Goal: Task Accomplishment & Management: Use online tool/utility

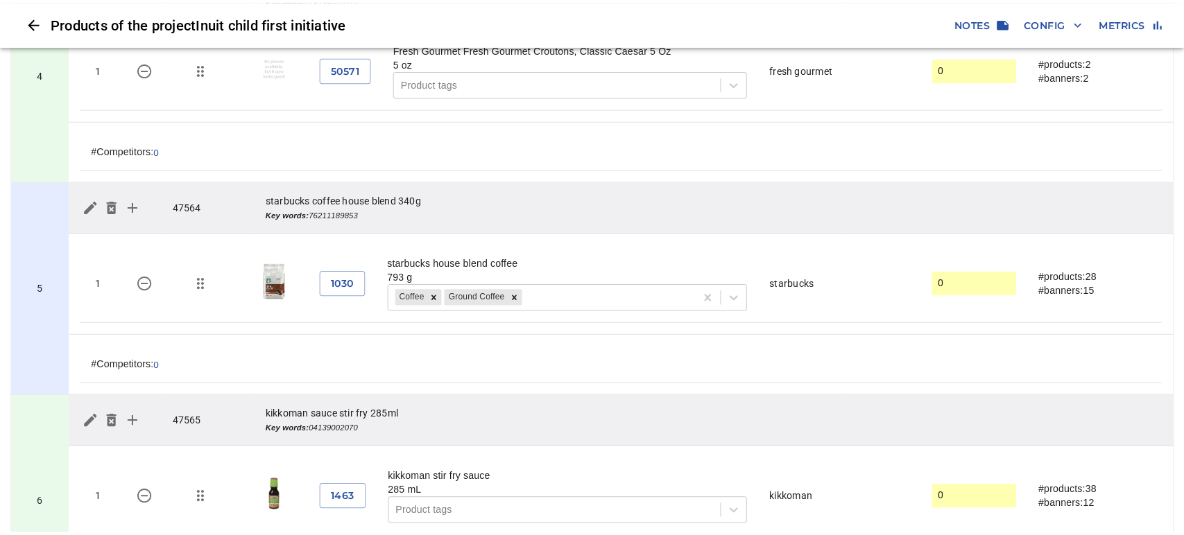
scroll to position [771, 0]
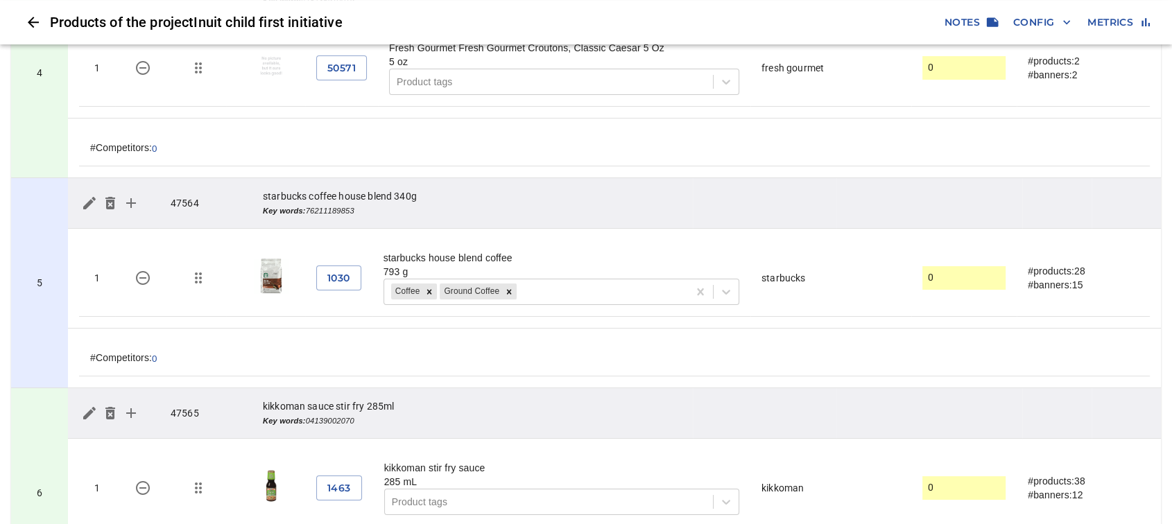
click at [1054, 22] on span "Config" at bounding box center [1042, 22] width 58 height 17
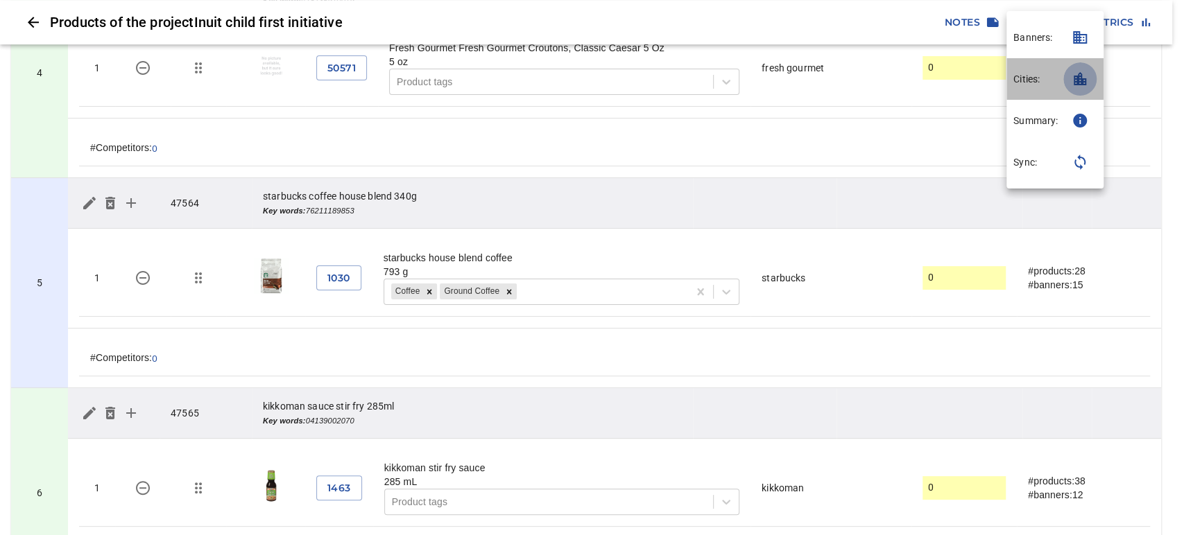
click at [1084, 82] on icon "button" at bounding box center [1080, 78] width 12 height 13
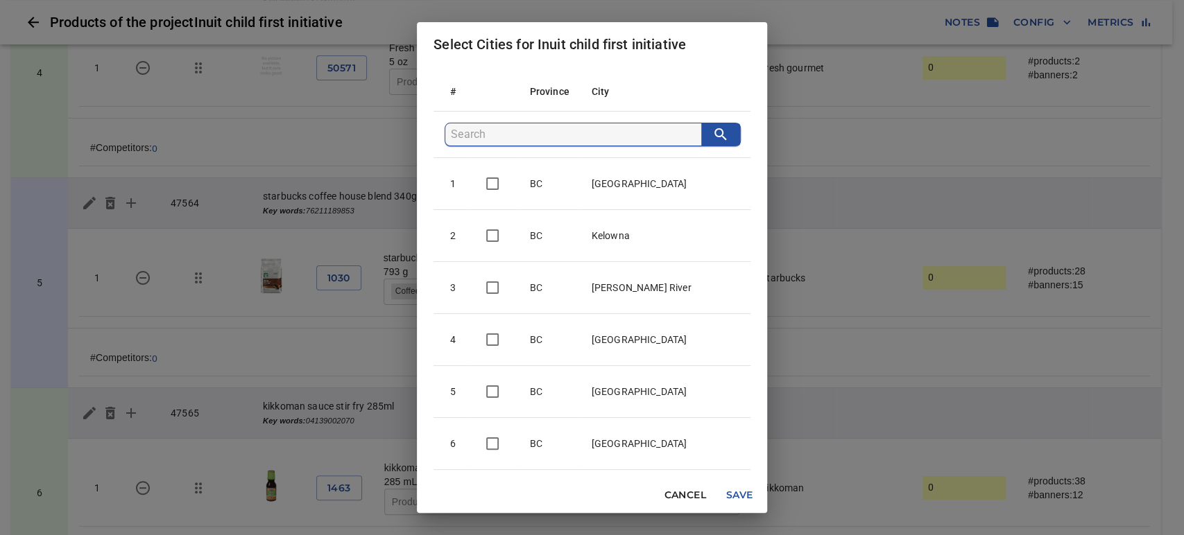
click at [560, 132] on input "search" at bounding box center [576, 134] width 250 height 22
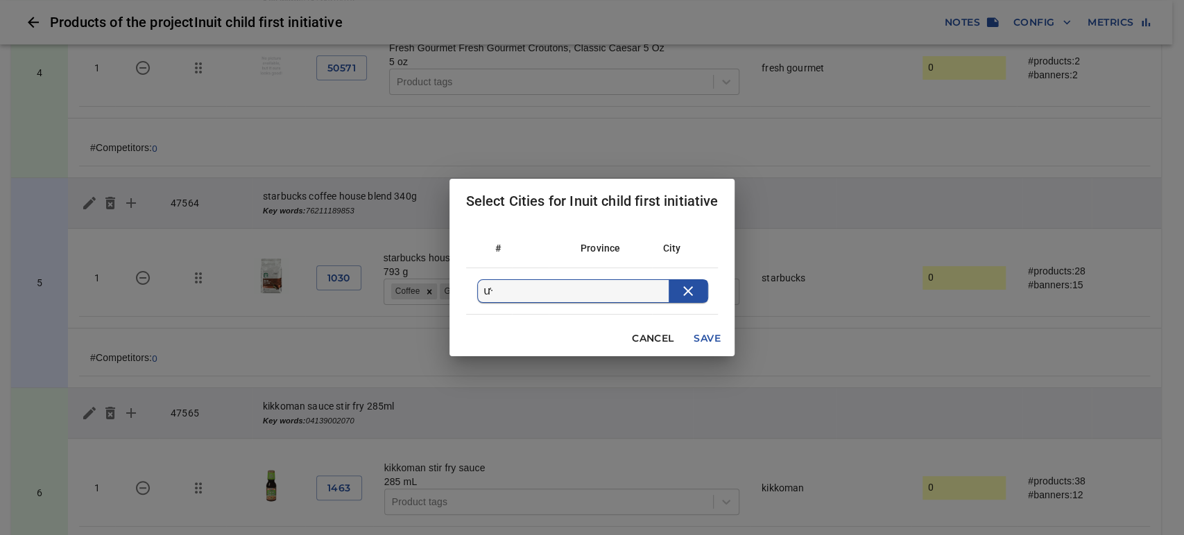
type input "ư"
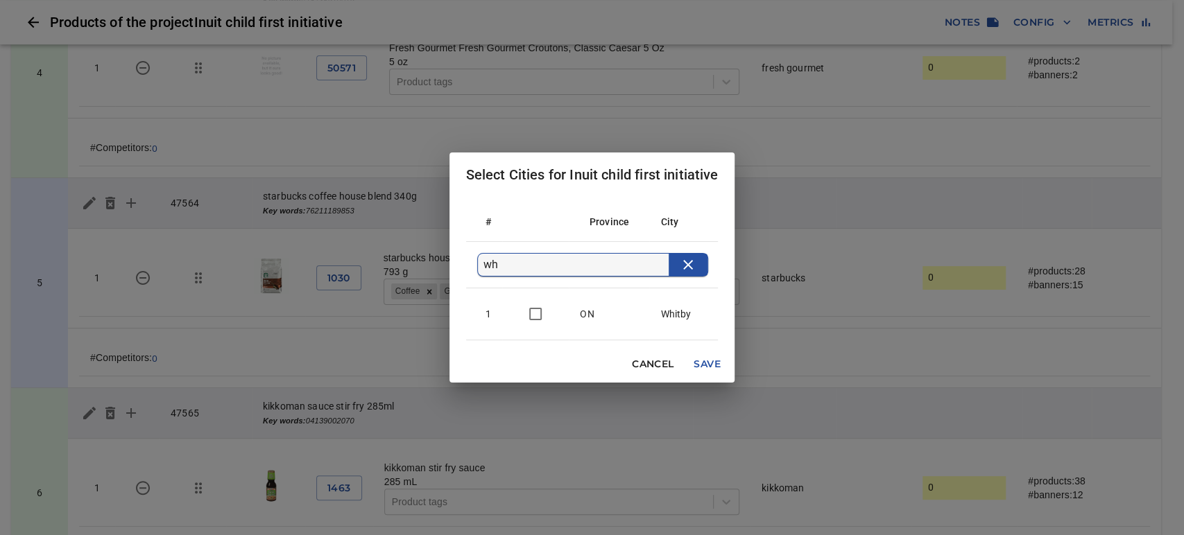
type input "w"
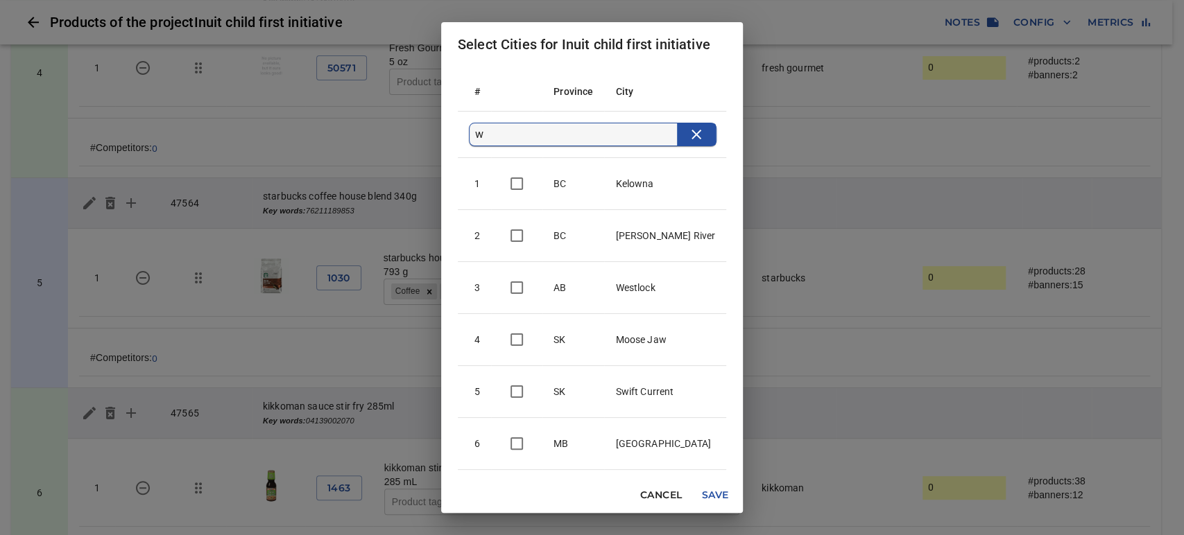
checkbox input "false"
checkbox input "true"
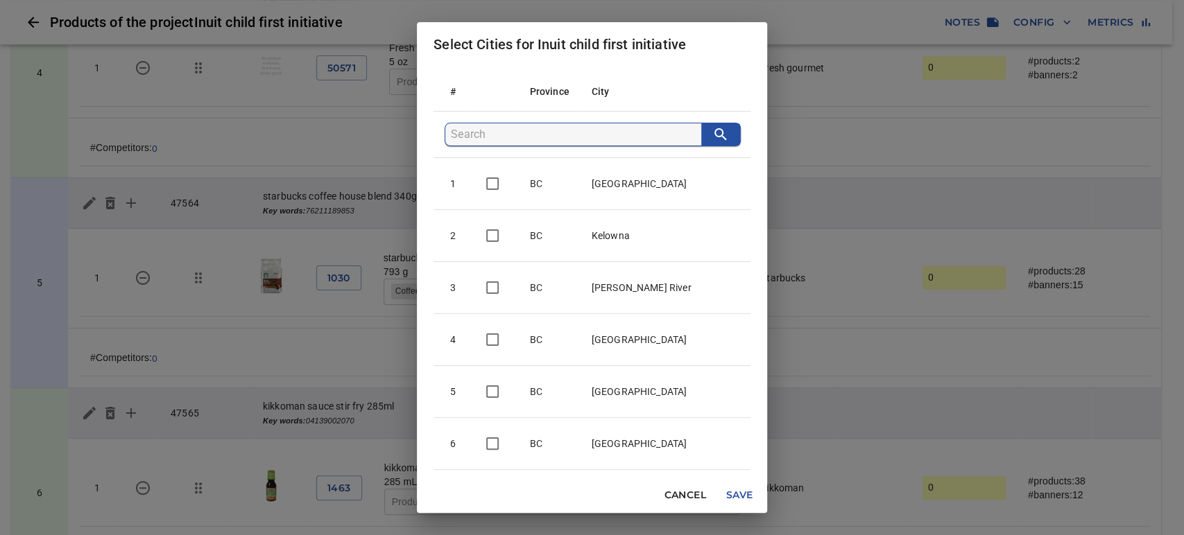
type input "Y"
checkbox input "false"
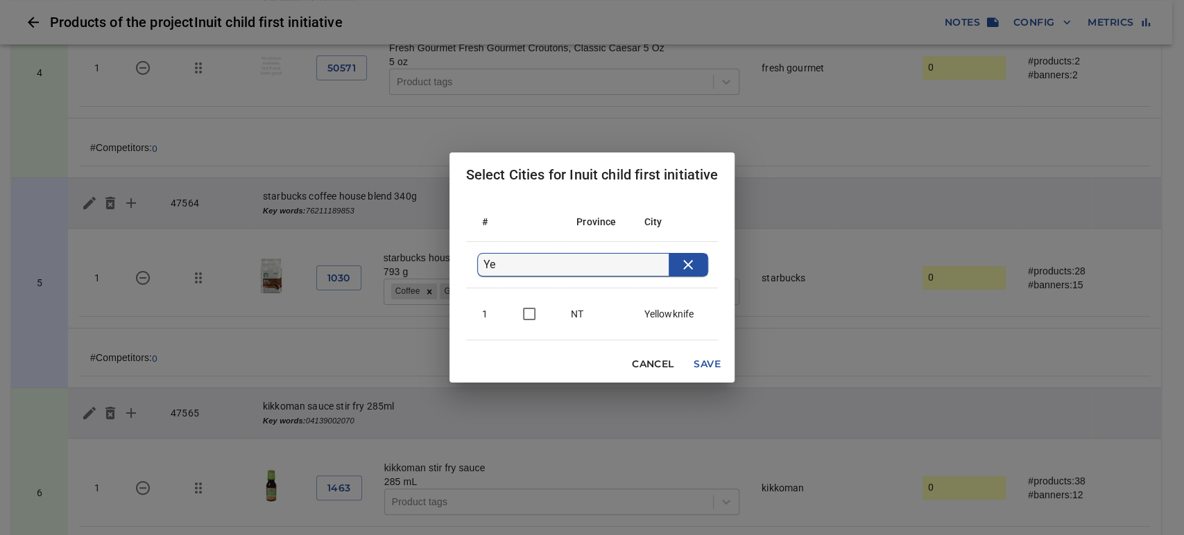
type input "Ye"
click at [529, 311] on input "checkbox" at bounding box center [529, 314] width 29 height 29
checkbox input "true"
click at [706, 364] on span "Save" at bounding box center [706, 364] width 33 height 17
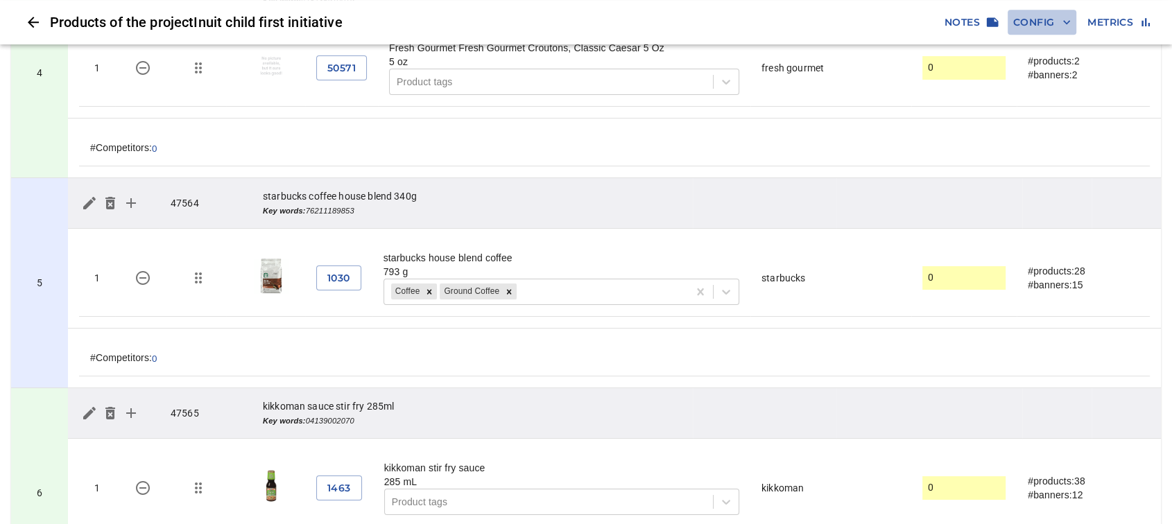
click at [1029, 24] on span "Config" at bounding box center [1042, 22] width 58 height 17
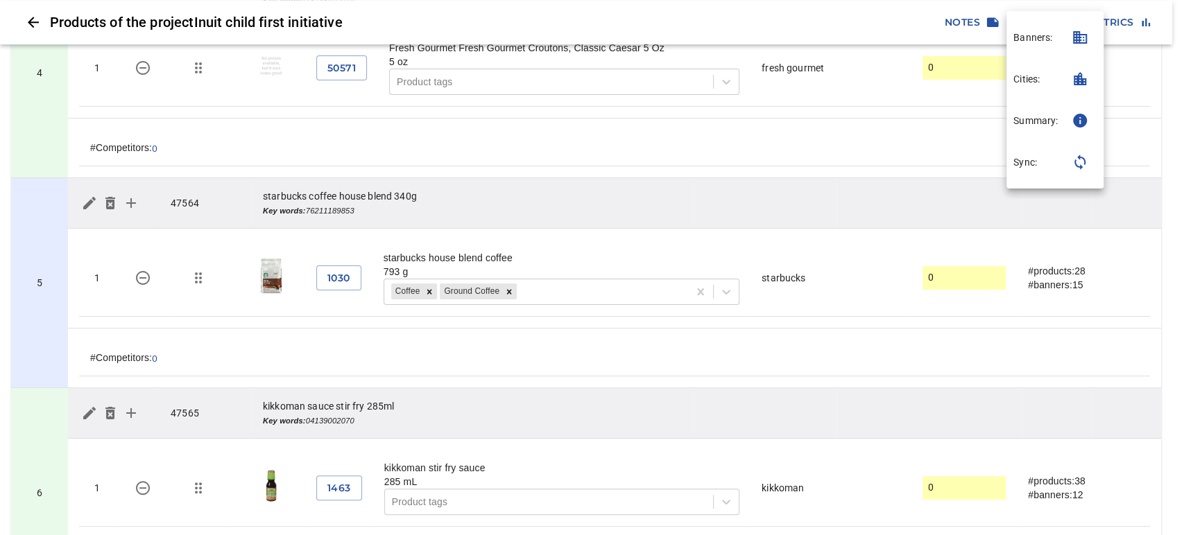
click at [1081, 161] on icon "button" at bounding box center [1080, 162] width 17 height 17
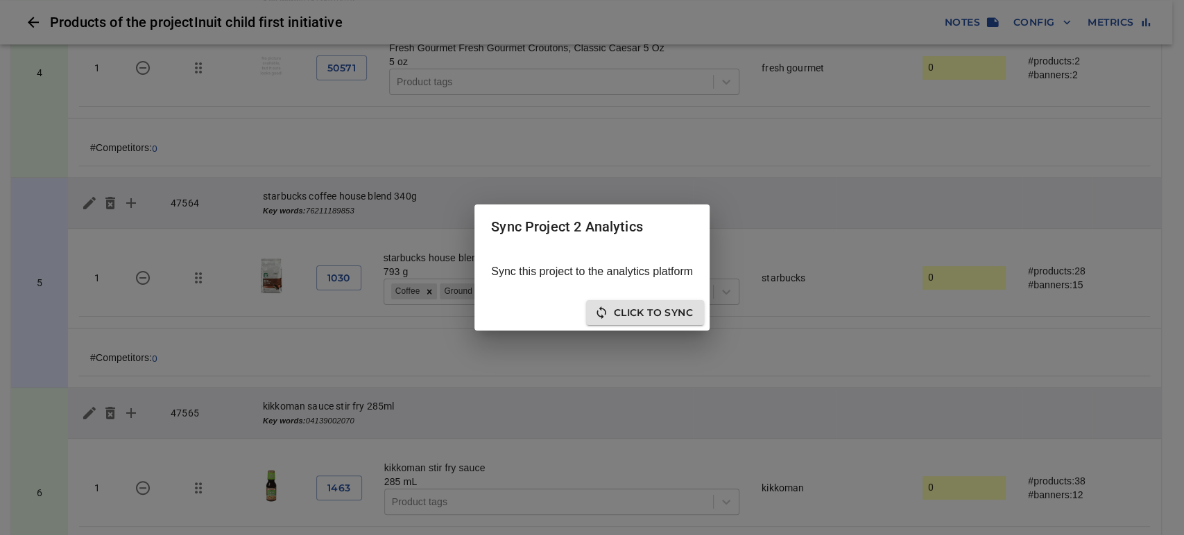
click at [650, 318] on span "Click to sync" at bounding box center [645, 312] width 96 height 17
click at [672, 320] on span "Close" at bounding box center [675, 312] width 35 height 17
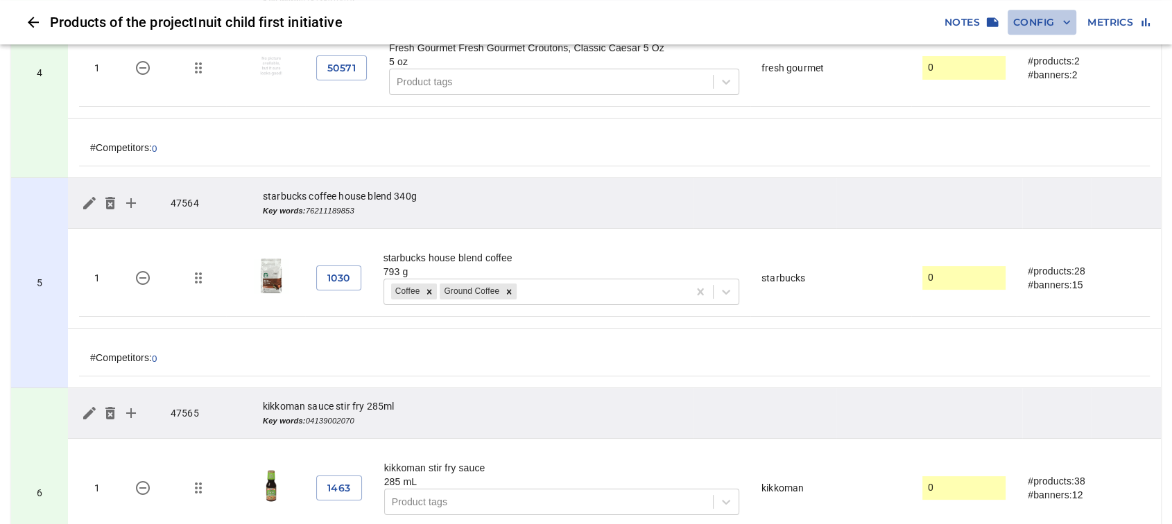
click at [1044, 22] on span "Config" at bounding box center [1042, 22] width 58 height 17
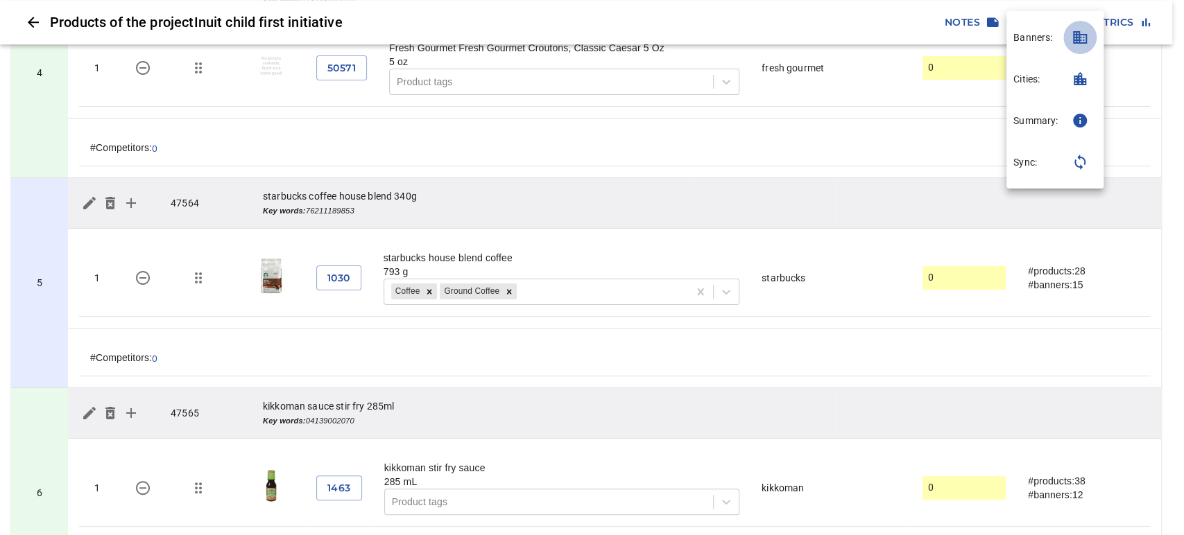
click at [1079, 37] on icon "button" at bounding box center [1080, 37] width 14 height 12
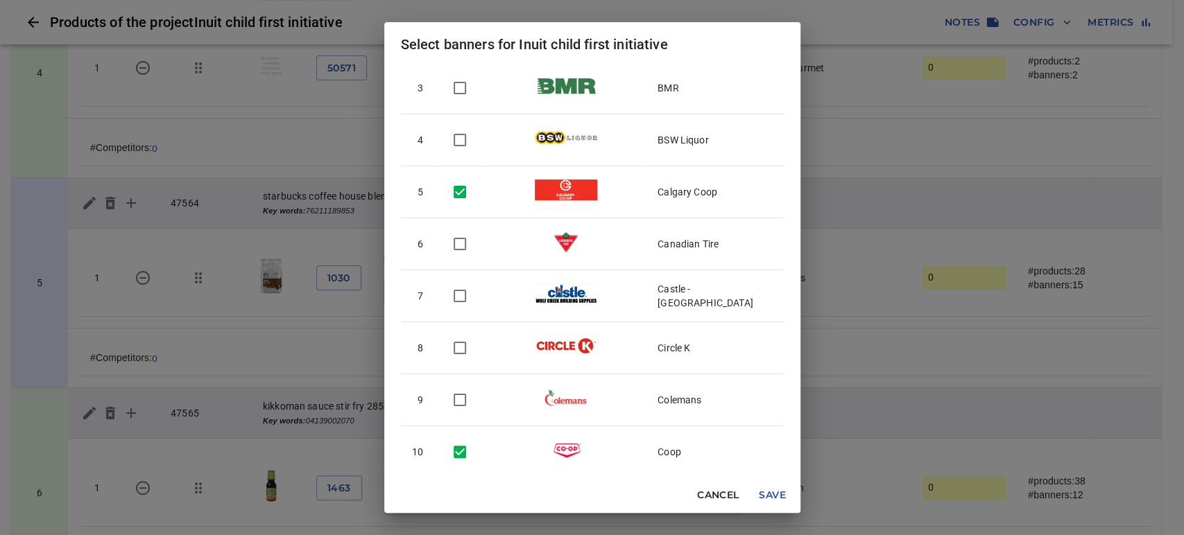
scroll to position [154, 0]
click at [455, 398] on input "checkbox" at bounding box center [459, 399] width 29 height 29
checkbox input "true"
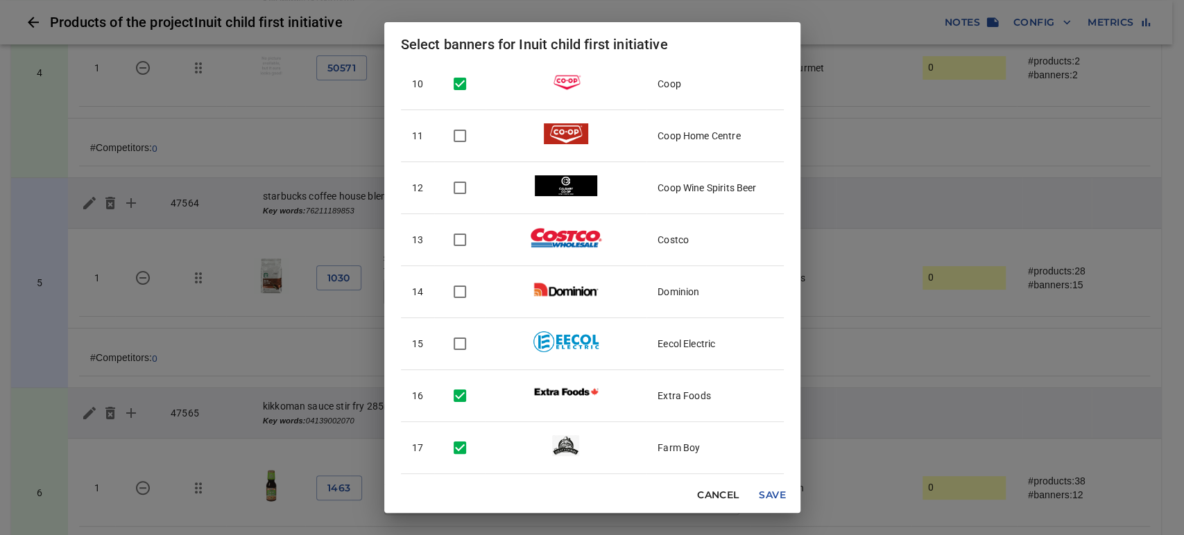
scroll to position [539, 0]
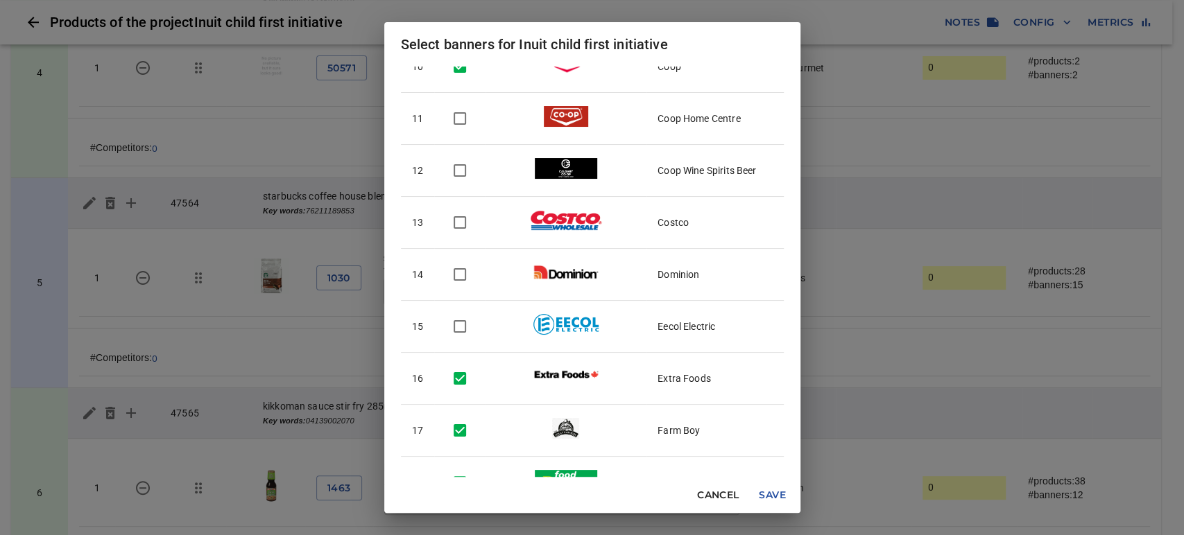
click at [455, 273] on input "checkbox" at bounding box center [459, 274] width 29 height 29
checkbox input "true"
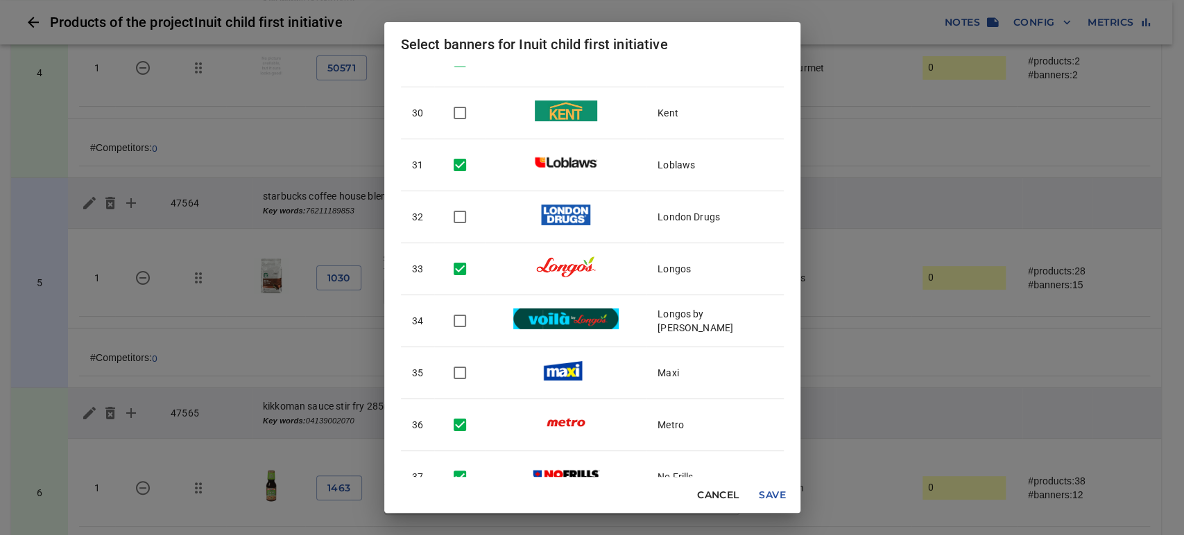
scroll to position [1541, 0]
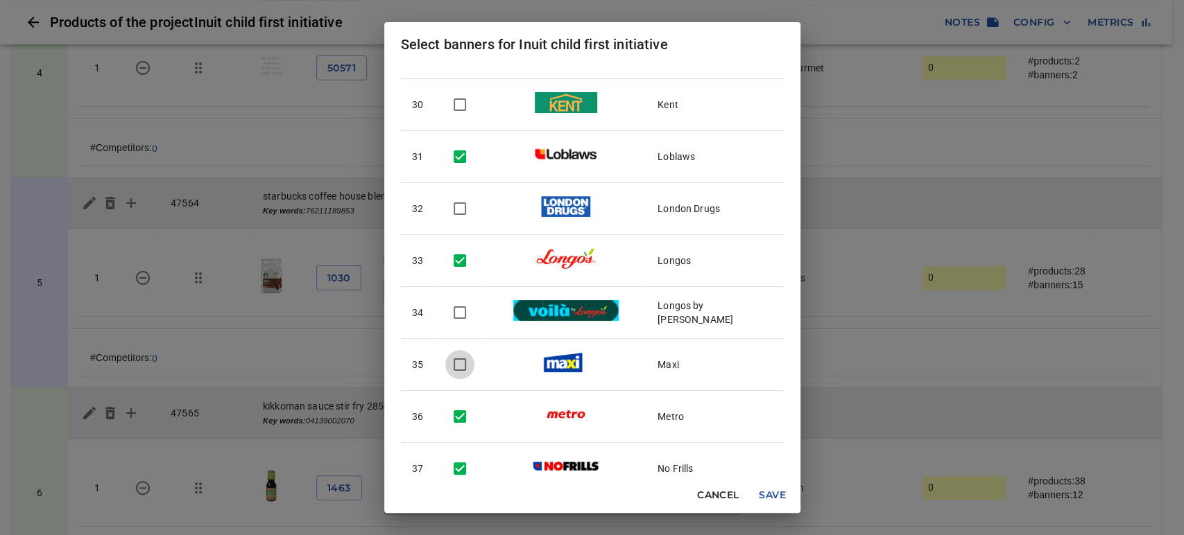
click at [456, 360] on input "checkbox" at bounding box center [459, 364] width 29 height 29
checkbox input "true"
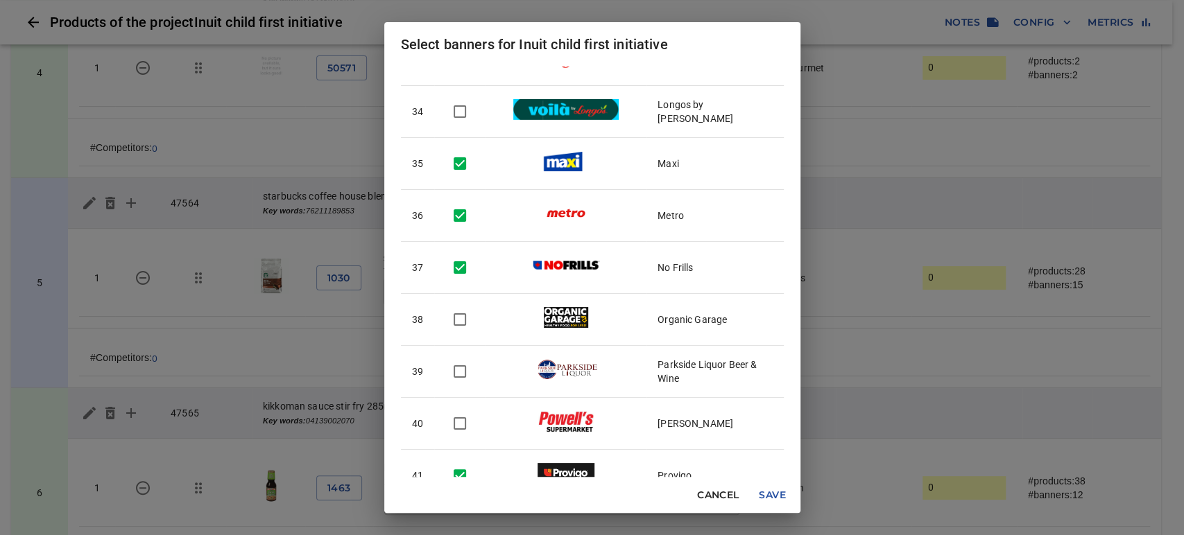
scroll to position [1772, 0]
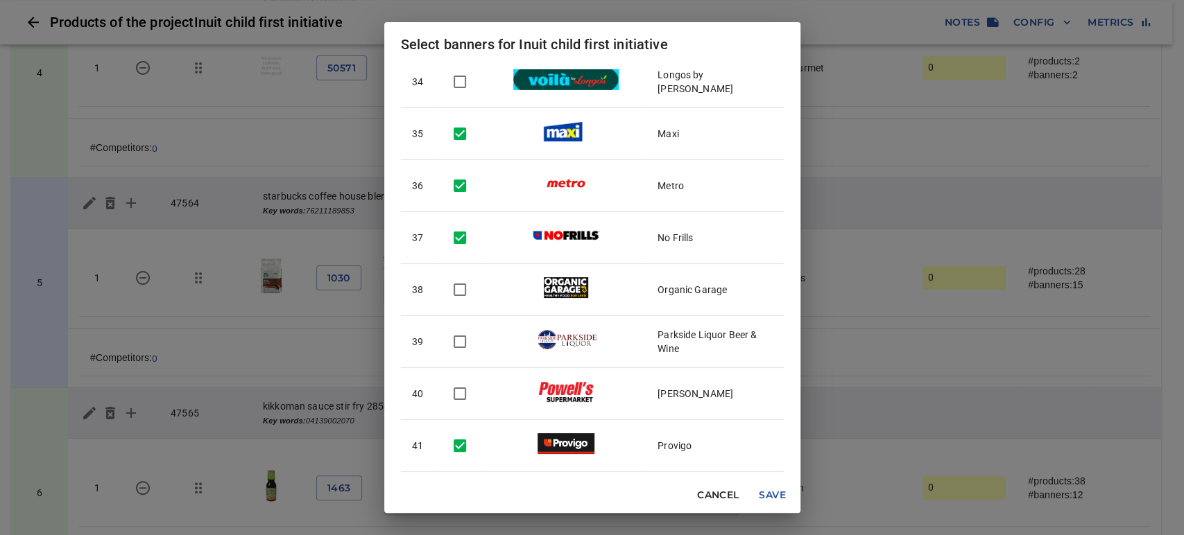
click at [461, 287] on input "checkbox" at bounding box center [459, 289] width 29 height 29
checkbox input "true"
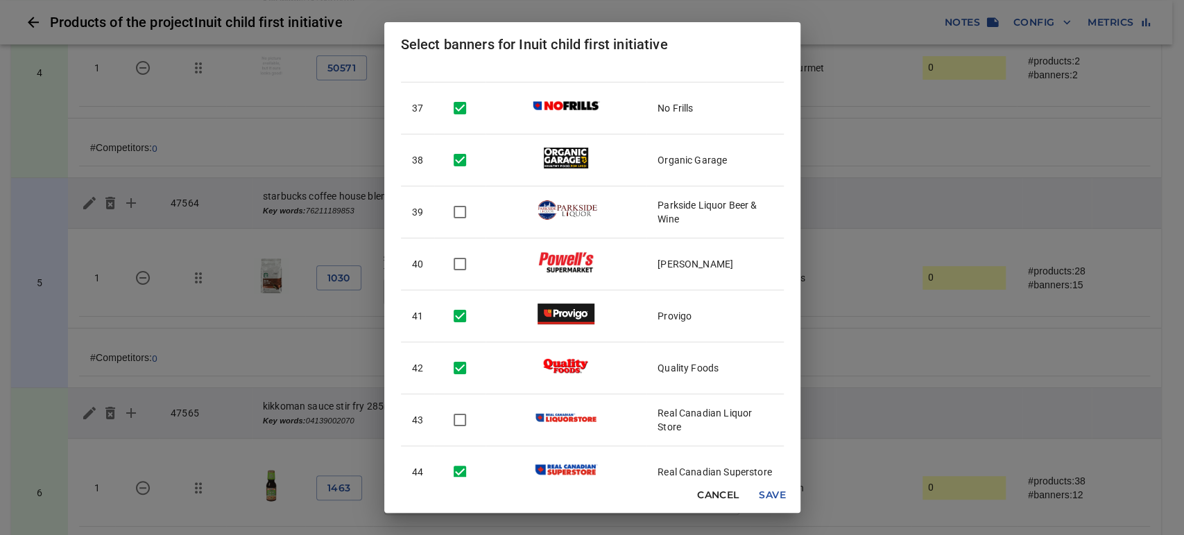
scroll to position [1926, 0]
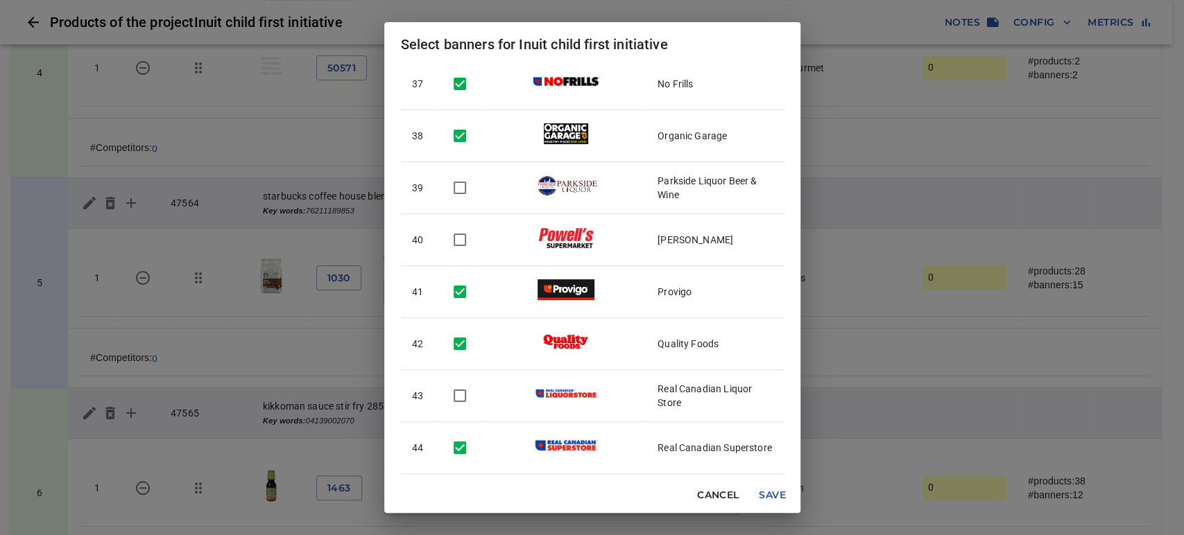
click at [461, 237] on input "checkbox" at bounding box center [459, 239] width 29 height 29
checkbox input "true"
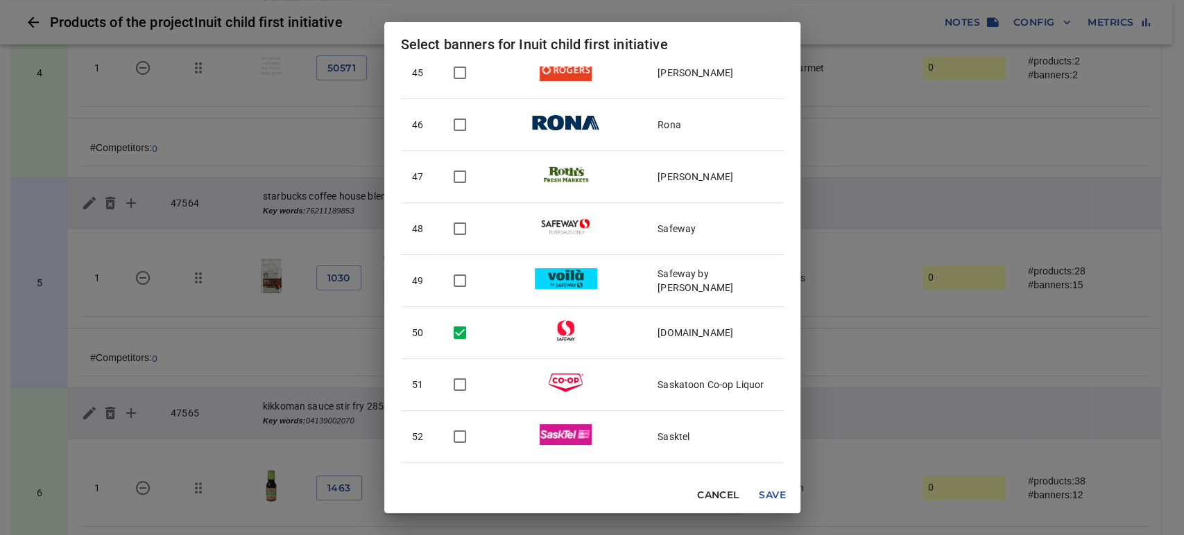
scroll to position [2389, 0]
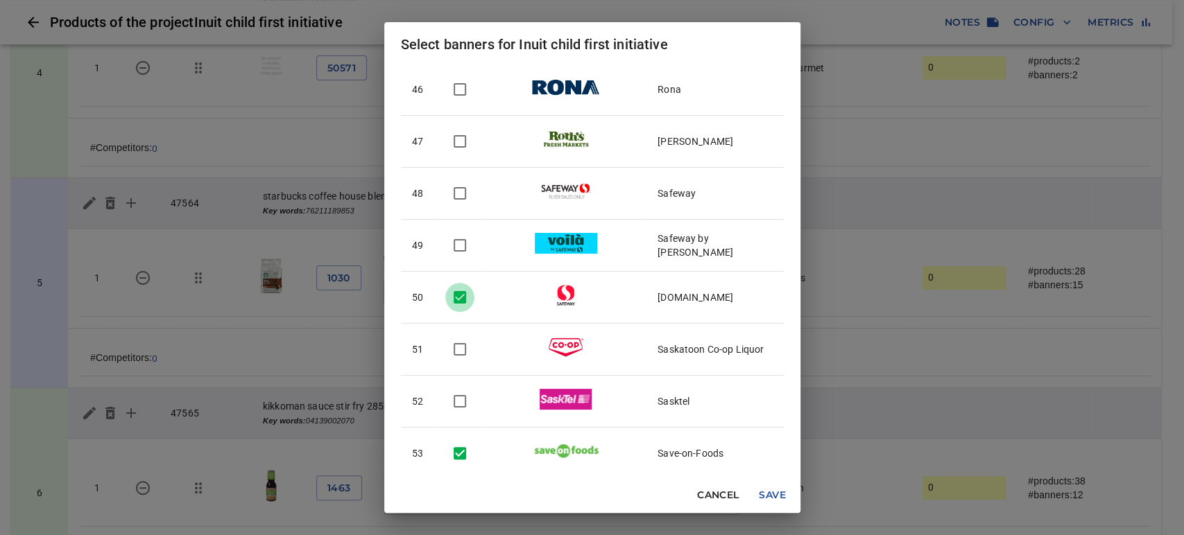
click at [455, 291] on input "checkbox" at bounding box center [459, 297] width 29 height 29
checkbox input "false"
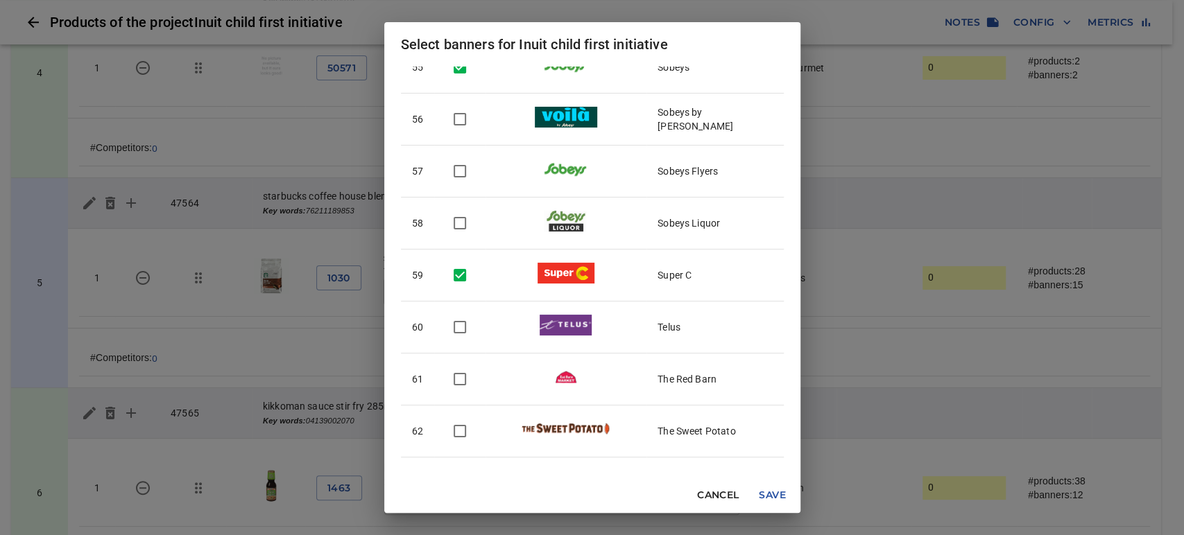
scroll to position [2928, 0]
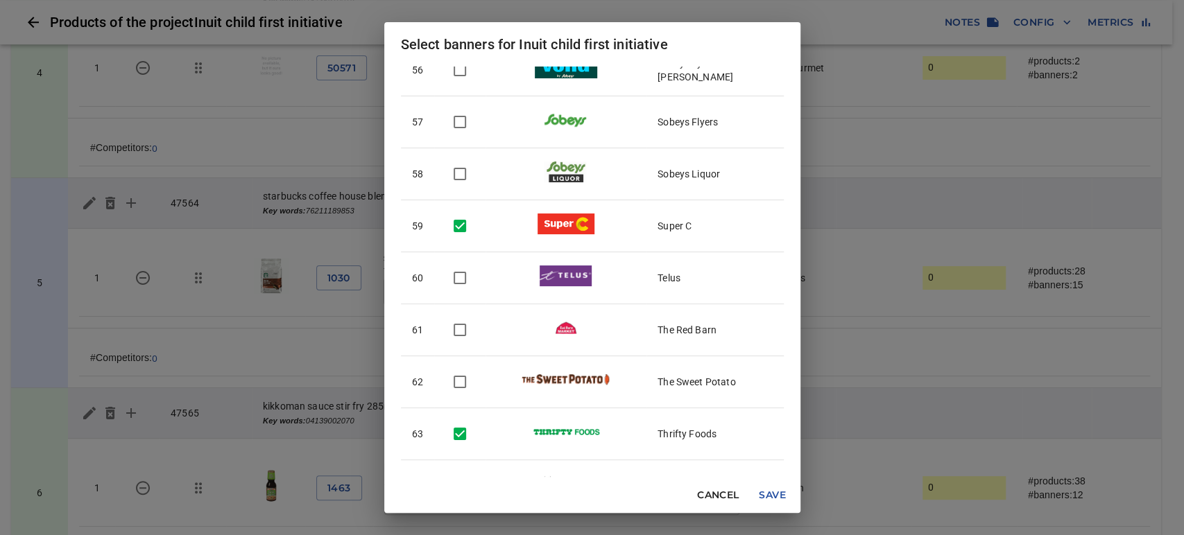
click at [462, 323] on input "checkbox" at bounding box center [459, 330] width 29 height 29
checkbox input "true"
click at [464, 377] on input "checkbox" at bounding box center [459, 382] width 29 height 29
checkbox input "true"
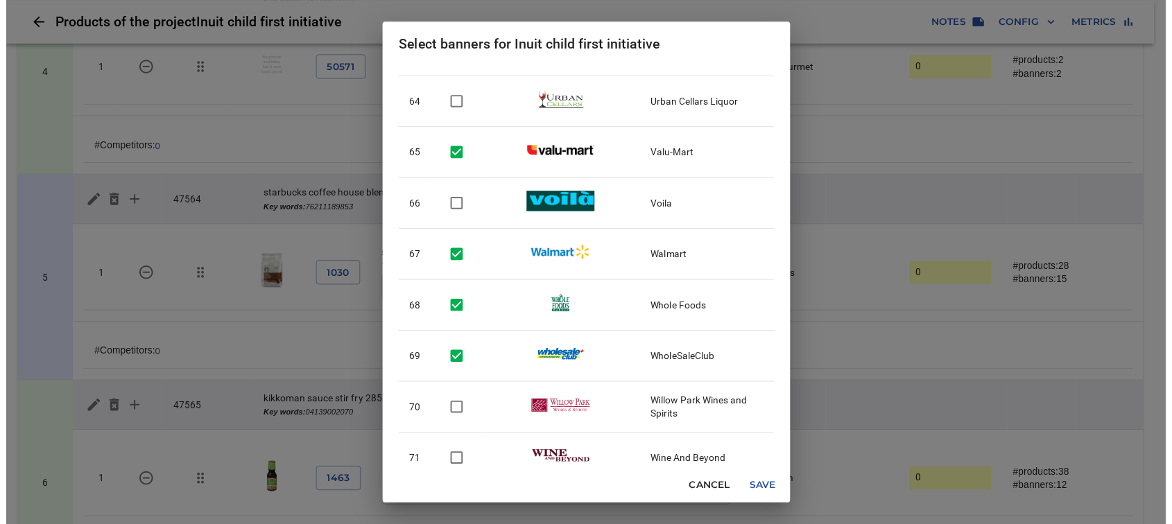
scroll to position [3313, 0]
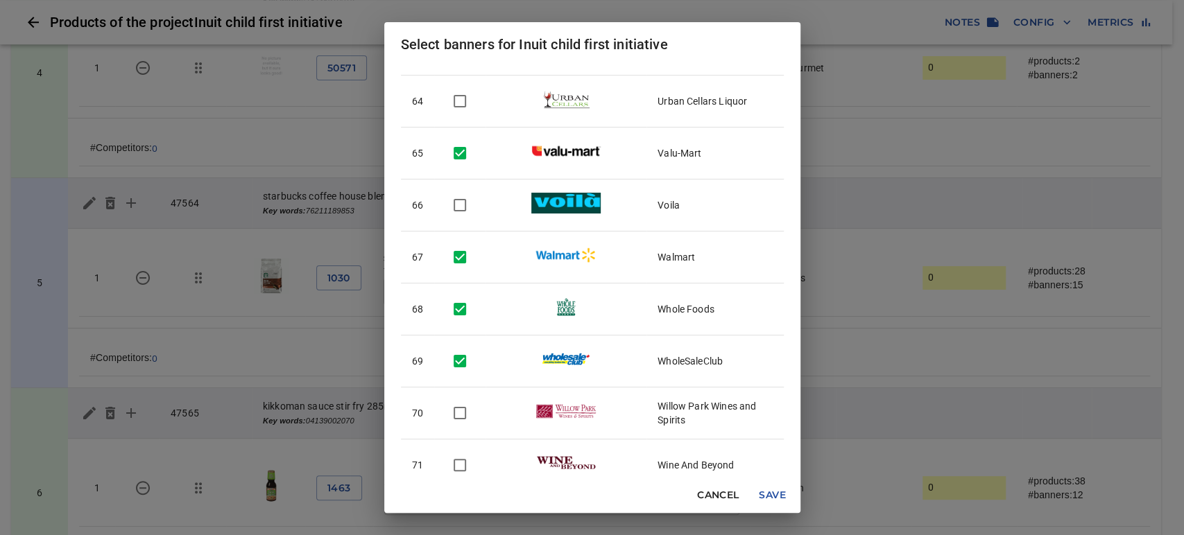
click at [767, 493] on span "Save" at bounding box center [772, 495] width 33 height 17
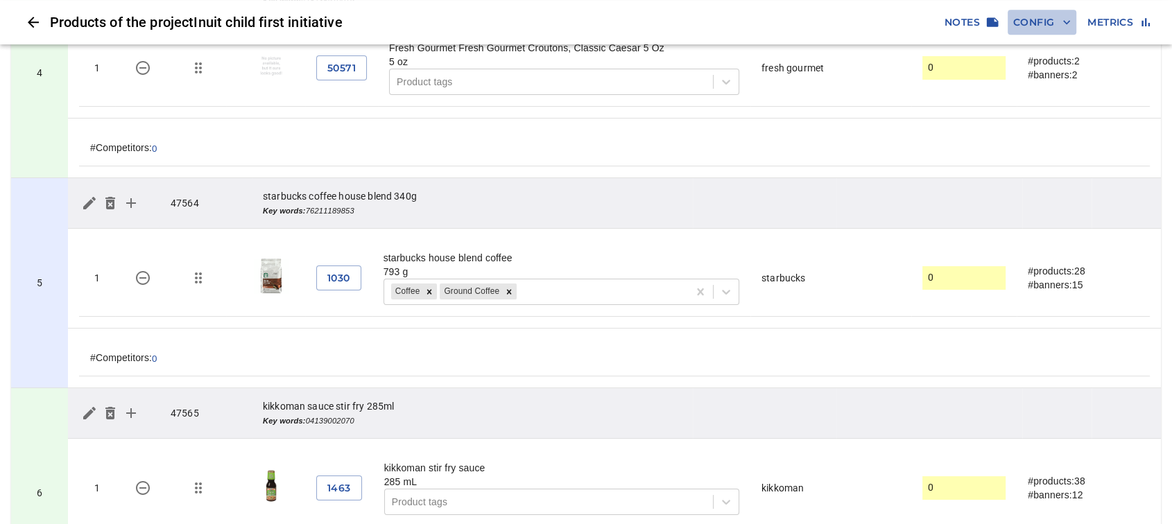
click at [1033, 10] on button "Config" at bounding box center [1042, 23] width 69 height 26
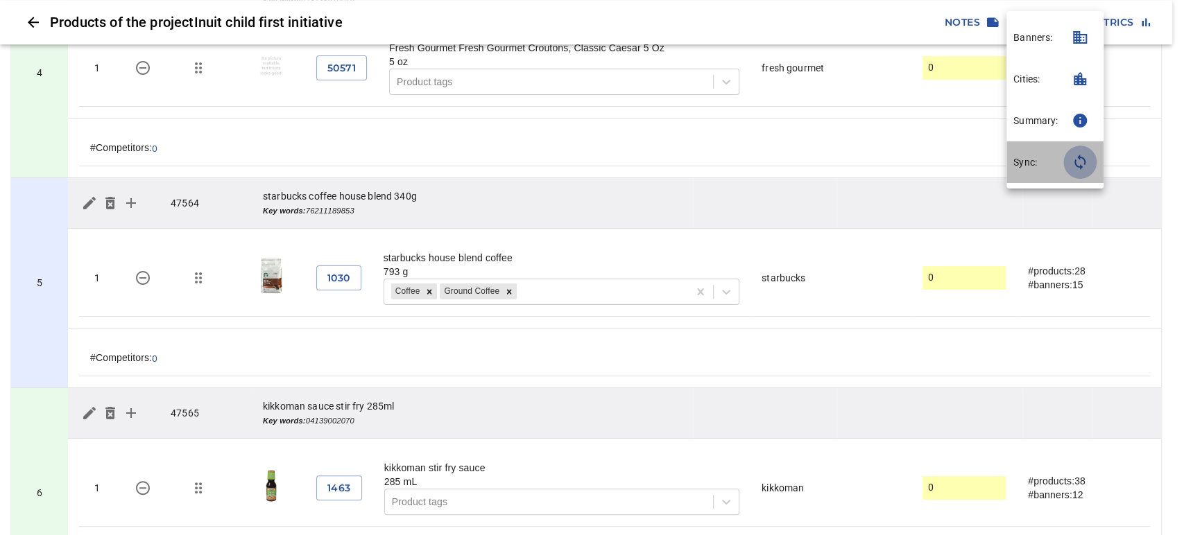
click at [1088, 157] on icon "button" at bounding box center [1080, 162] width 17 height 17
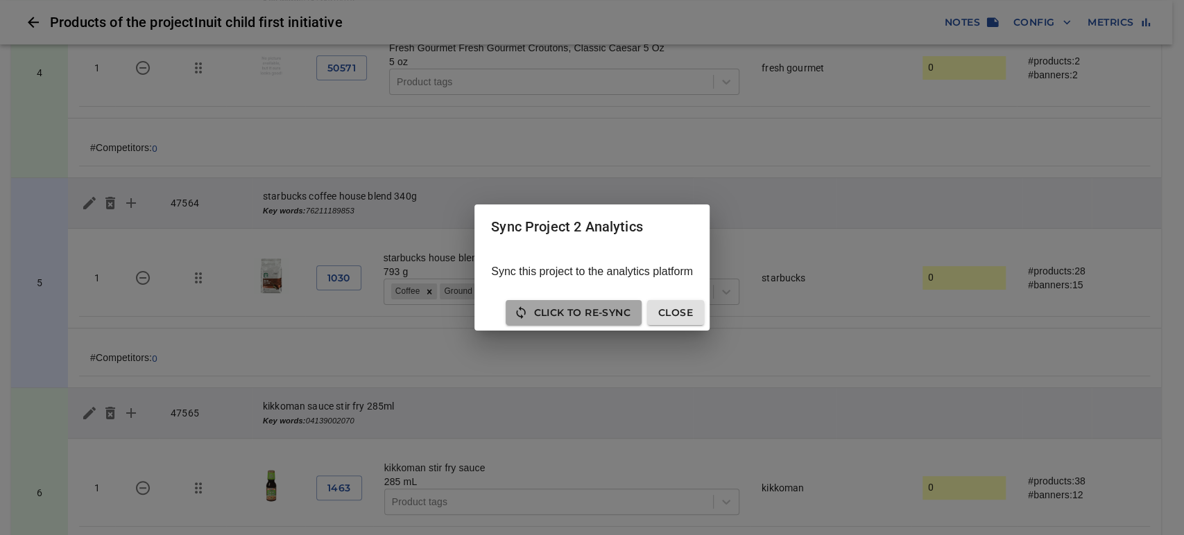
click at [602, 309] on span "Click to Re-Sync" at bounding box center [573, 312] width 113 height 17
click at [671, 315] on span "Close" at bounding box center [675, 312] width 35 height 17
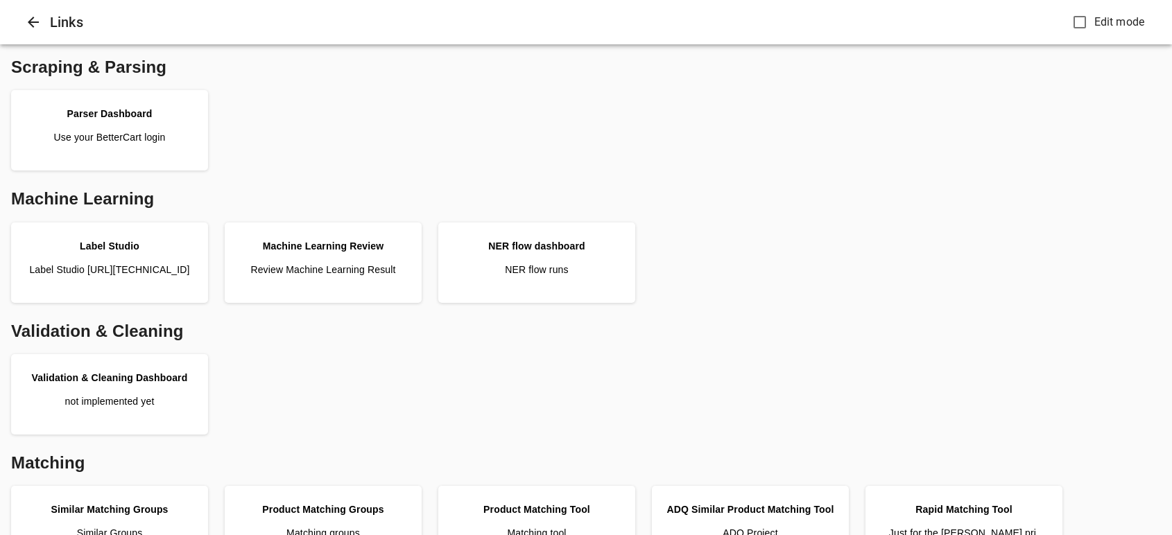
scroll to position [539, 0]
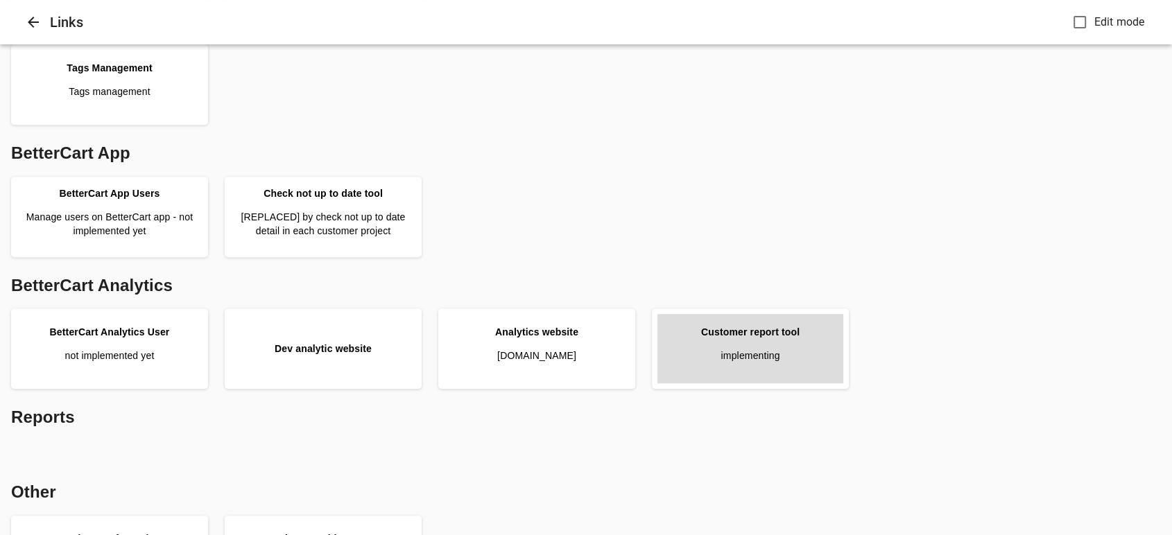
click at [739, 337] on div "Customer report tool" at bounding box center [750, 332] width 98 height 14
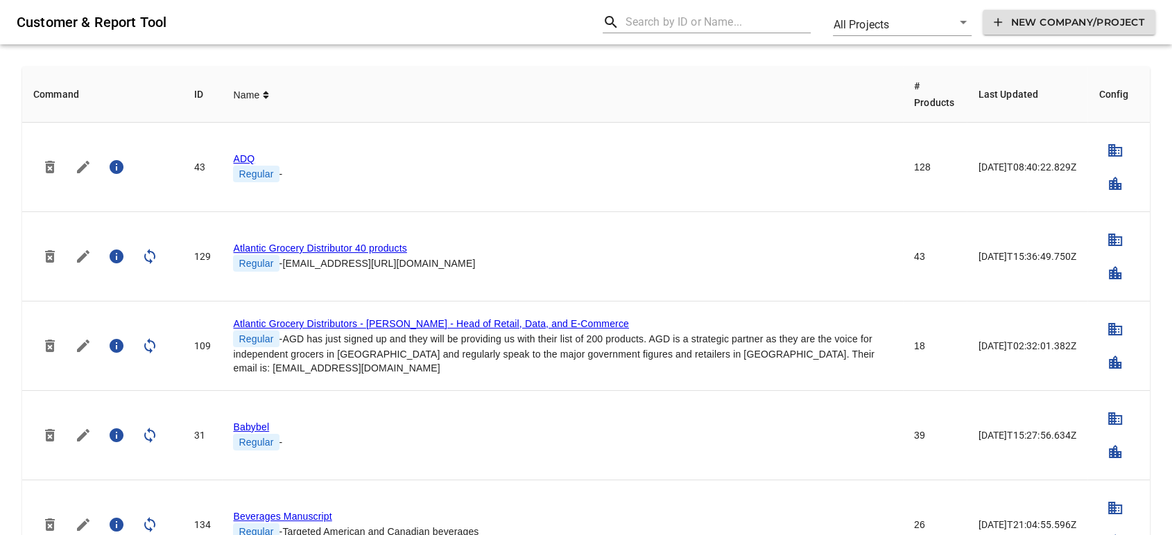
click at [719, 21] on input "text" at bounding box center [718, 22] width 186 height 22
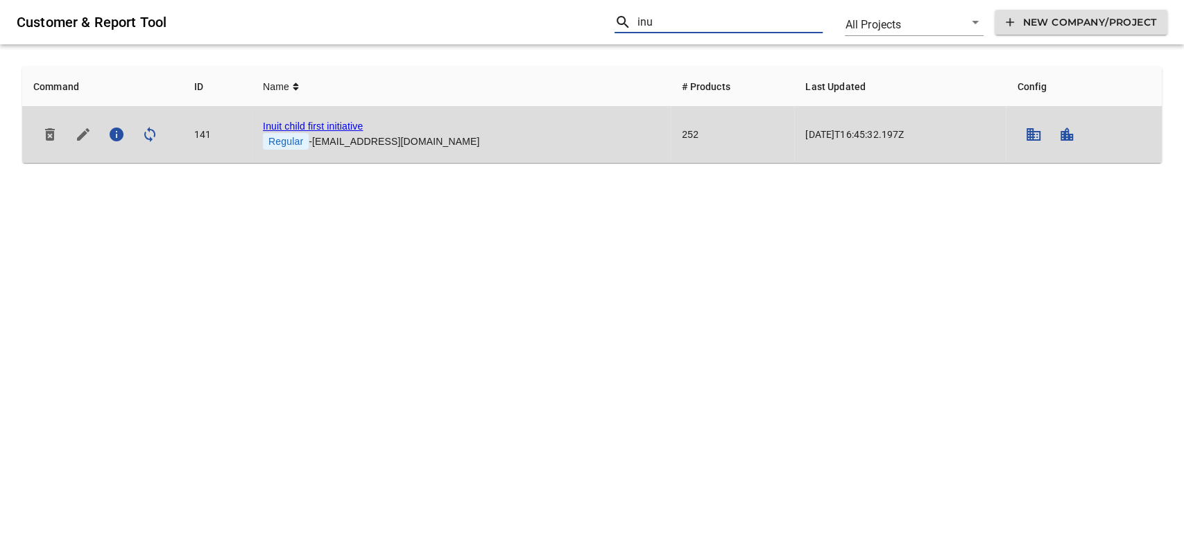
type input "inu"
click at [1027, 137] on icon "simple table" at bounding box center [1034, 134] width 14 height 12
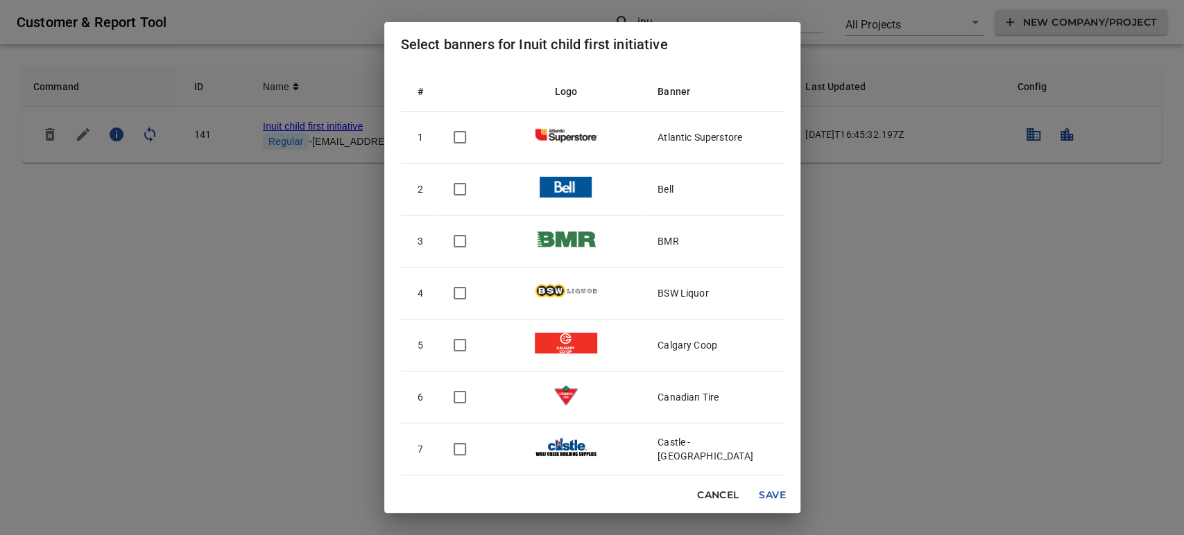
click at [723, 497] on span "Cancel" at bounding box center [718, 495] width 42 height 17
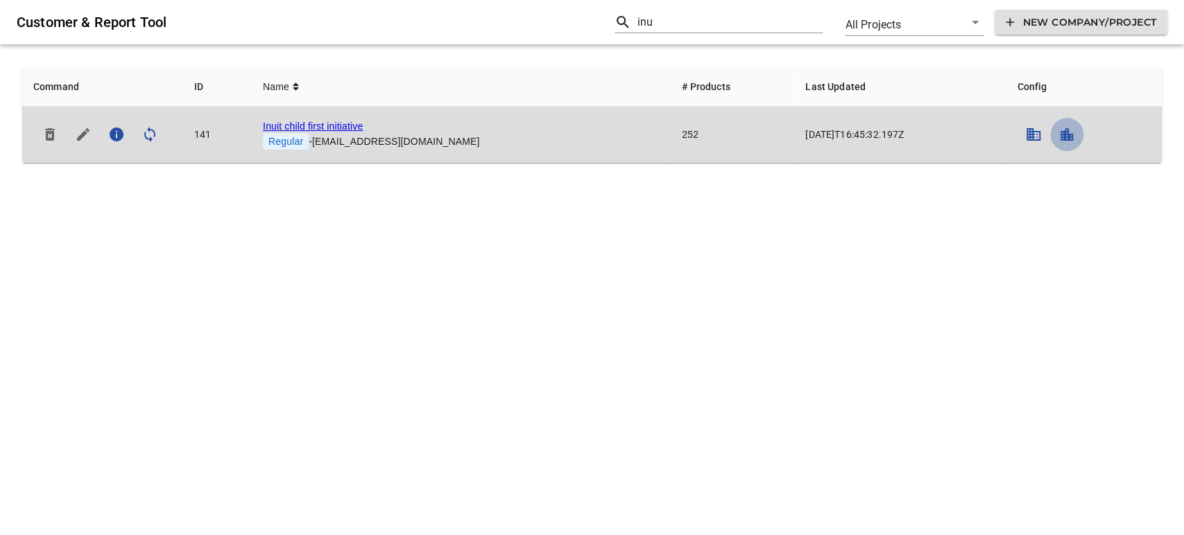
click at [1058, 138] on icon "simple table" at bounding box center [1066, 134] width 17 height 17
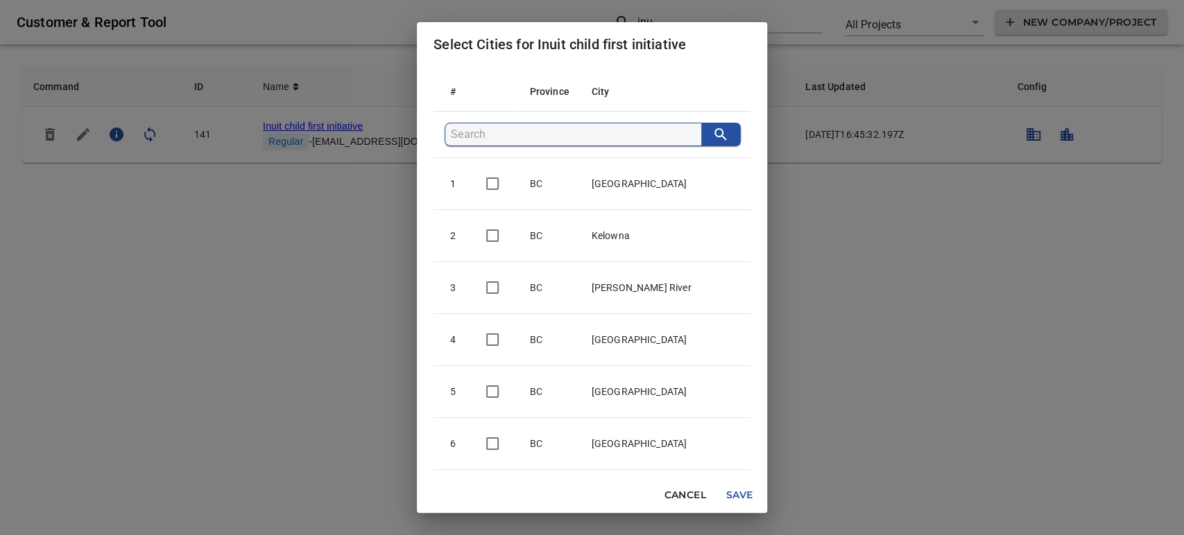
click at [544, 127] on input "search" at bounding box center [576, 134] width 250 height 22
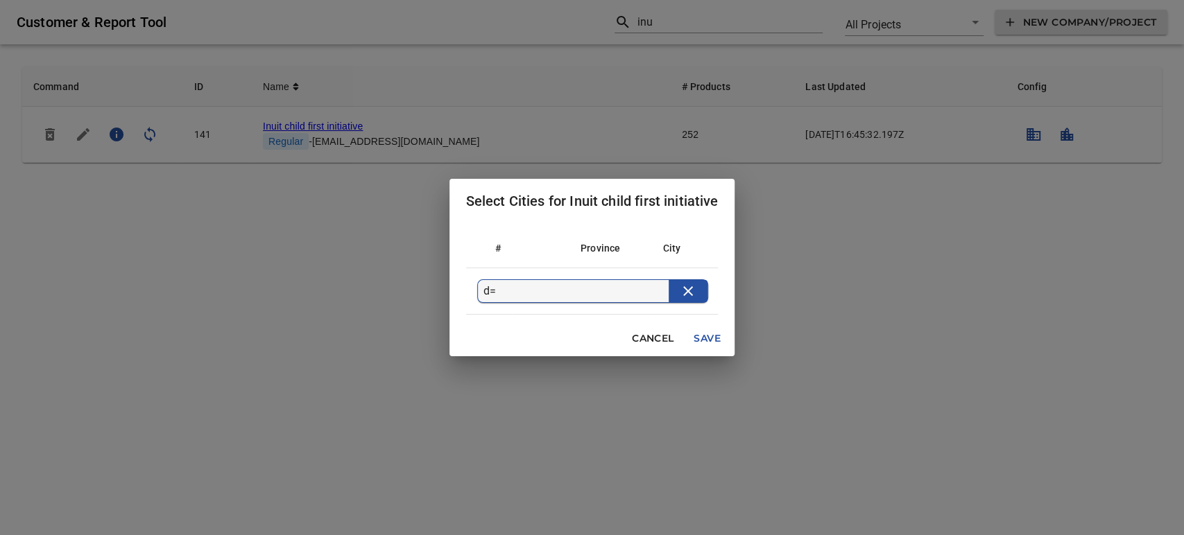
type input "d"
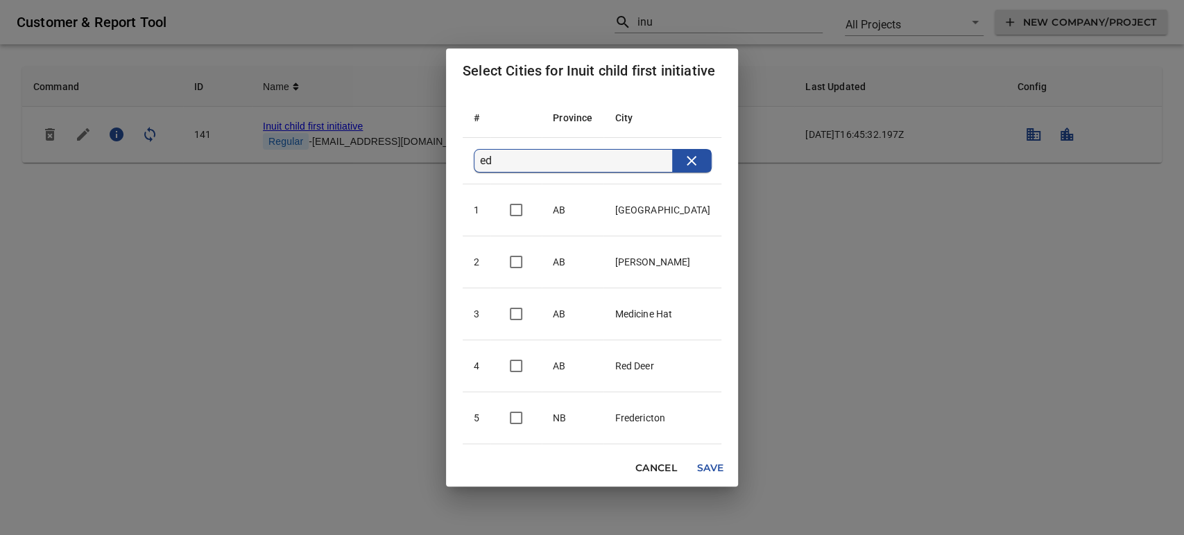
type input "ed"
click at [527, 209] on input "checkbox" at bounding box center [515, 210] width 29 height 29
checkbox input "true"
drag, startPoint x: 509, startPoint y: 163, endPoint x: 471, endPoint y: 162, distance: 38.2
click at [471, 162] on th "ed" at bounding box center [592, 161] width 259 height 46
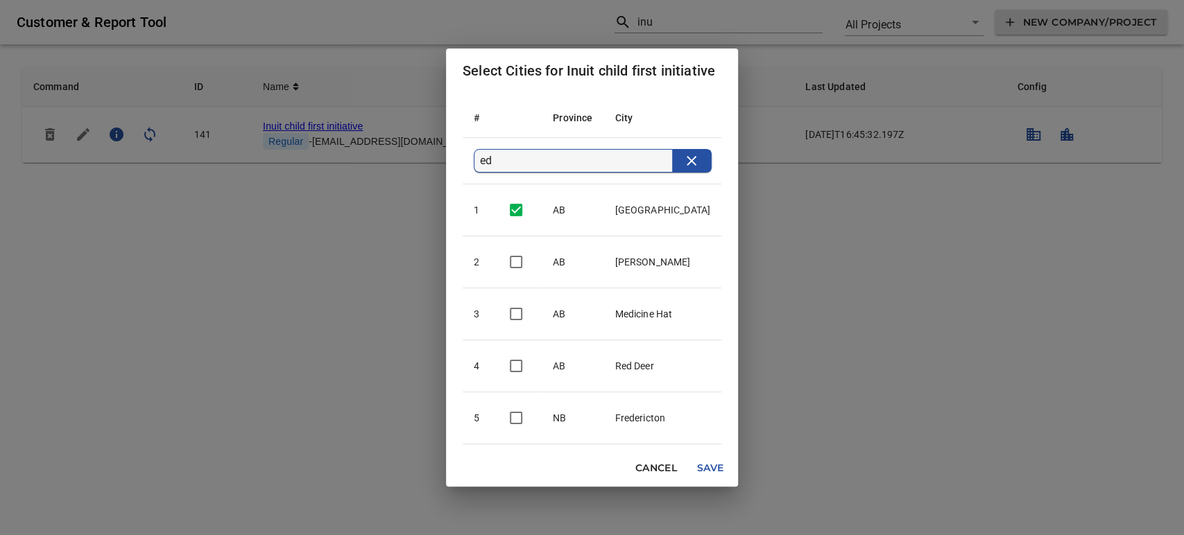
type input "o"
checkbox input "false"
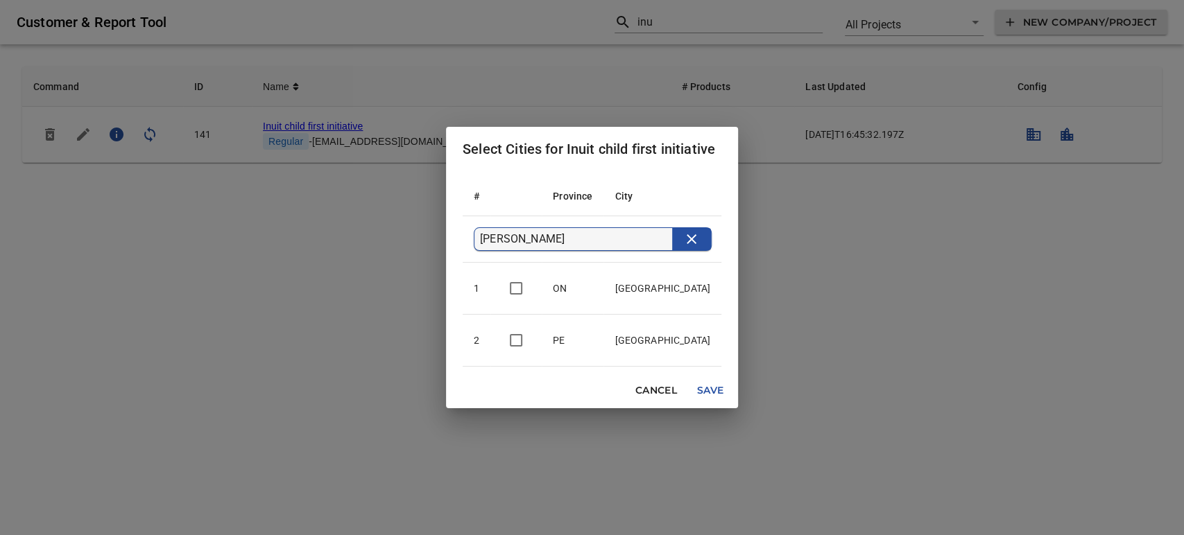
type input "ott"
click at [524, 289] on input "checkbox" at bounding box center [515, 288] width 29 height 29
checkbox input "true"
click at [715, 394] on span "Save" at bounding box center [710, 390] width 33 height 17
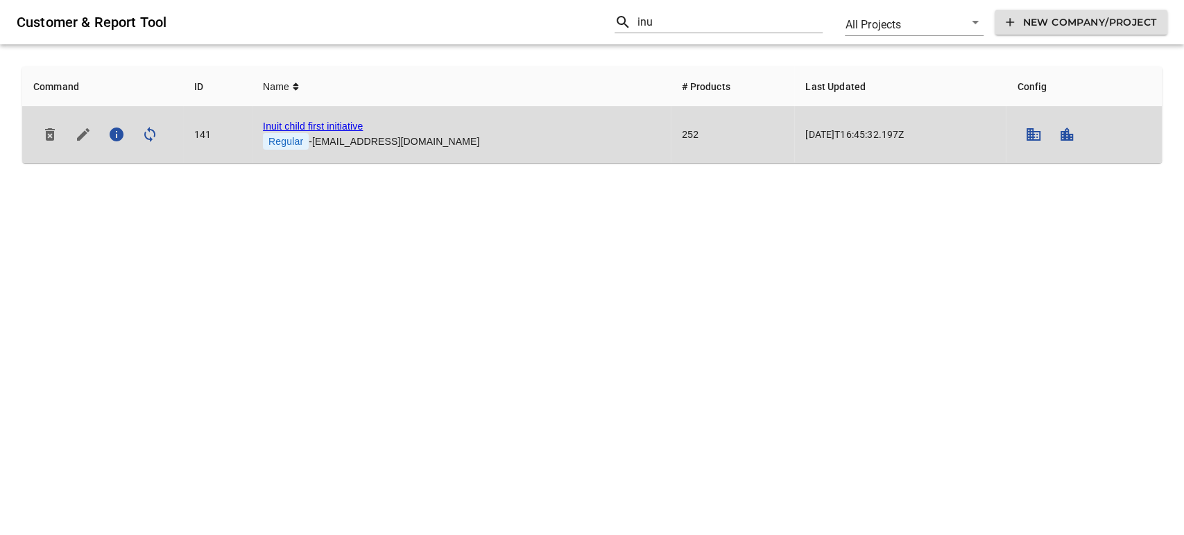
click at [1025, 136] on icon "simple table" at bounding box center [1033, 134] width 17 height 17
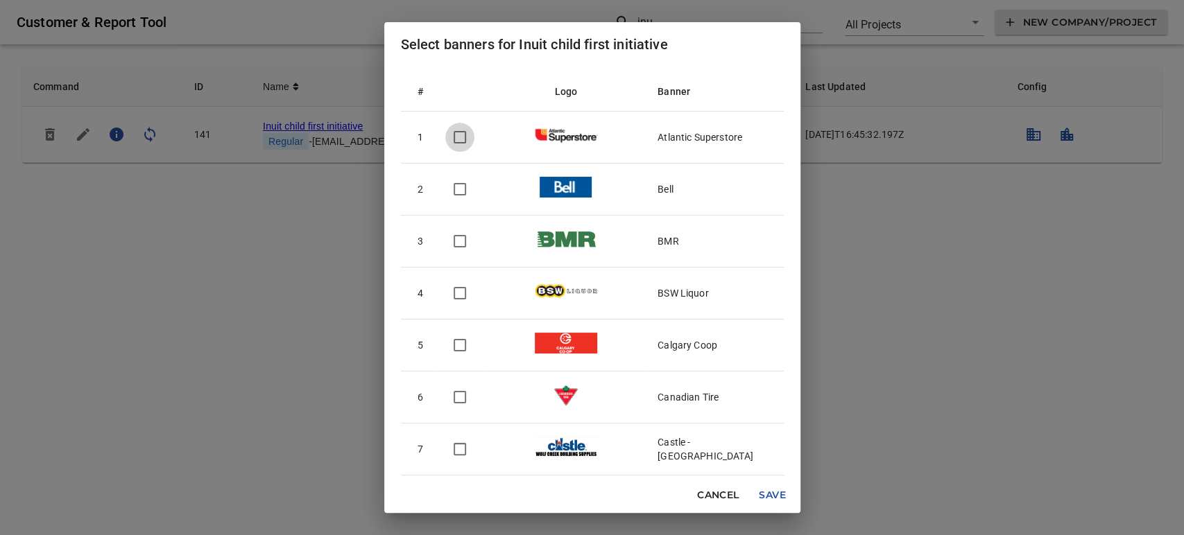
click at [458, 141] on input "checkbox" at bounding box center [459, 137] width 29 height 29
checkbox input "true"
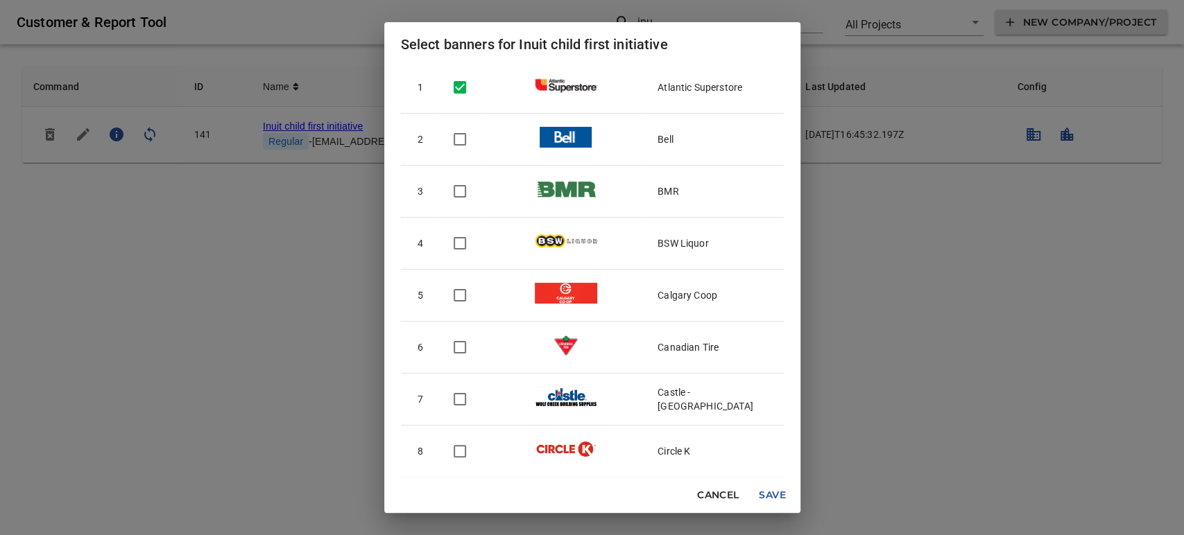
scroll to position [77, 0]
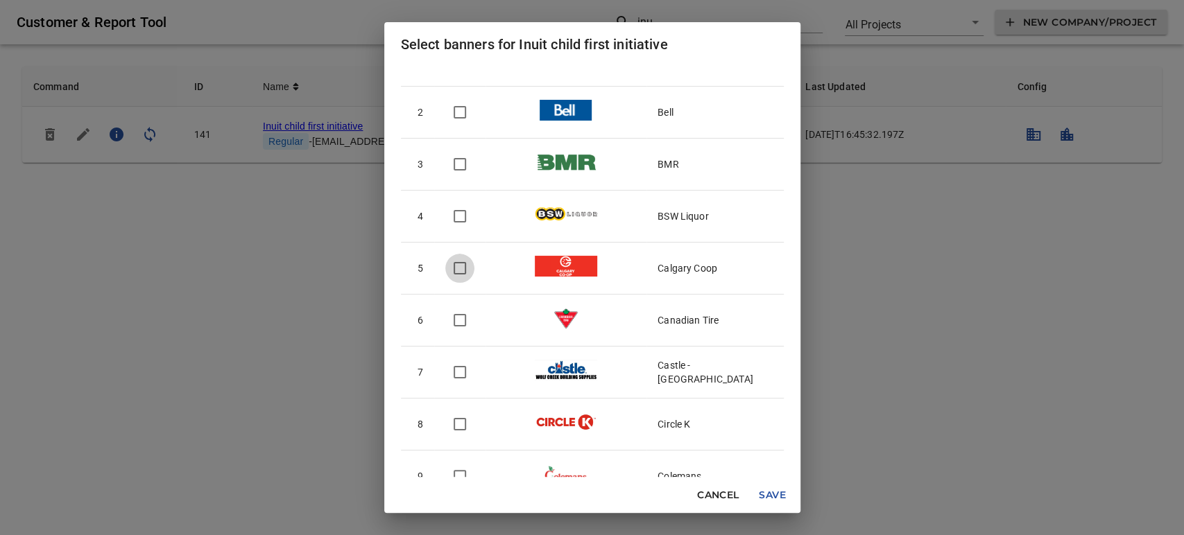
click at [466, 266] on input "checkbox" at bounding box center [459, 268] width 29 height 29
checkbox input "true"
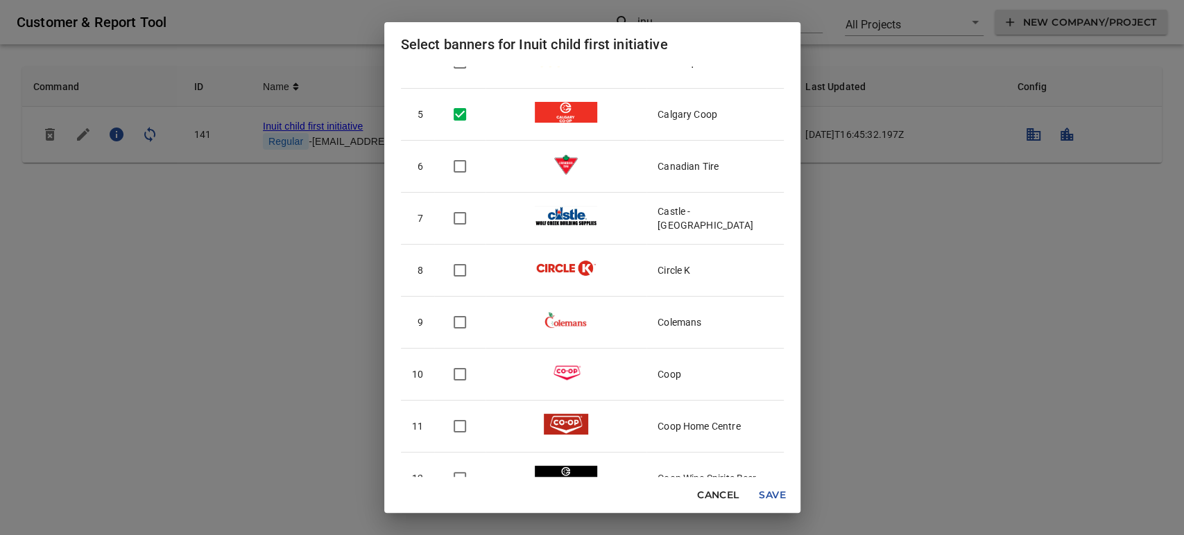
scroll to position [308, 0]
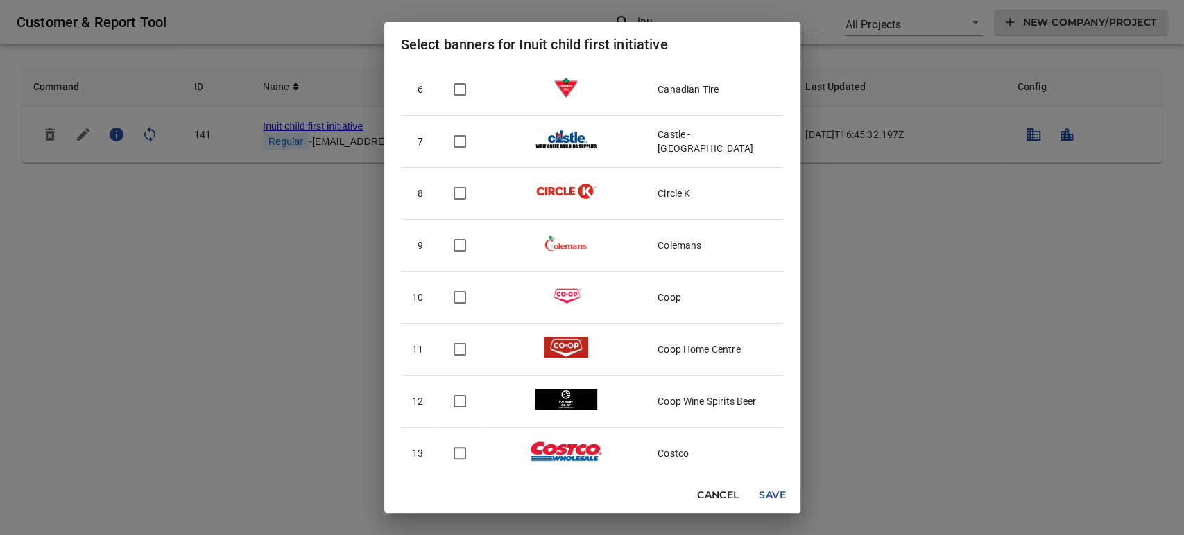
click at [462, 304] on input "checkbox" at bounding box center [459, 297] width 29 height 29
checkbox input "true"
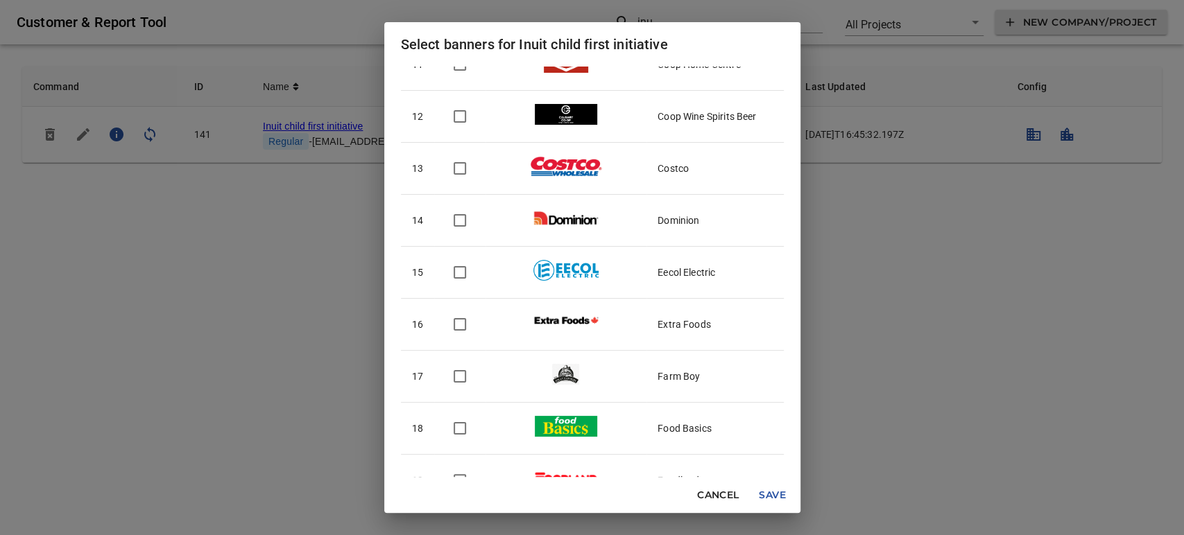
scroll to position [616, 0]
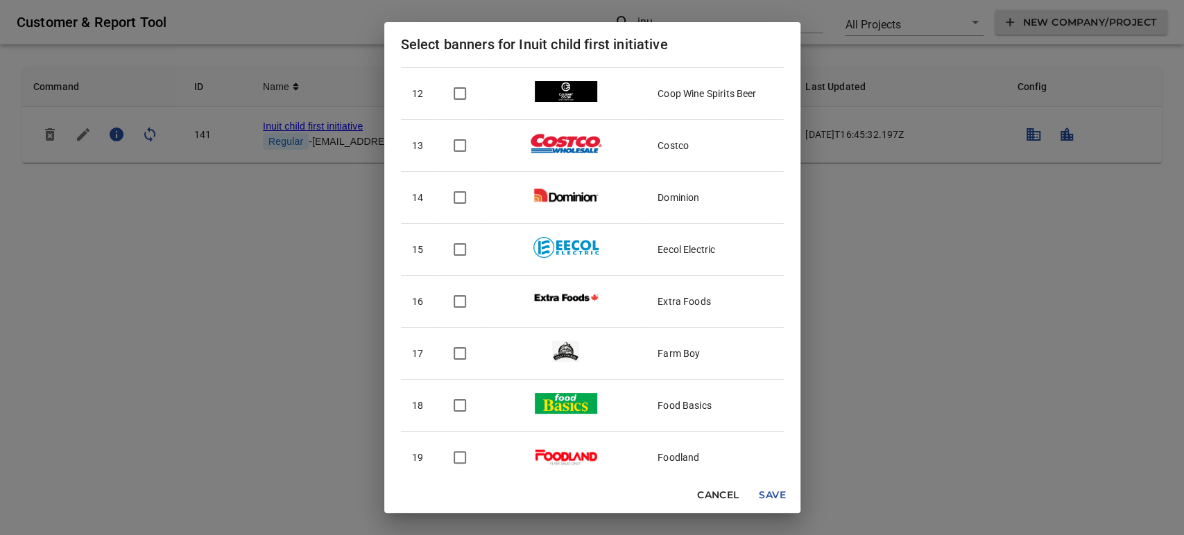
click at [455, 307] on input "checkbox" at bounding box center [459, 301] width 29 height 29
checkbox input "true"
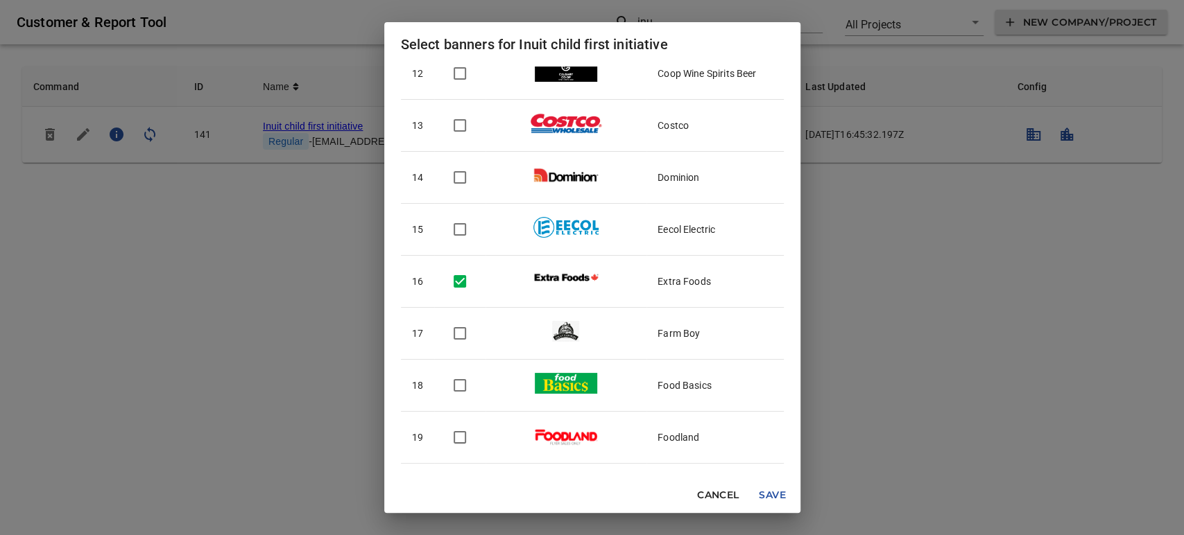
scroll to position [694, 0]
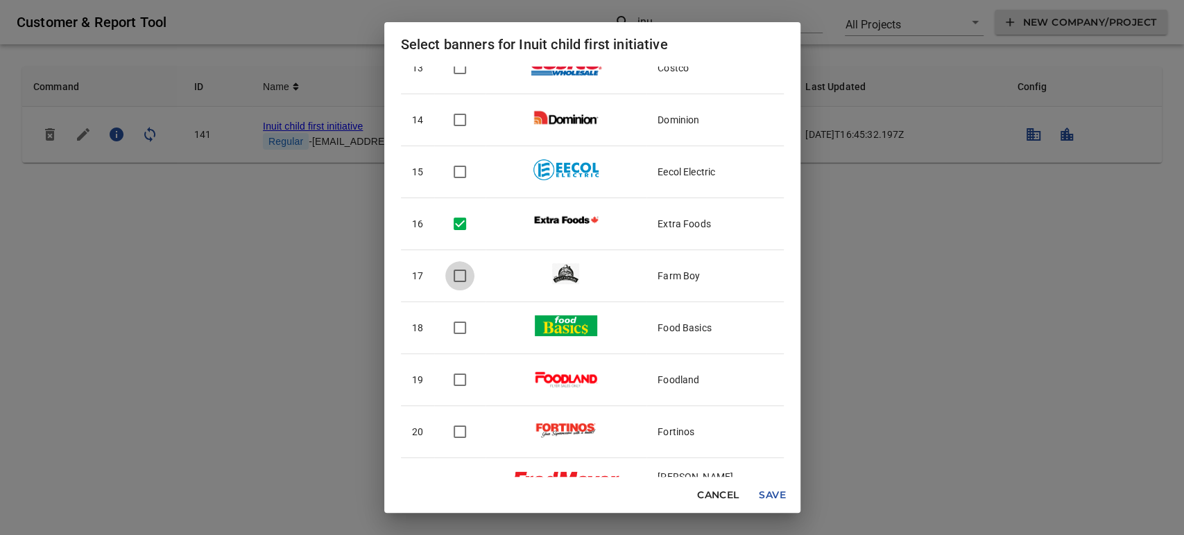
click at [457, 286] on input "checkbox" at bounding box center [459, 275] width 29 height 29
checkbox input "true"
click at [456, 321] on input "checkbox" at bounding box center [459, 328] width 29 height 29
checkbox input "true"
click at [456, 382] on input "checkbox" at bounding box center [459, 380] width 29 height 29
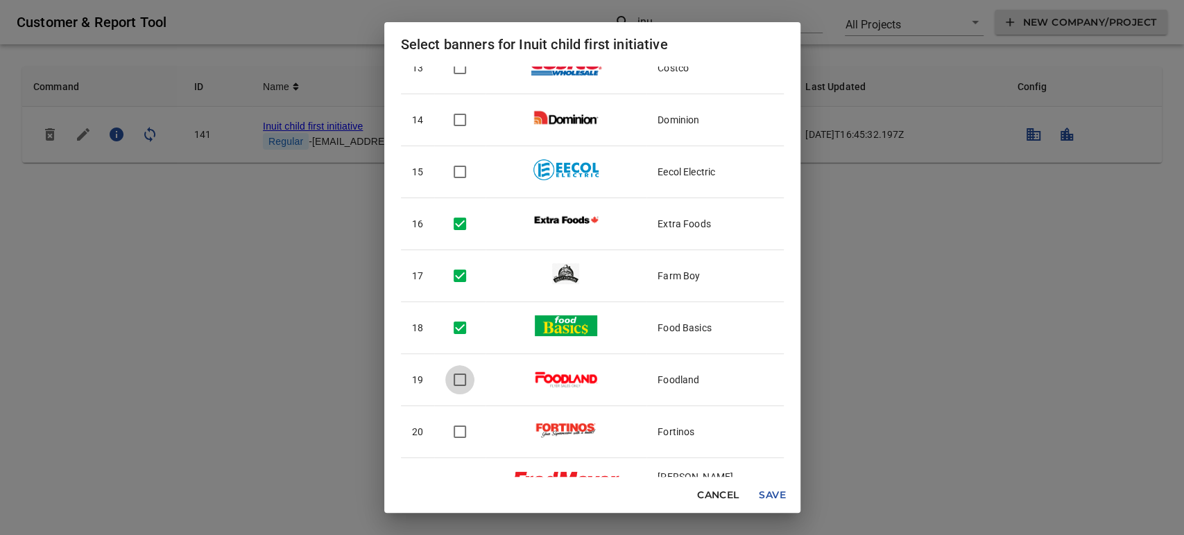
checkbox input "true"
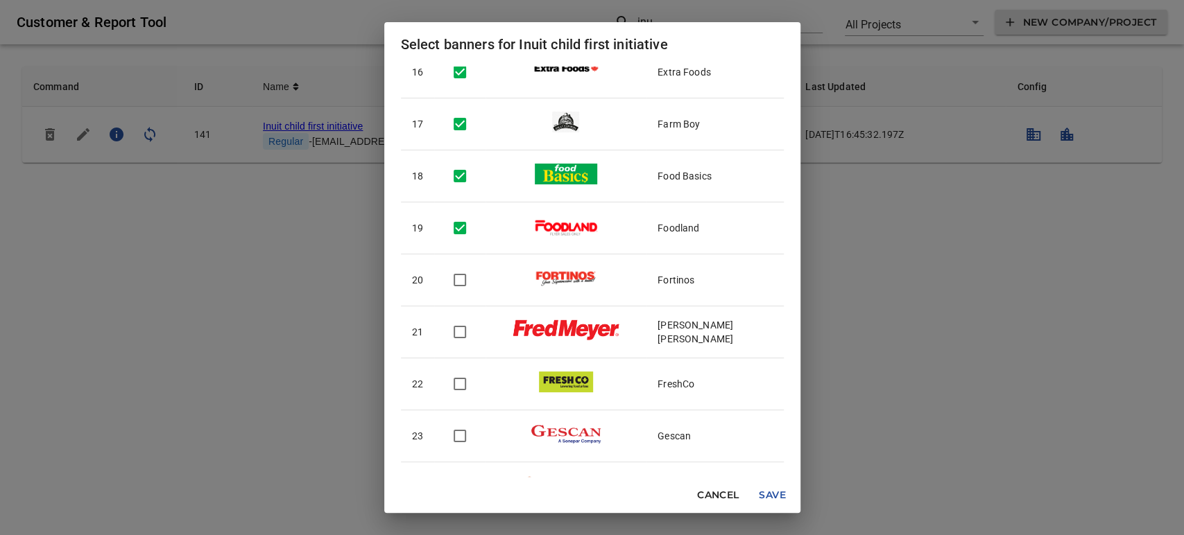
scroll to position [848, 0]
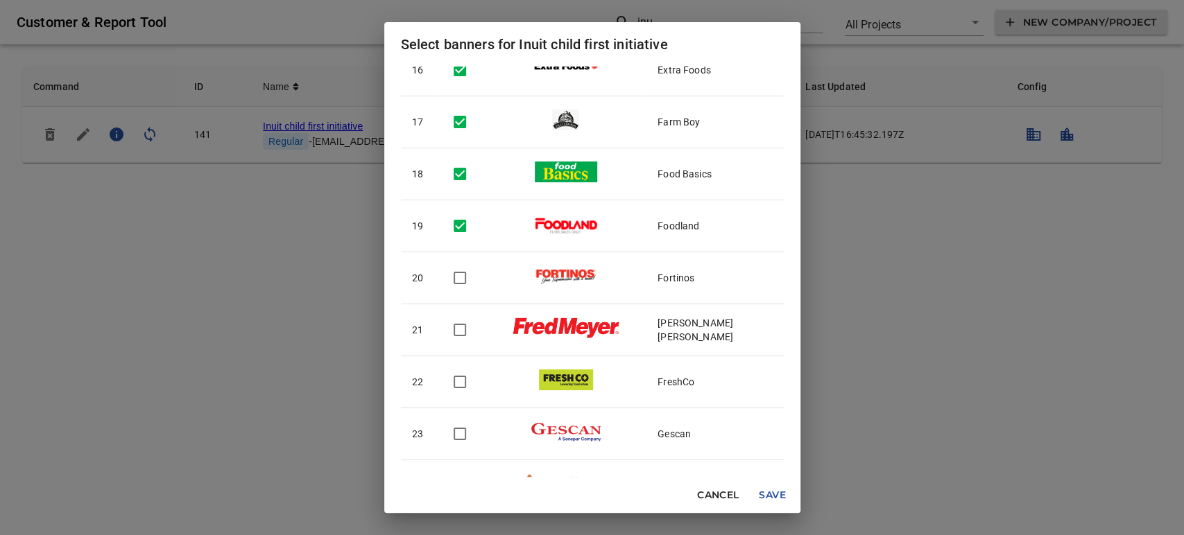
click at [459, 281] on input "checkbox" at bounding box center [459, 278] width 29 height 29
checkbox input "true"
click at [453, 322] on input "checkbox" at bounding box center [459, 330] width 29 height 29
checkbox input "true"
click at [455, 368] on input "checkbox" at bounding box center [459, 382] width 29 height 29
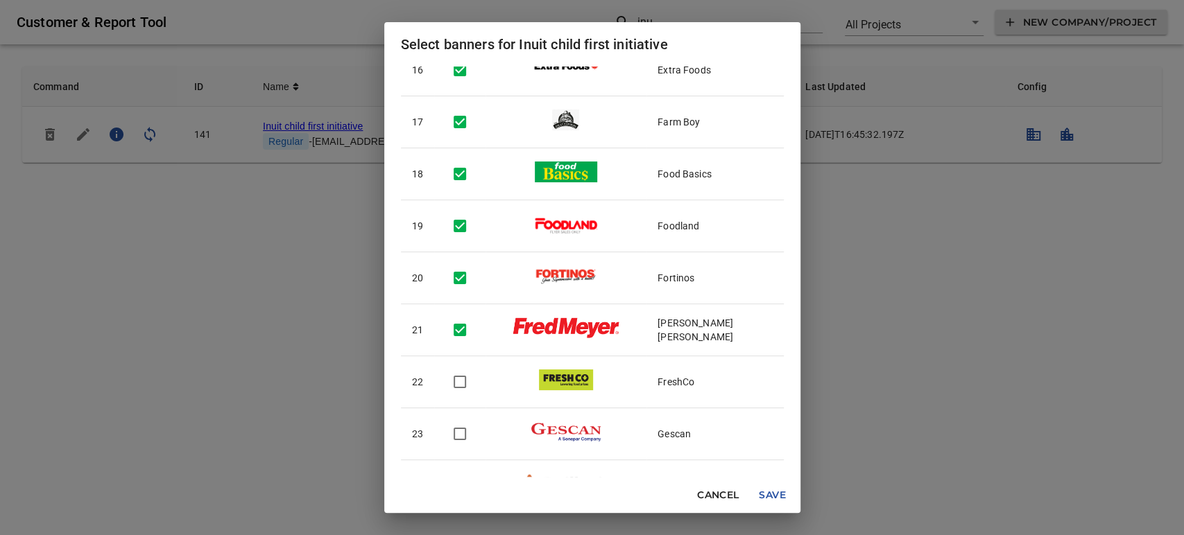
checkbox input "true"
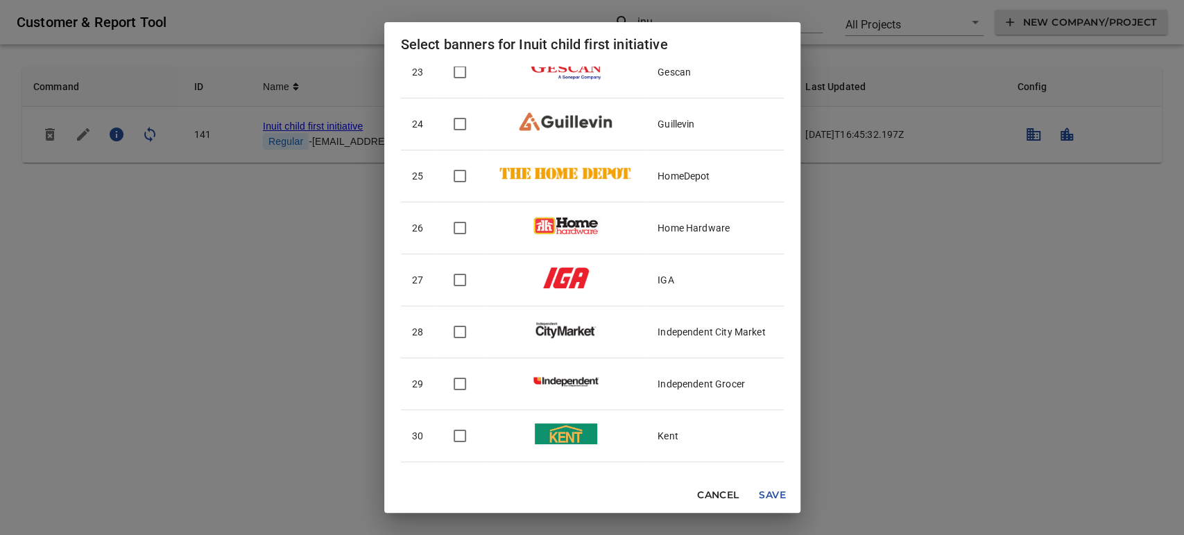
scroll to position [1233, 0]
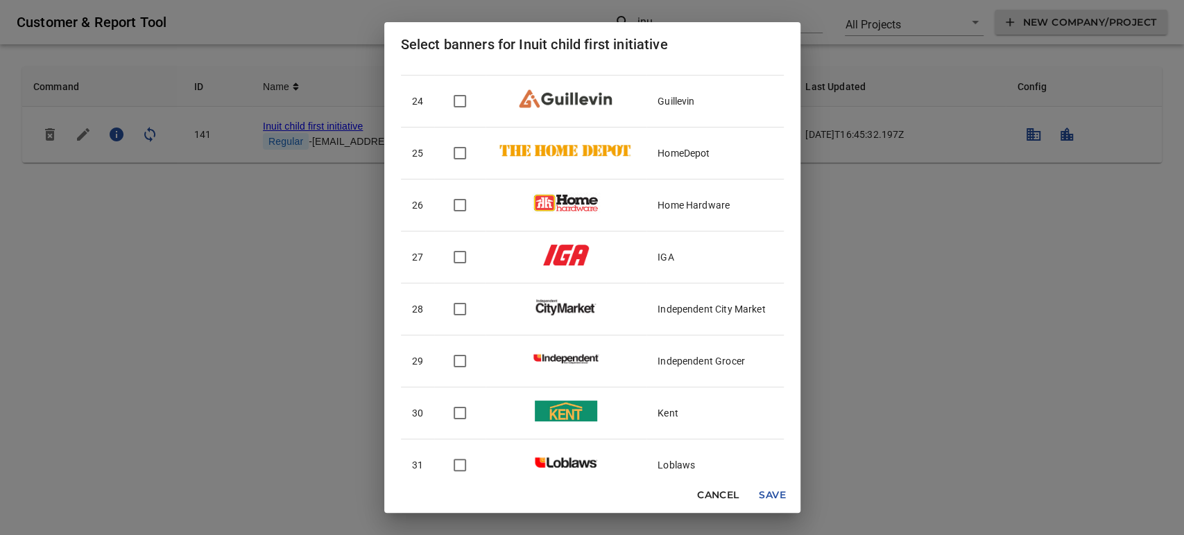
click at [461, 273] on td at bounding box center [459, 258] width 51 height 52
checkbox input "true"
click at [461, 309] on input "checkbox" at bounding box center [459, 309] width 29 height 29
checkbox input "true"
click at [462, 344] on td at bounding box center [459, 362] width 51 height 52
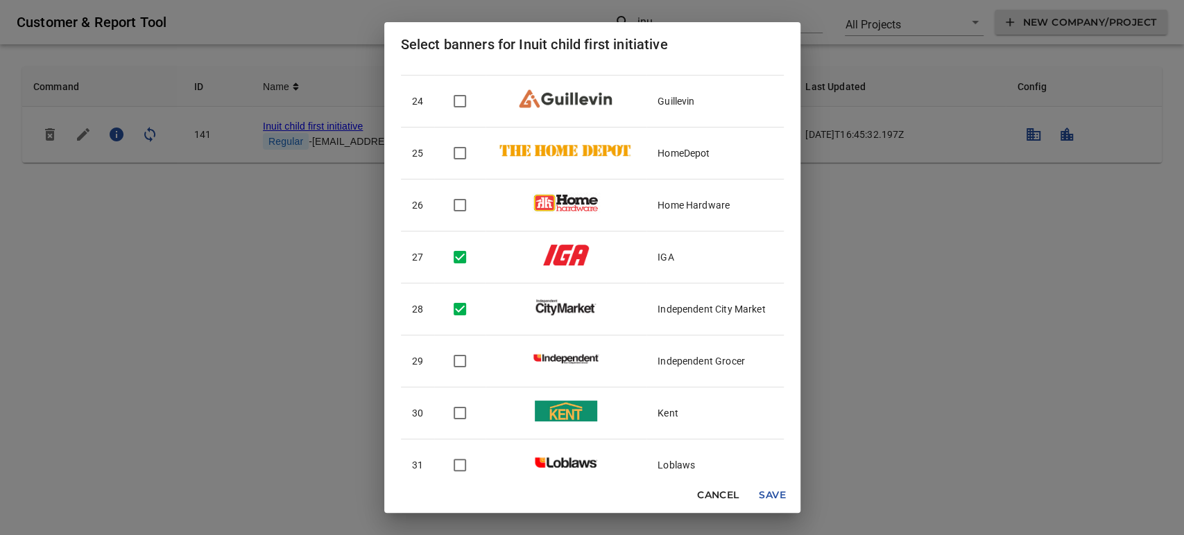
checkbox input "true"
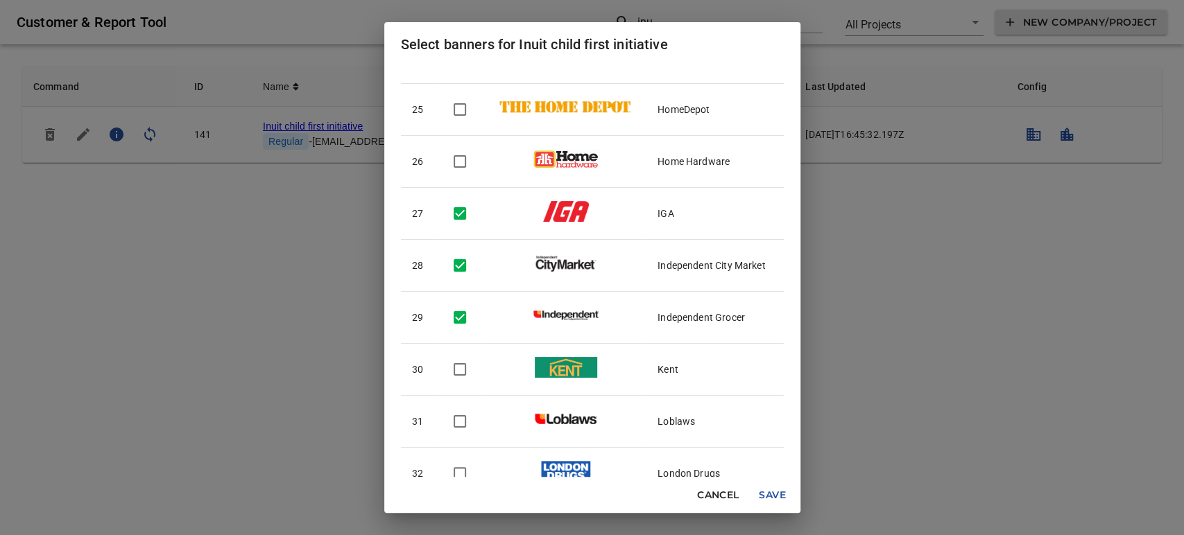
scroll to position [1387, 0]
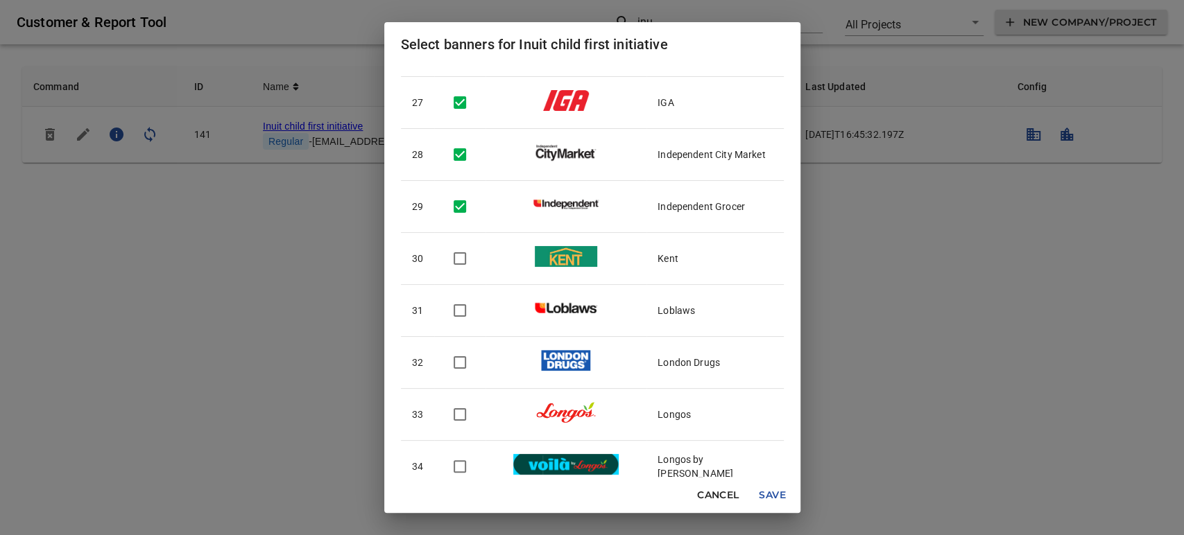
click at [465, 316] on input "checkbox" at bounding box center [459, 310] width 29 height 29
checkbox input "true"
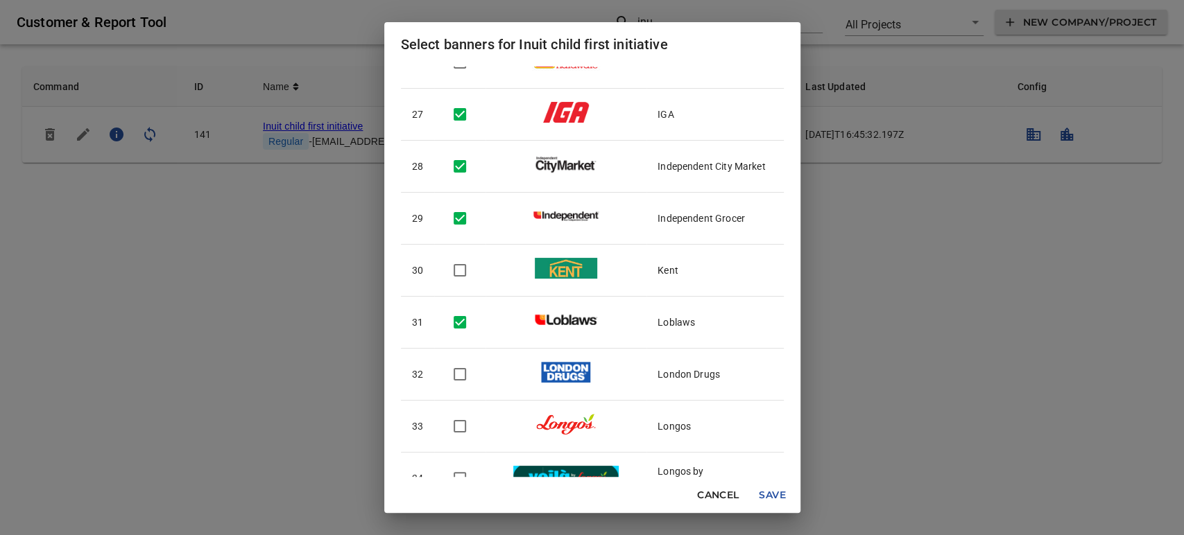
scroll to position [1464, 0]
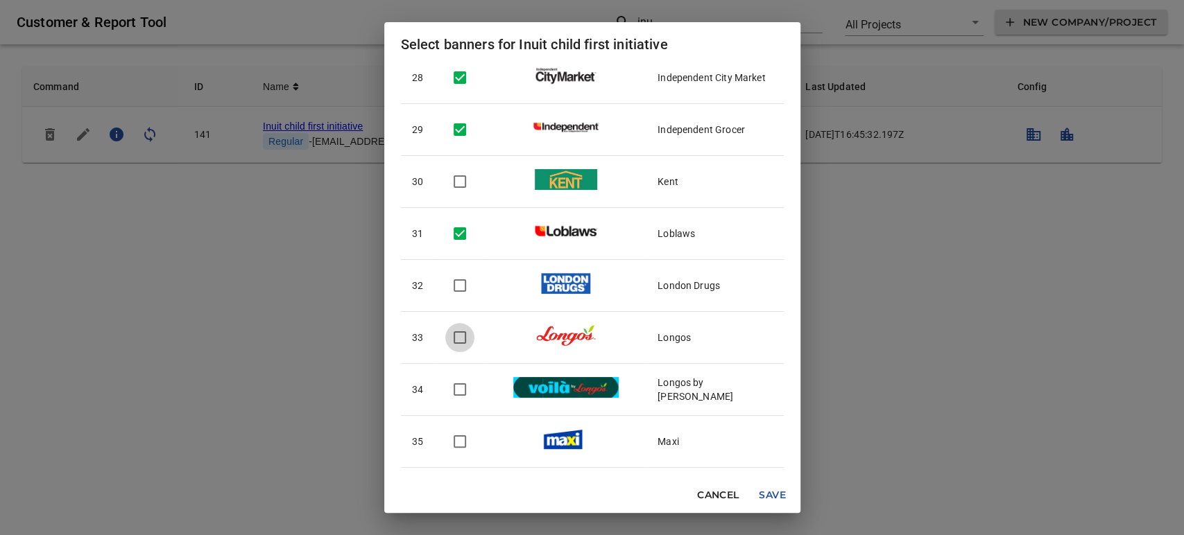
click at [458, 342] on input "checkbox" at bounding box center [459, 337] width 29 height 29
checkbox input "true"
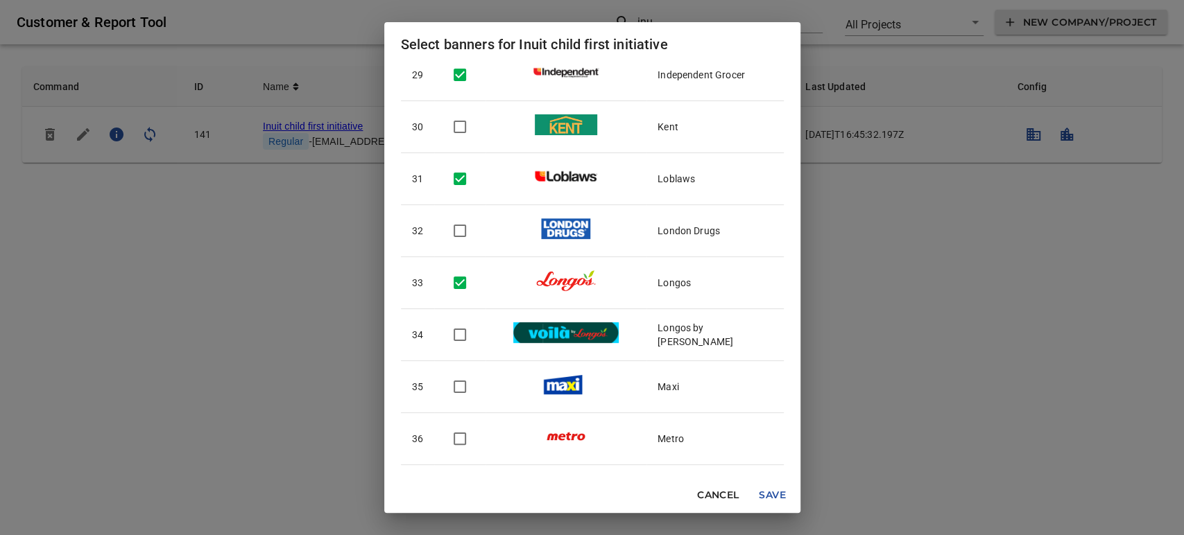
scroll to position [1618, 0]
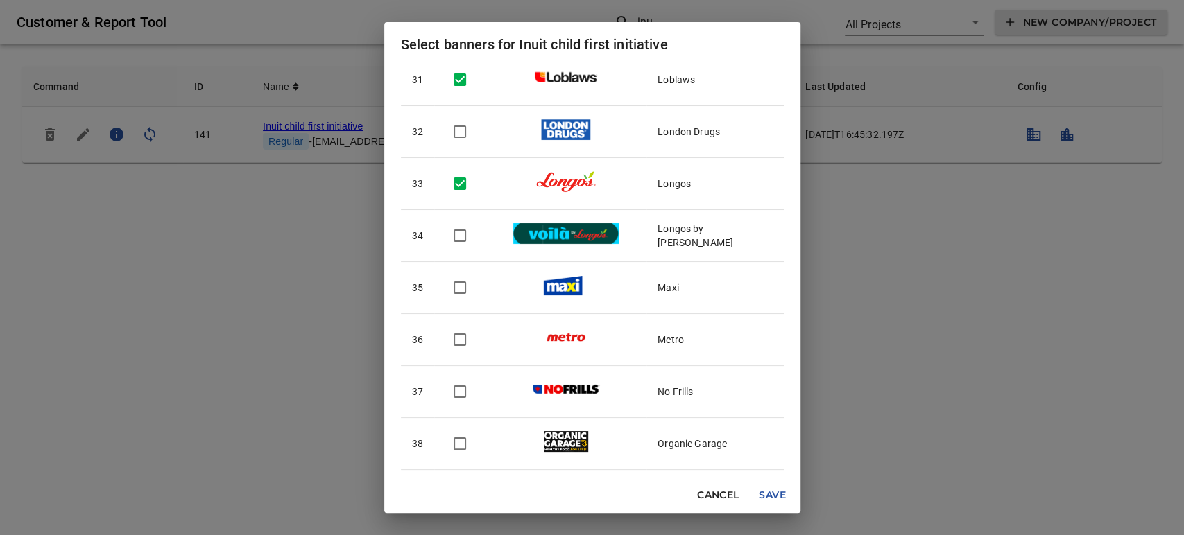
click at [462, 333] on input "checkbox" at bounding box center [459, 339] width 29 height 29
checkbox input "true"
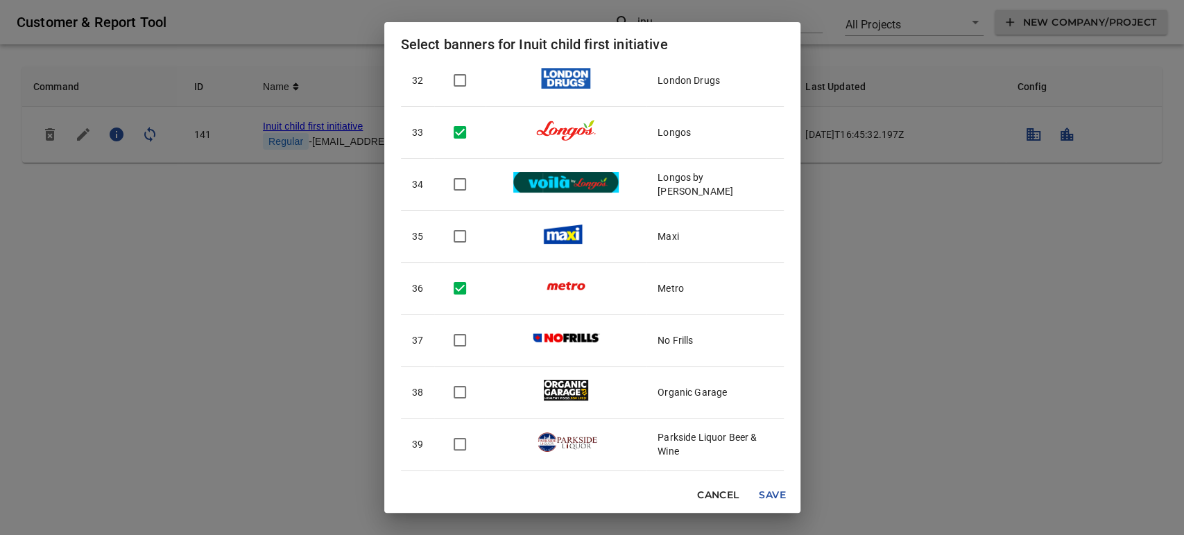
scroll to position [1695, 0]
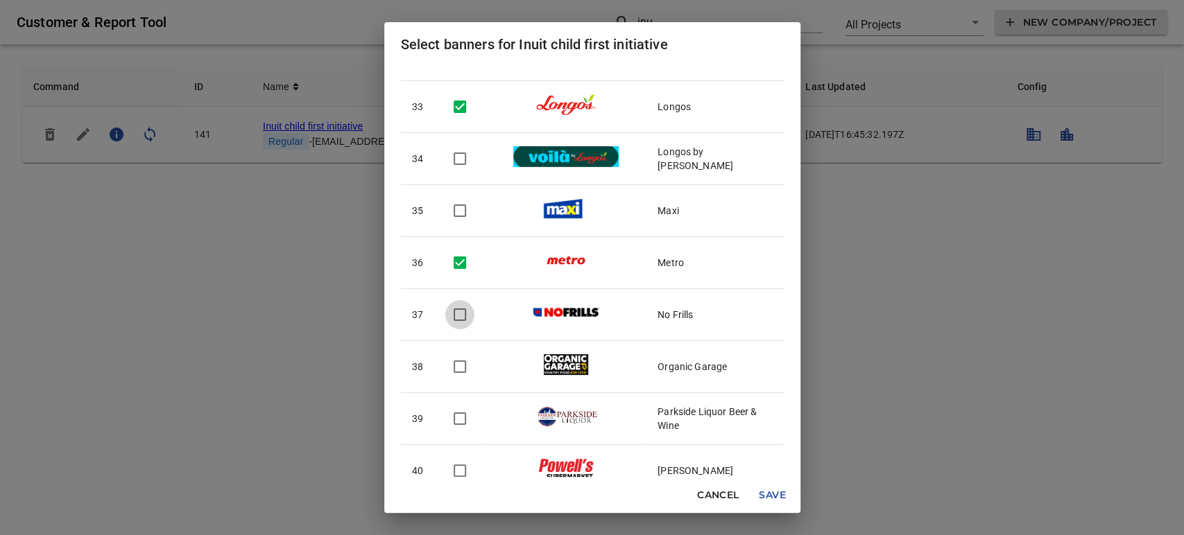
click at [461, 318] on input "checkbox" at bounding box center [459, 314] width 29 height 29
checkbox input "true"
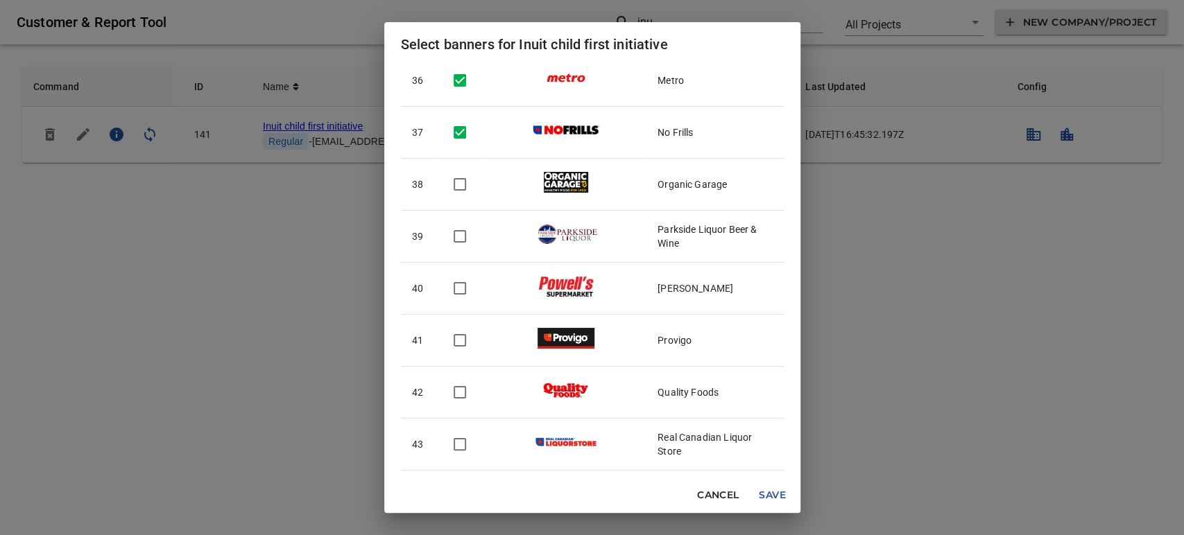
scroll to position [1926, 0]
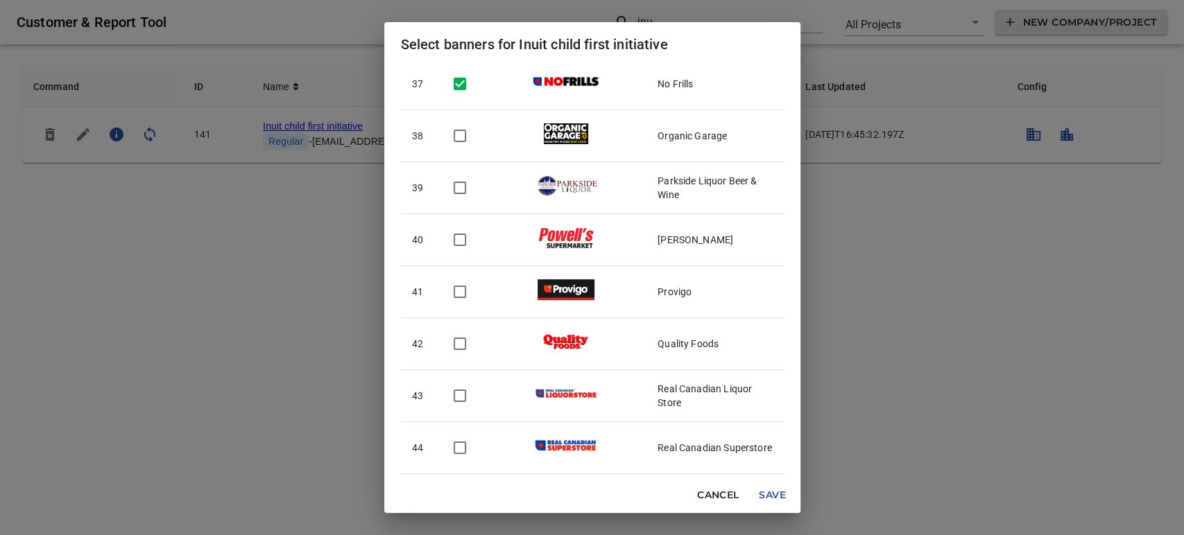
click at [467, 291] on input "checkbox" at bounding box center [459, 291] width 29 height 29
checkbox input "true"
click at [466, 332] on input "checkbox" at bounding box center [459, 343] width 29 height 29
checkbox input "true"
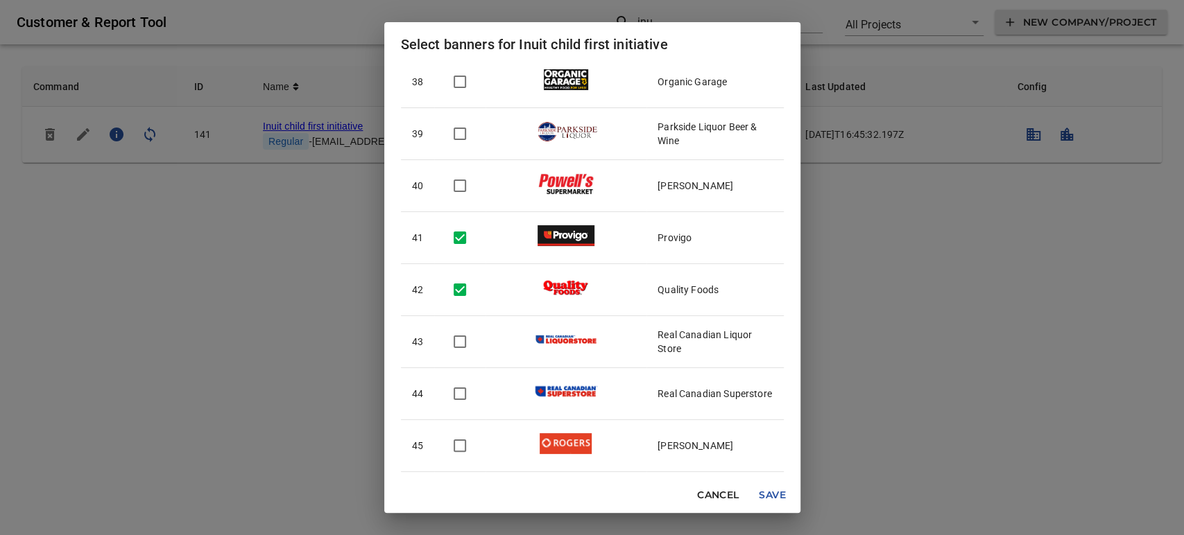
scroll to position [2003, 0]
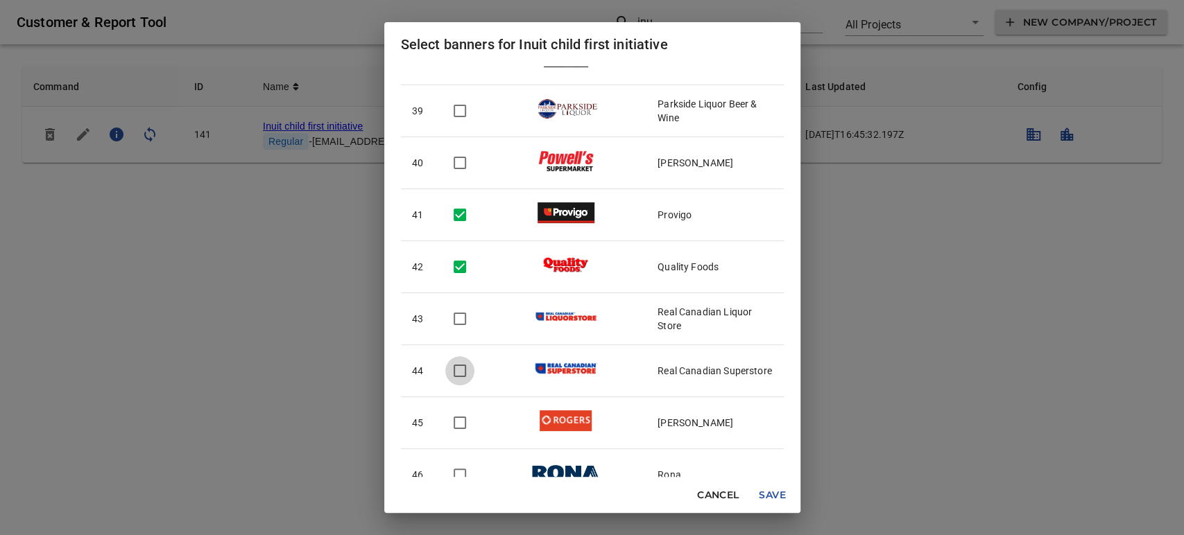
click at [466, 365] on input "checkbox" at bounding box center [459, 371] width 29 height 29
checkbox input "true"
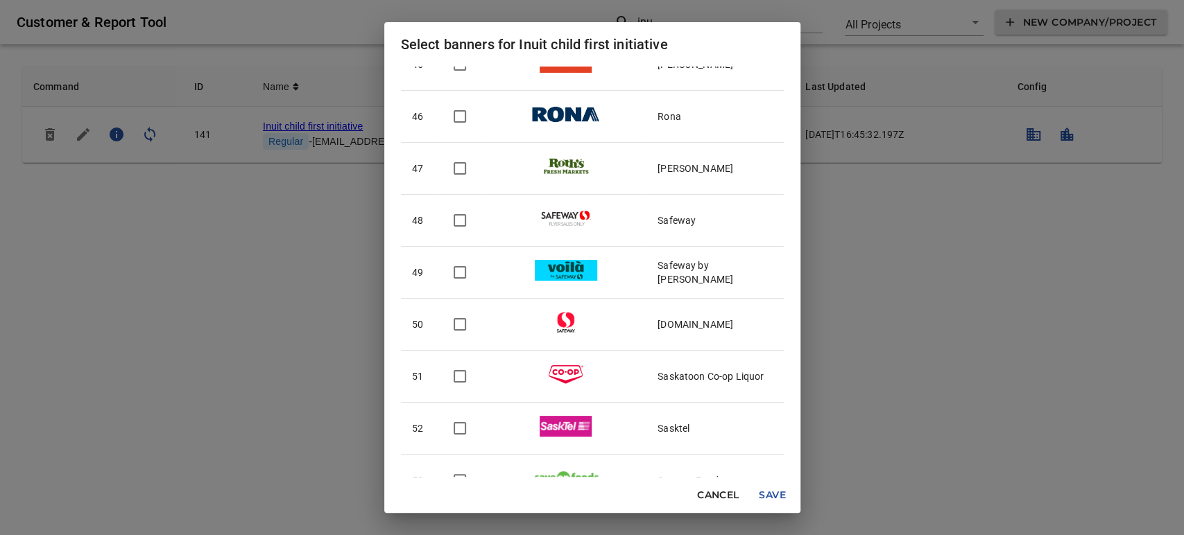
scroll to position [2389, 0]
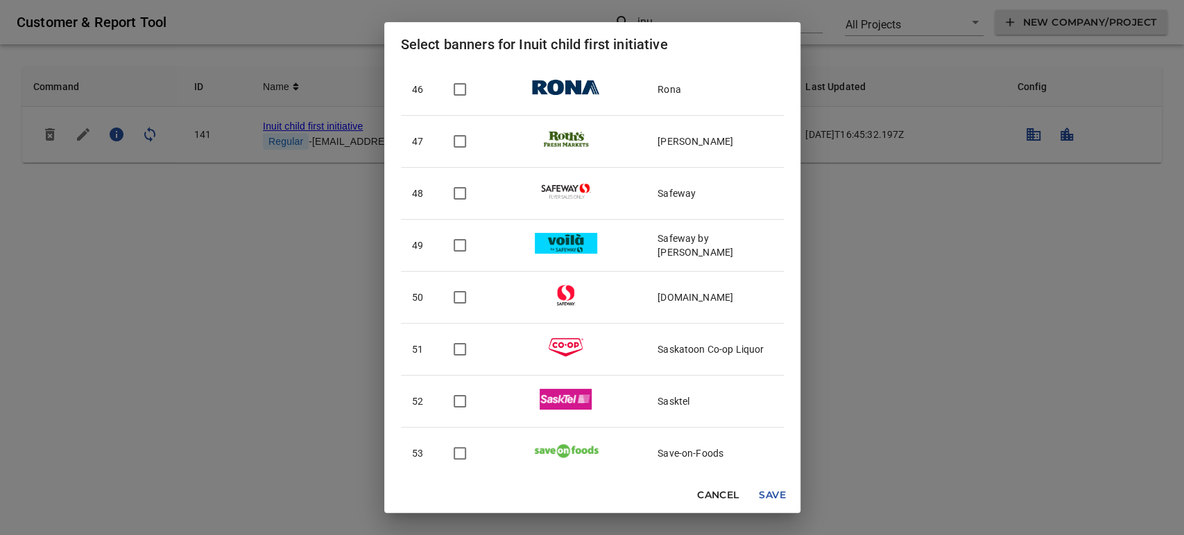
click at [461, 303] on input "checkbox" at bounding box center [459, 297] width 29 height 29
checkbox input "true"
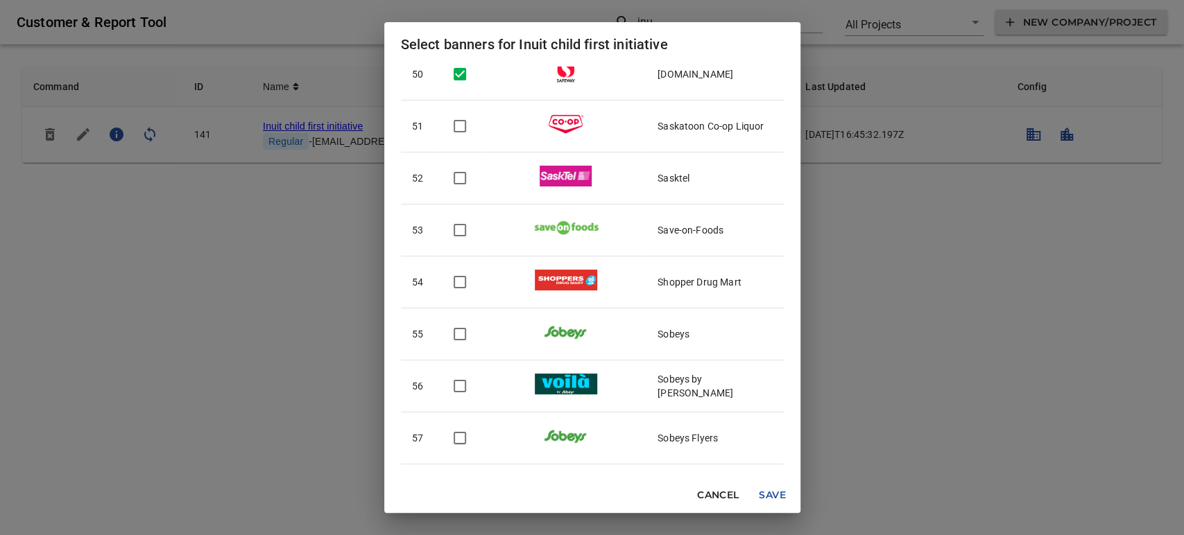
scroll to position [2620, 0]
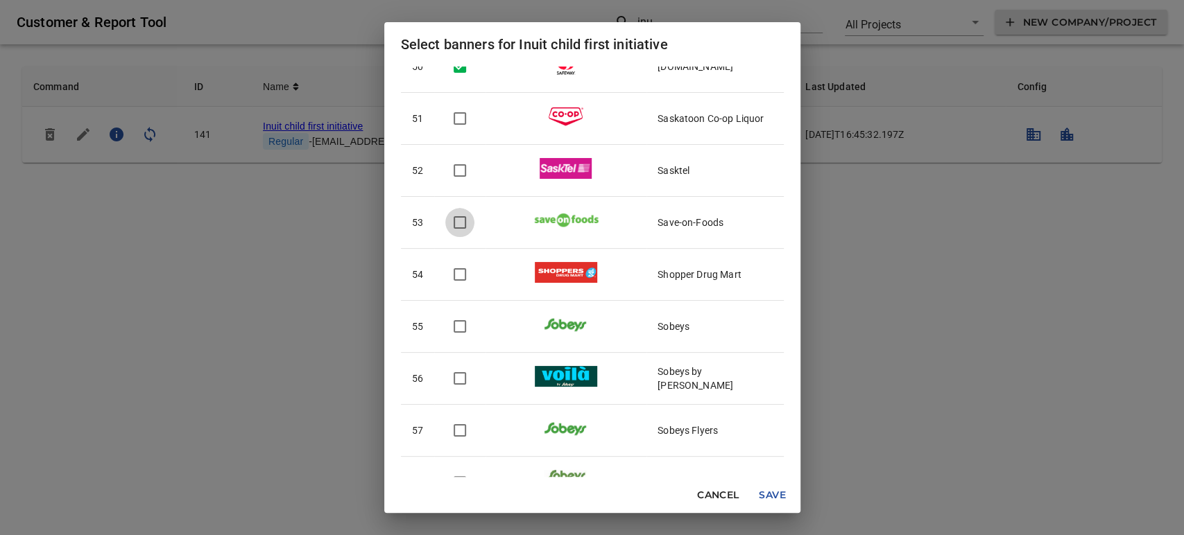
click at [467, 217] on input "checkbox" at bounding box center [459, 222] width 29 height 29
checkbox input "true"
click at [454, 315] on input "checkbox" at bounding box center [459, 326] width 29 height 29
checkbox input "true"
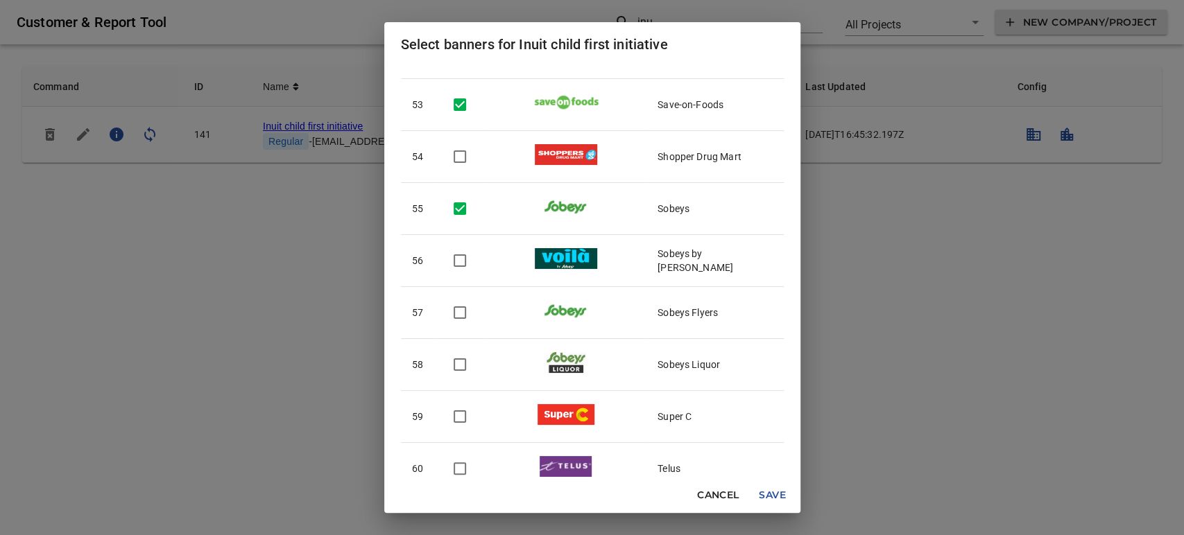
scroll to position [2774, 0]
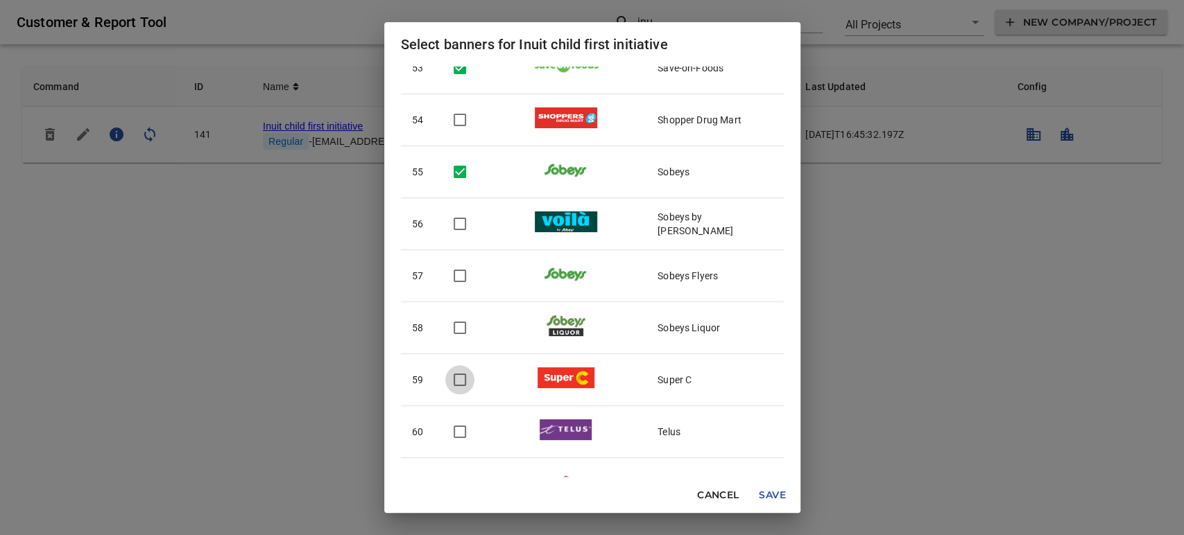
click at [460, 370] on input "checkbox" at bounding box center [459, 380] width 29 height 29
checkbox input "true"
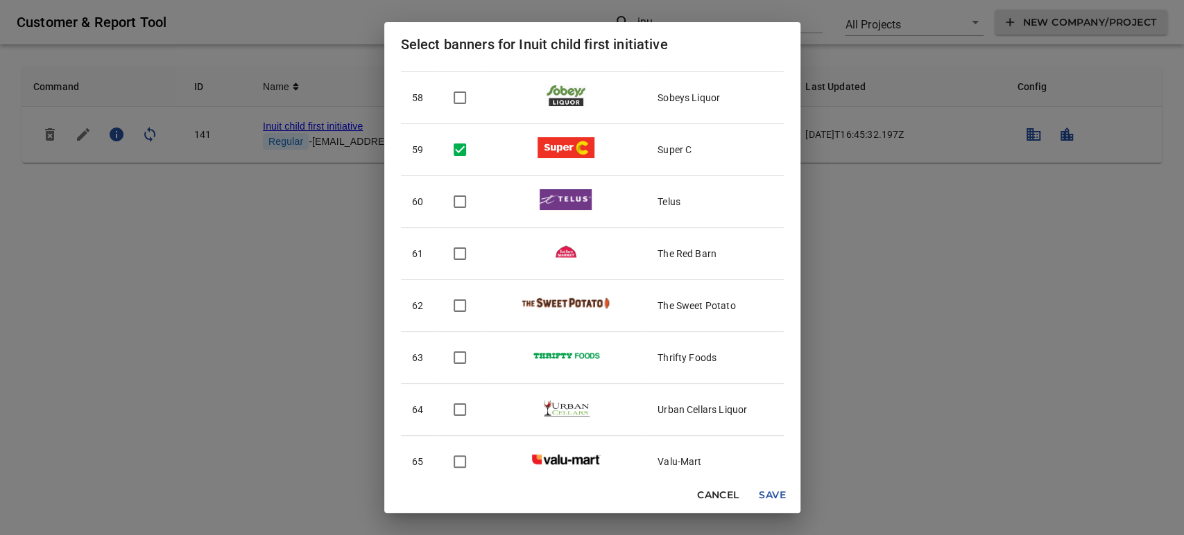
scroll to position [3005, 0]
click at [459, 354] on input "checkbox" at bounding box center [459, 357] width 29 height 29
checkbox input "true"
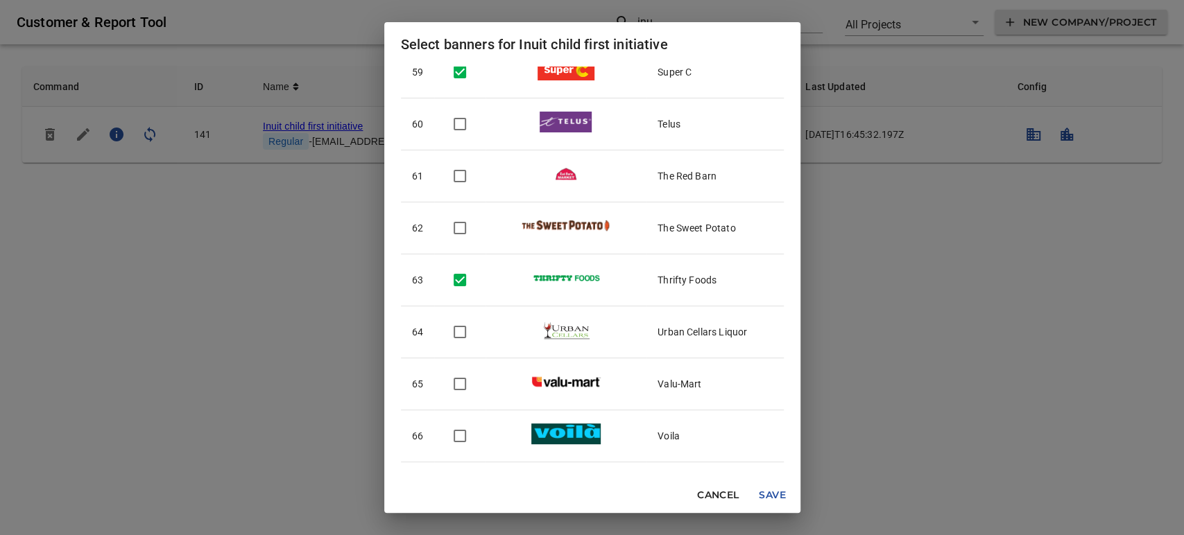
click at [456, 372] on input "checkbox" at bounding box center [459, 384] width 29 height 29
checkbox input "true"
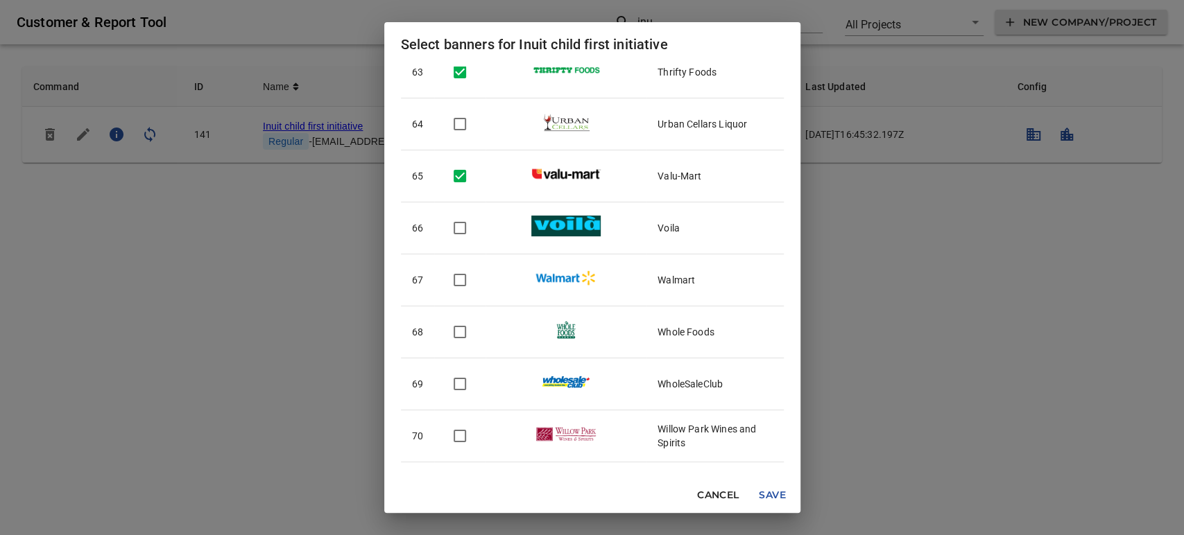
scroll to position [3313, 0]
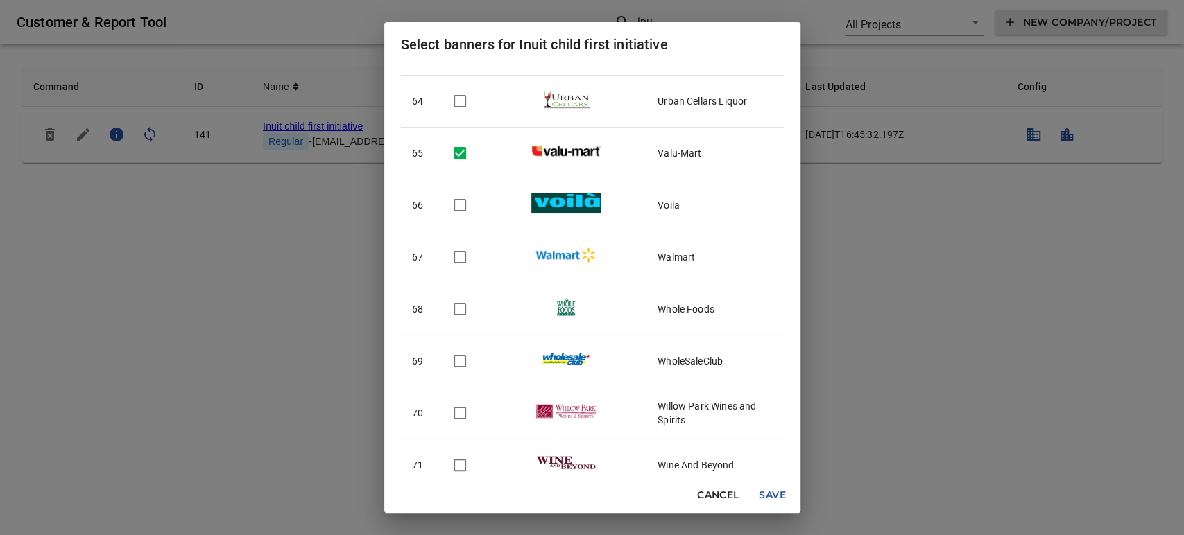
click at [463, 249] on input "checkbox" at bounding box center [459, 257] width 29 height 29
checkbox input "true"
click at [460, 304] on input "checkbox" at bounding box center [459, 309] width 29 height 29
checkbox input "true"
click at [457, 338] on td at bounding box center [459, 362] width 51 height 52
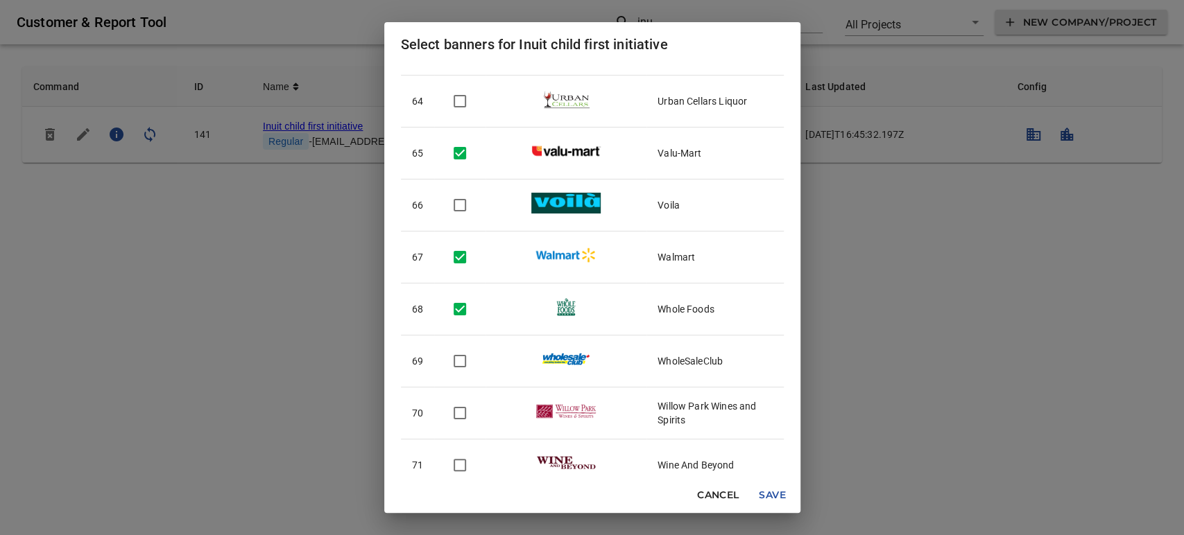
checkbox input "true"
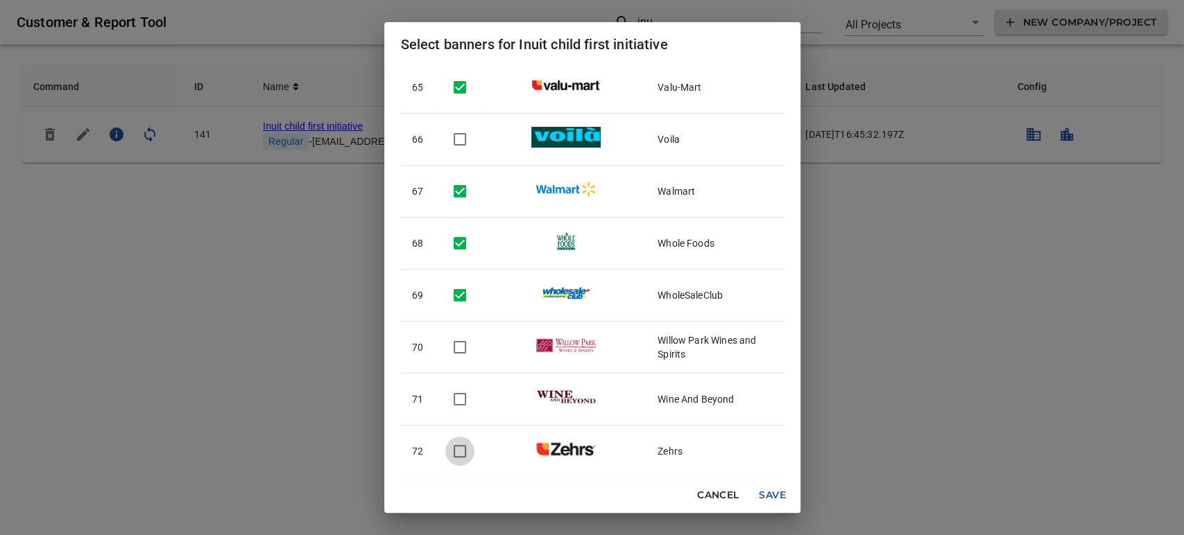
click at [463, 445] on input "checkbox" at bounding box center [459, 451] width 29 height 29
checkbox input "true"
click at [766, 493] on span "Save" at bounding box center [772, 495] width 33 height 17
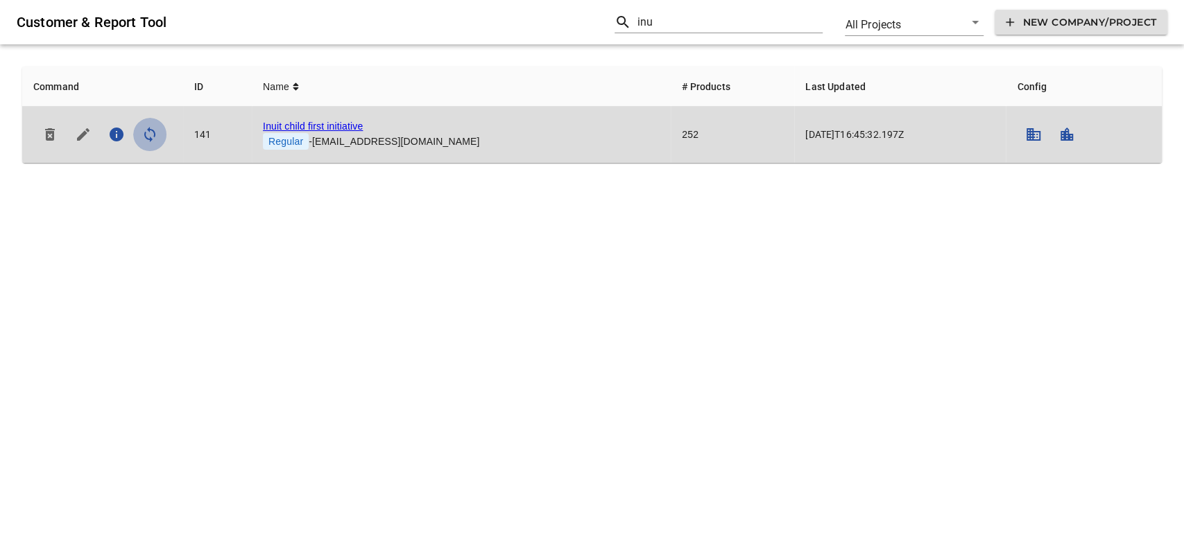
click at [153, 138] on icon "simple table" at bounding box center [149, 134] width 17 height 17
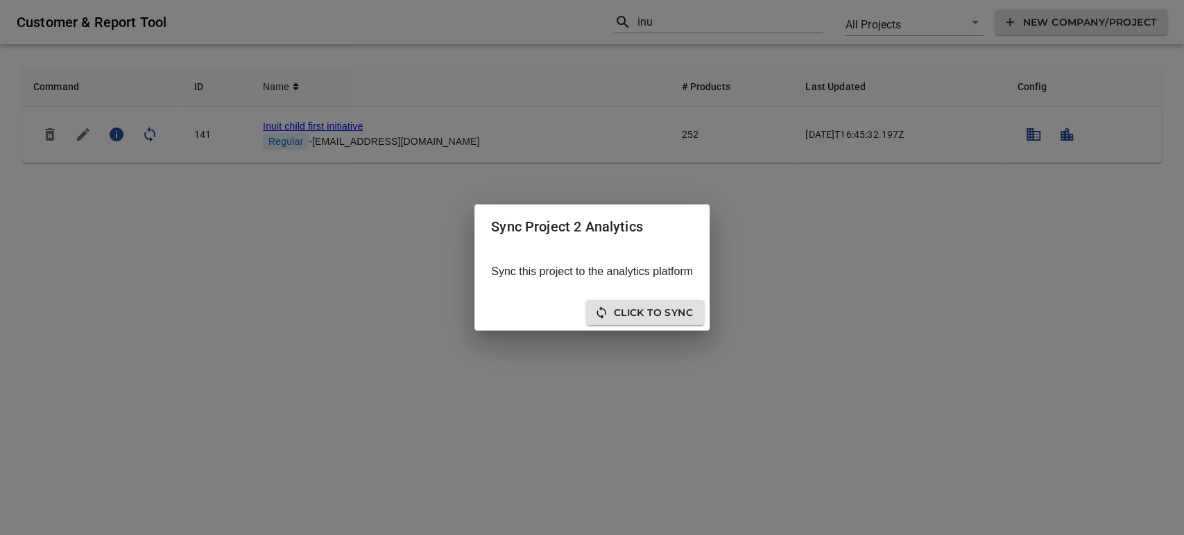
click at [613, 320] on span "Click to sync" at bounding box center [645, 312] width 96 height 17
click at [678, 312] on span "Close" at bounding box center [675, 312] width 35 height 17
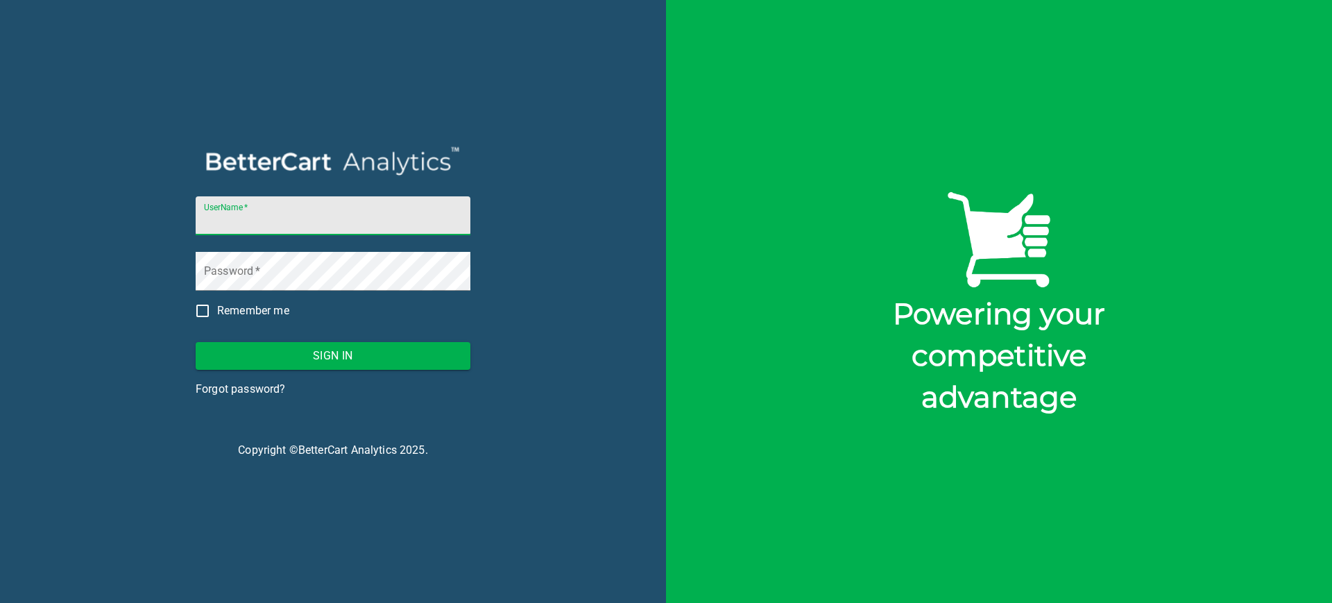
click at [311, 222] on input "UserName   *" at bounding box center [333, 215] width 275 height 39
drag, startPoint x: 338, startPoint y: 225, endPoint x: 191, endPoint y: 219, distance: 147.1
click at [191, 219] on div "UserName   * ibuckingham@melitta.ca Password   * Remember me Sign In Forgot pas…" at bounding box center [333, 301] width 308 height 314
paste input "nuit@bettercart"
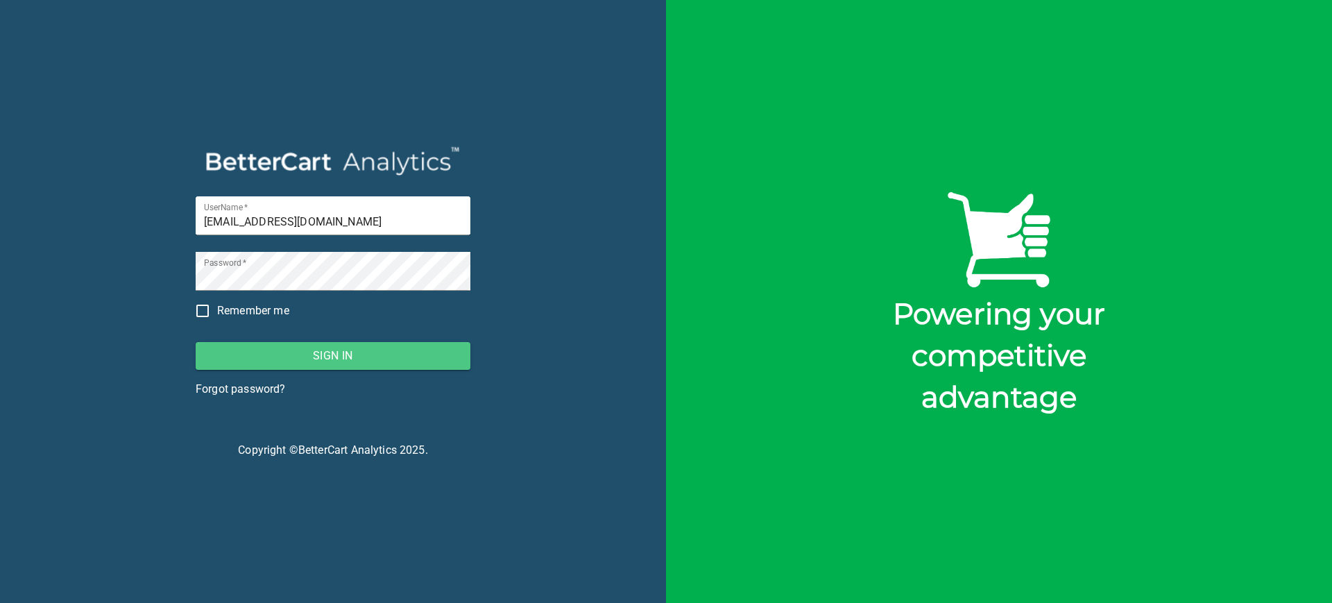
click at [345, 354] on span "Sign In" at bounding box center [333, 355] width 252 height 19
click at [373, 356] on span "Sign In" at bounding box center [333, 355] width 252 height 19
click at [388, 359] on span "Sign In" at bounding box center [333, 355] width 252 height 19
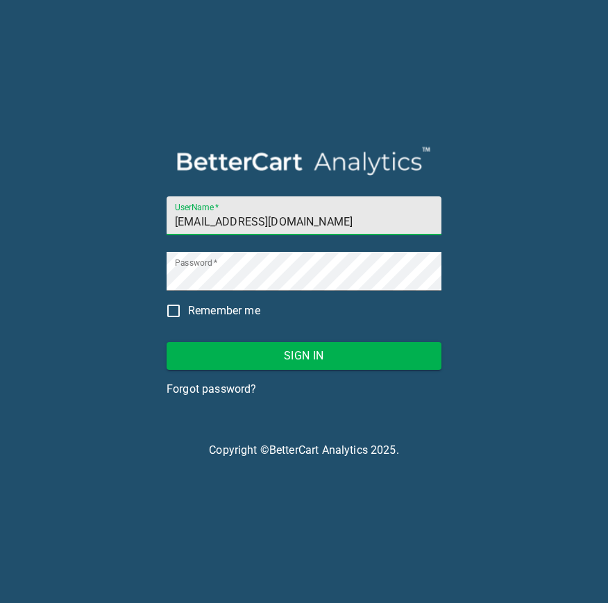
drag, startPoint x: 198, startPoint y: 219, endPoint x: 157, endPoint y: 220, distance: 40.9
click at [157, 220] on div "UserName   * inuit@bettercart.ca Password   * Remember me Sign In Forgot passwo…" at bounding box center [304, 301] width 308 height 314
type input "storck@bettercart.ca"
click at [166, 342] on button "Sign In" at bounding box center [303, 356] width 275 height 28
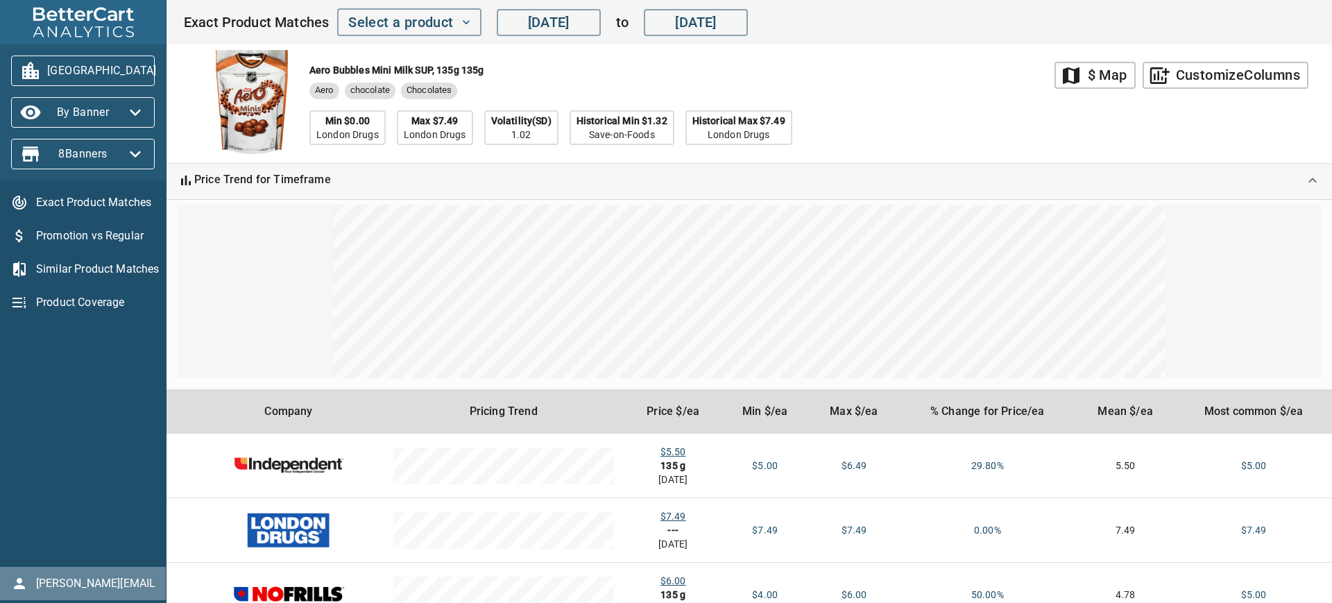
click at [80, 589] on span "storck@bettercart.ca" at bounding box center [95, 583] width 119 height 17
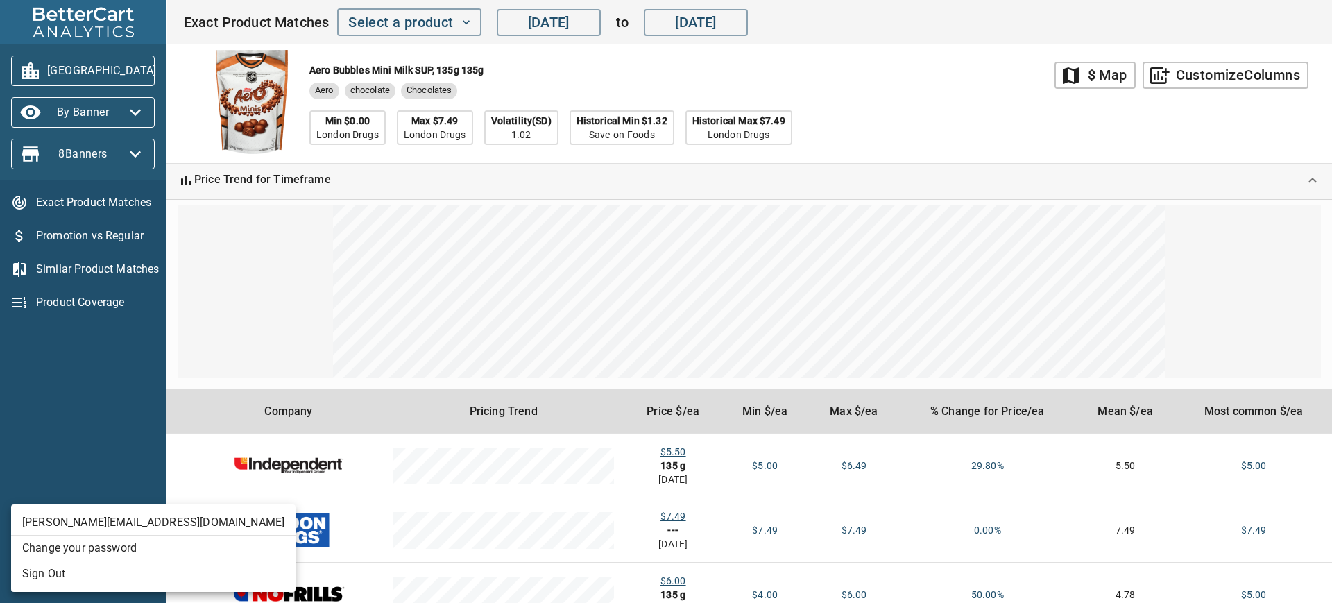
click at [53, 569] on li "Sign Out" at bounding box center [153, 573] width 284 height 25
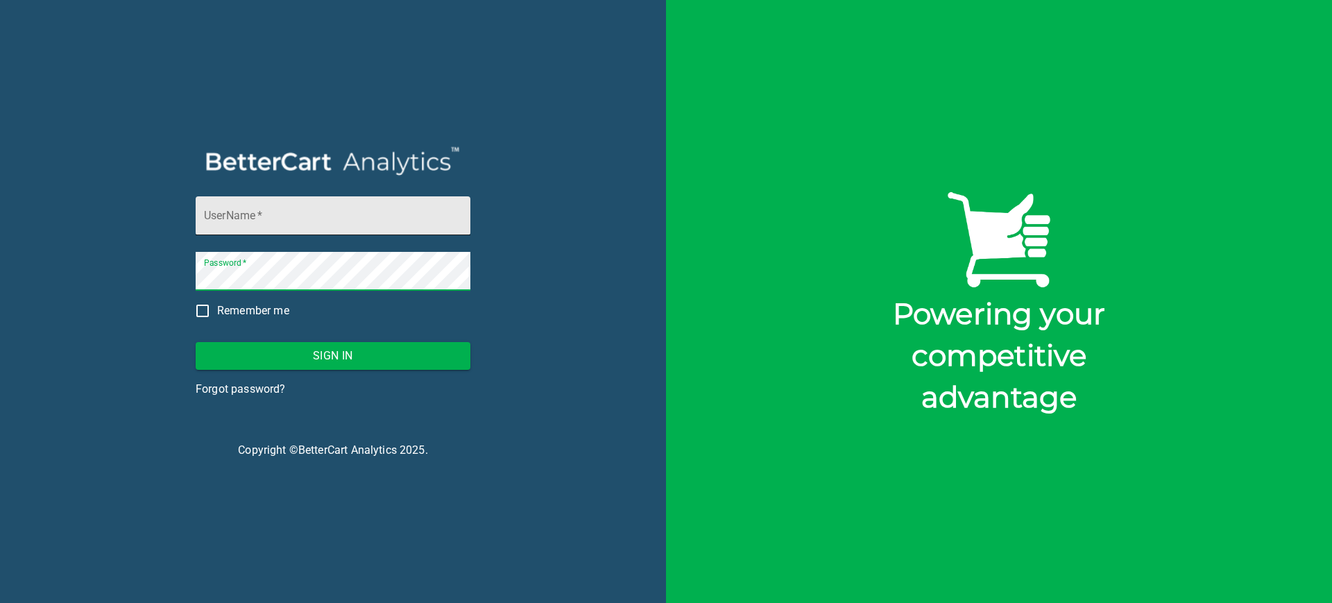
click at [277, 224] on input "UserName   *" at bounding box center [333, 215] width 275 height 39
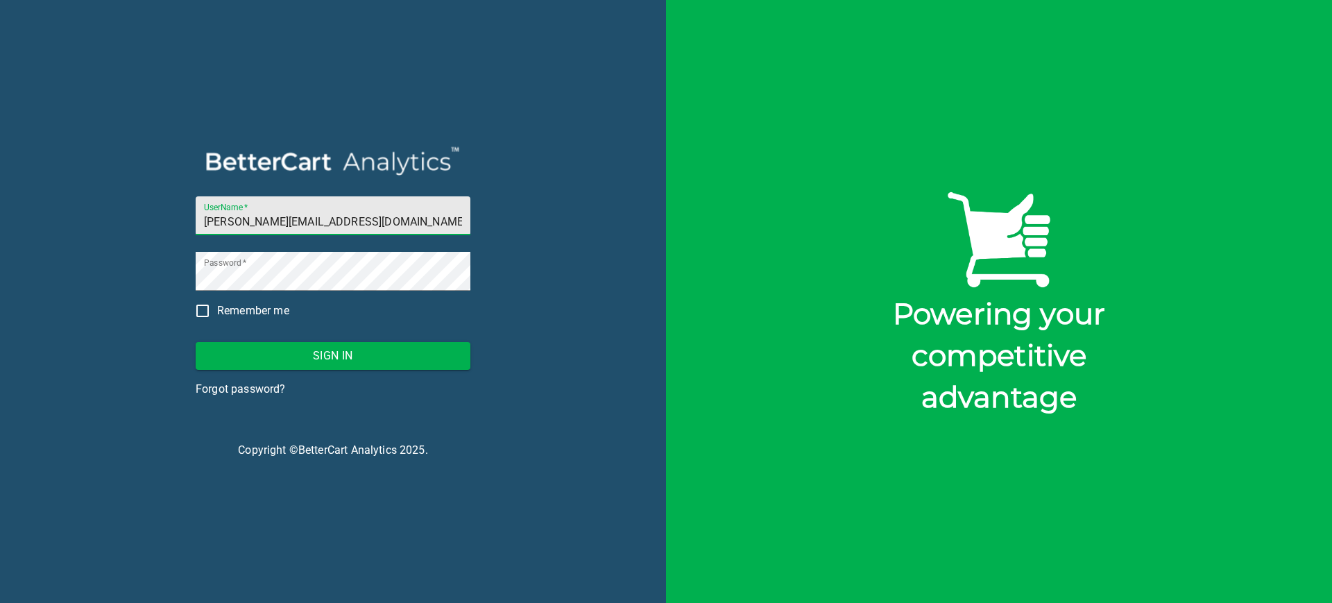
drag, startPoint x: 234, startPoint y: 220, endPoint x: 198, endPoint y: 222, distance: 36.1
click at [198, 222] on input "storck@bettercart.ca" at bounding box center [333, 215] width 275 height 39
type input "[EMAIL_ADDRESS][DOMAIN_NAME]"
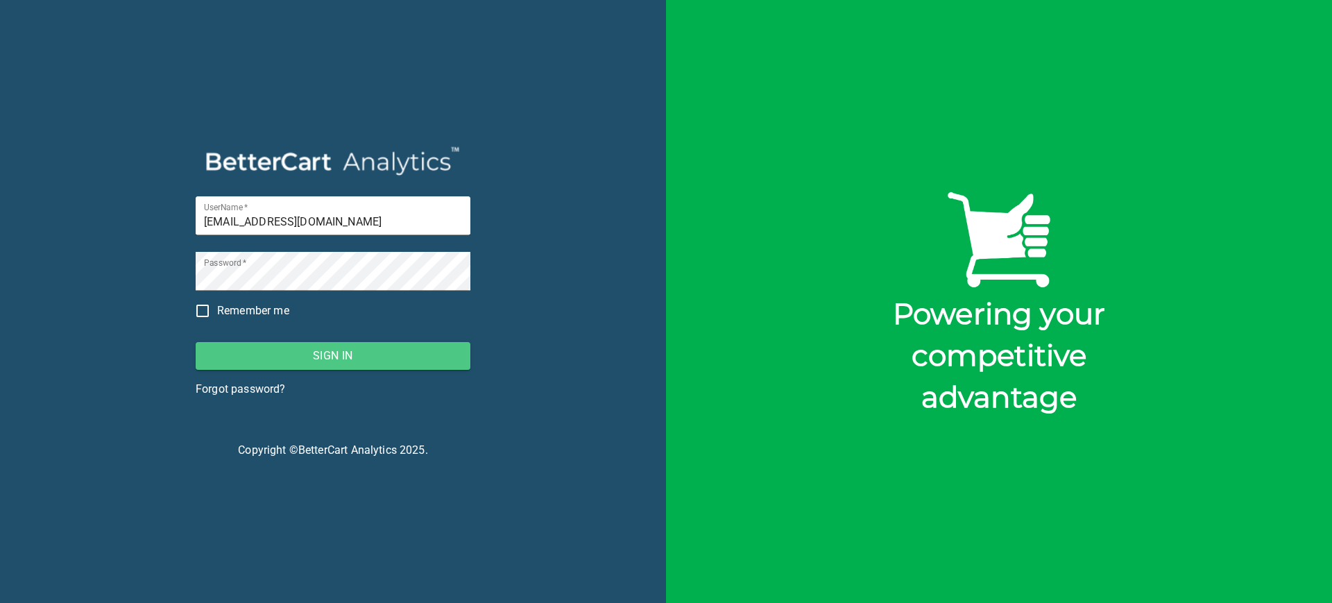
click at [313, 349] on span "Sign In" at bounding box center [333, 355] width 252 height 19
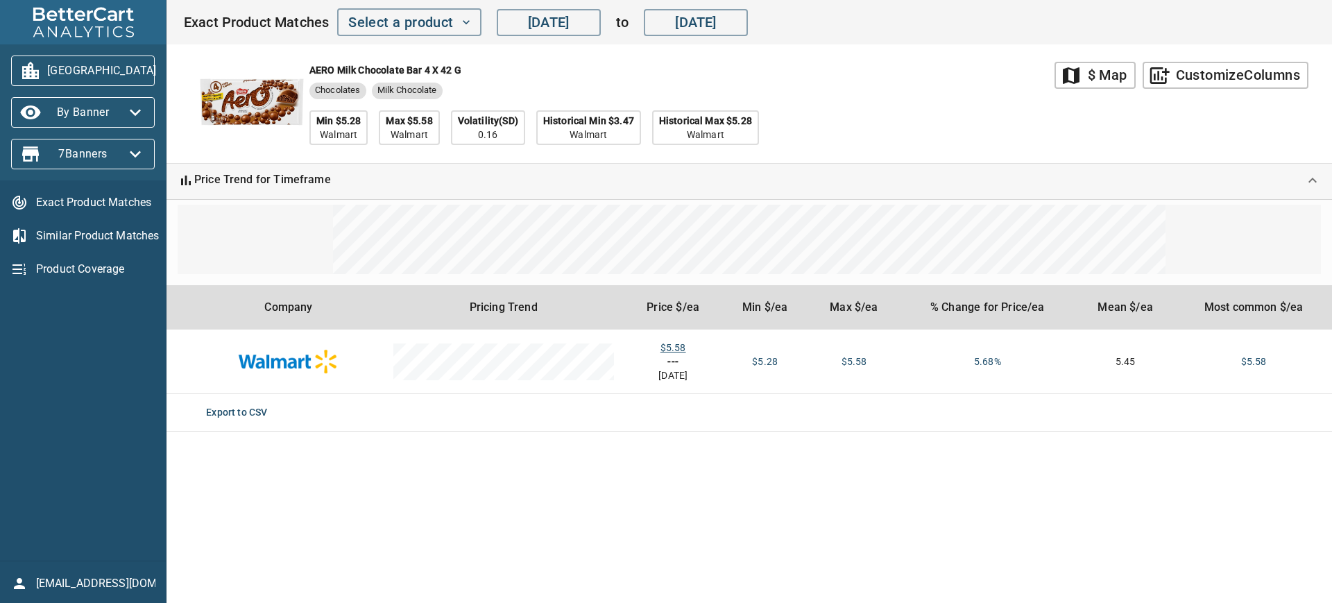
click at [114, 199] on span "Exact Product Matches" at bounding box center [95, 202] width 119 height 17
click at [116, 237] on span "Similar Product Matches" at bounding box center [95, 236] width 119 height 17
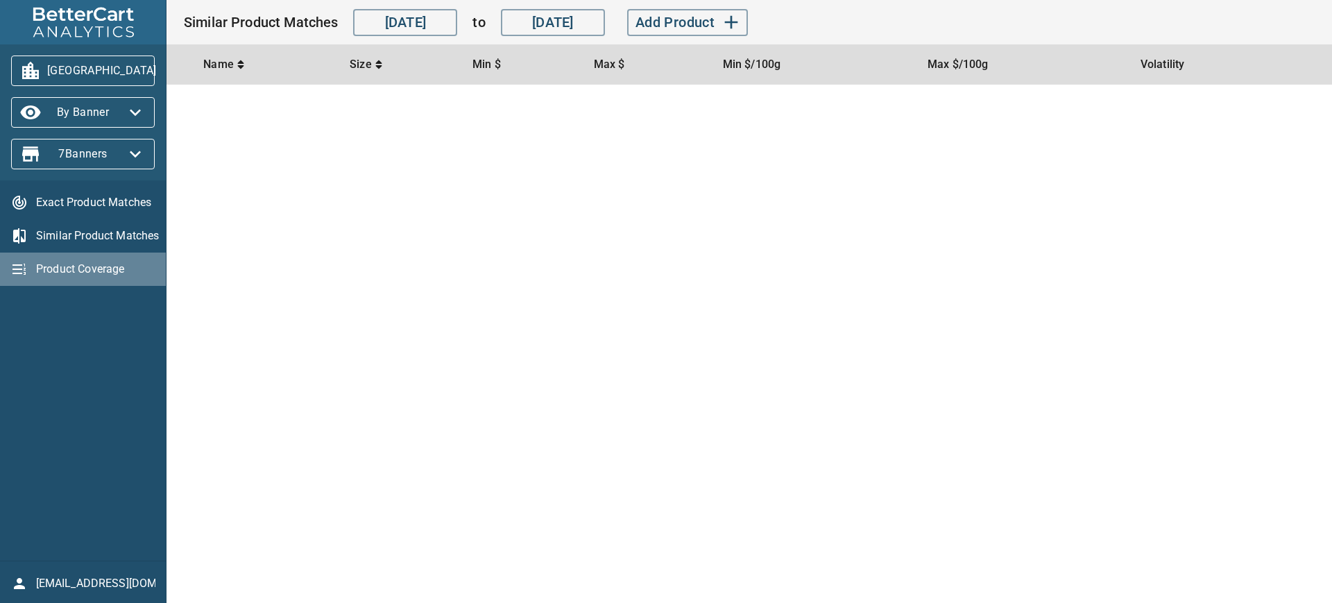
click at [106, 262] on span "Product Coverage" at bounding box center [95, 269] width 119 height 17
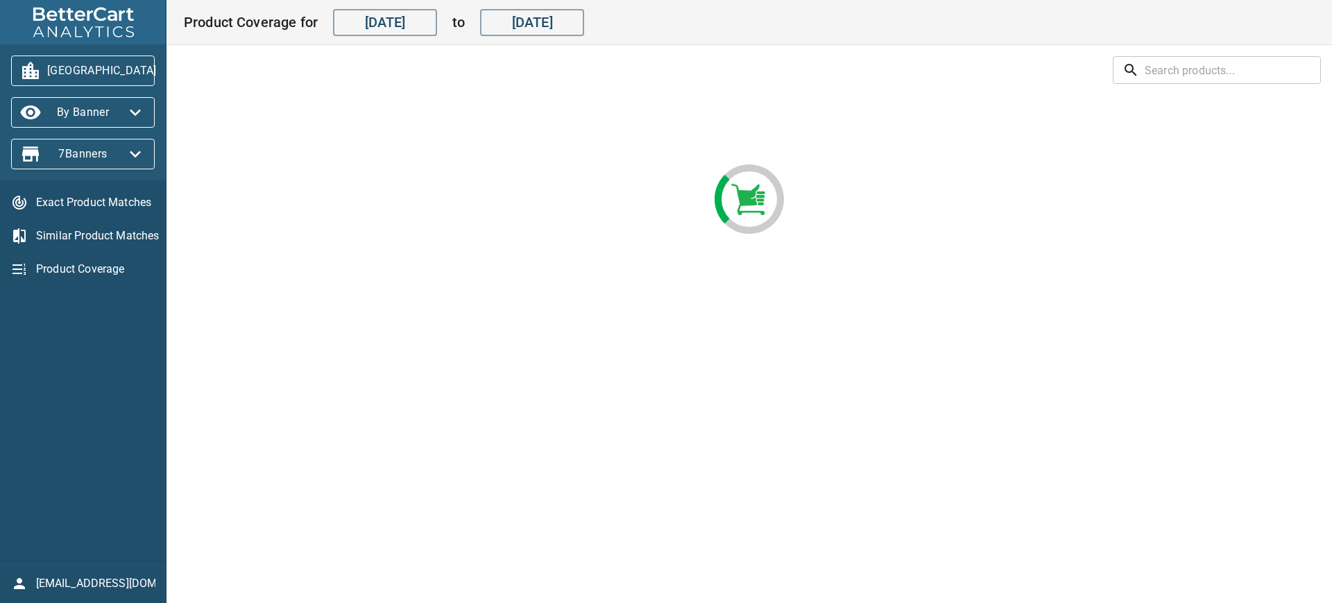
click at [107, 205] on span "Exact Product Matches" at bounding box center [95, 202] width 119 height 17
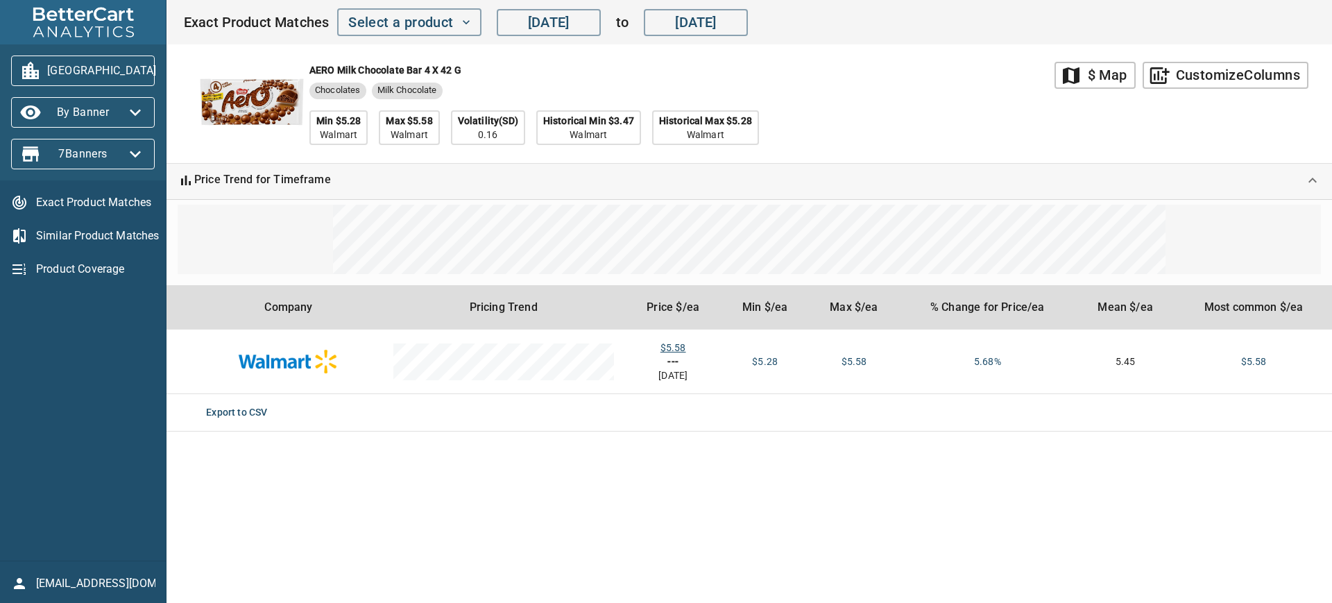
click at [75, 268] on span "Product Coverage" at bounding box center [95, 269] width 119 height 17
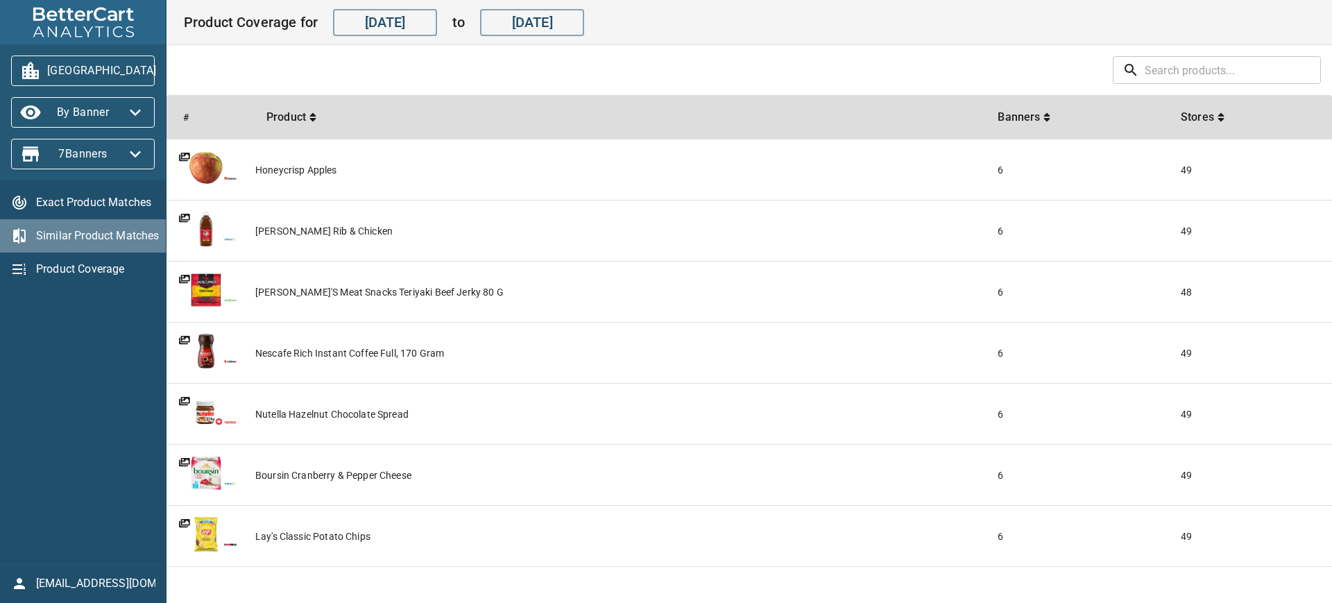
click at [110, 231] on span "Similar Product Matches" at bounding box center [95, 236] width 119 height 17
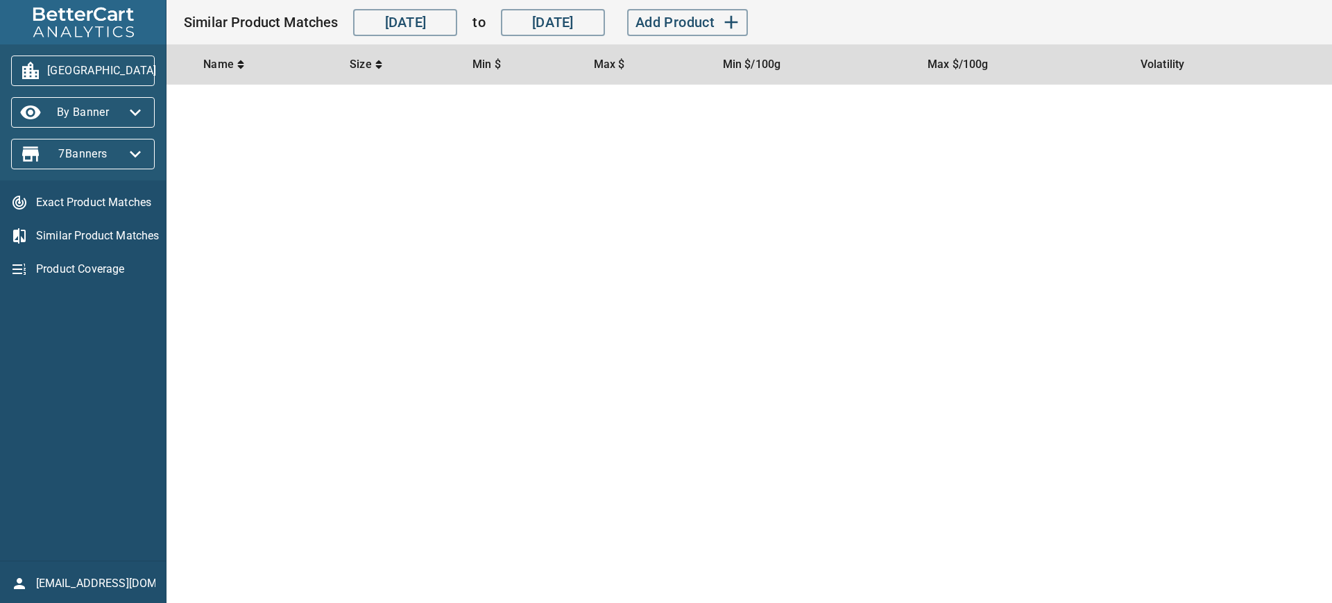
click at [104, 198] on span "Exact Product Matches" at bounding box center [95, 202] width 119 height 17
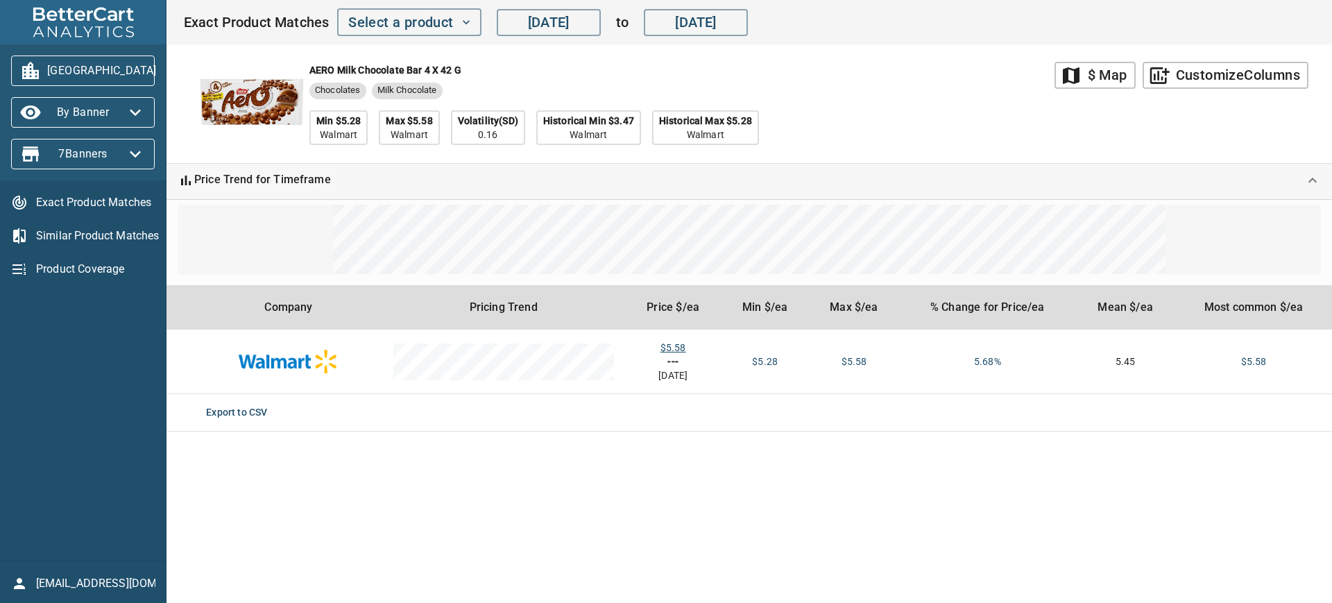
click at [109, 230] on span "Similar Product Matches" at bounding box center [95, 236] width 119 height 17
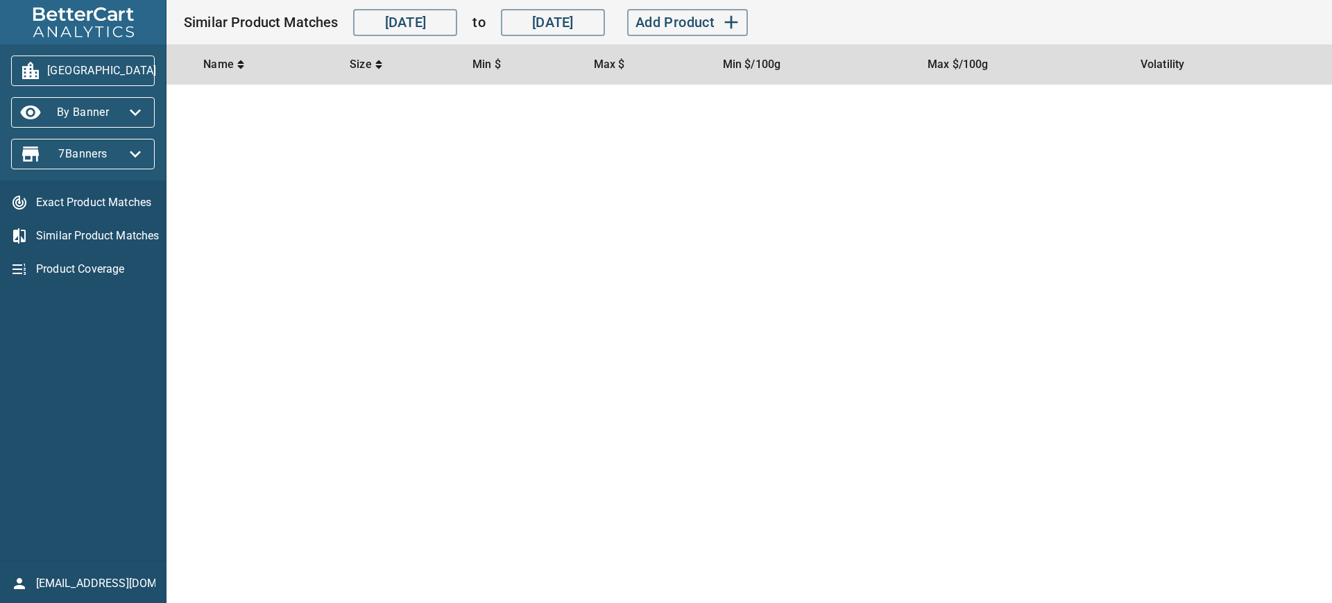
click at [109, 209] on div "Exact Product Matches" at bounding box center [83, 202] width 166 height 33
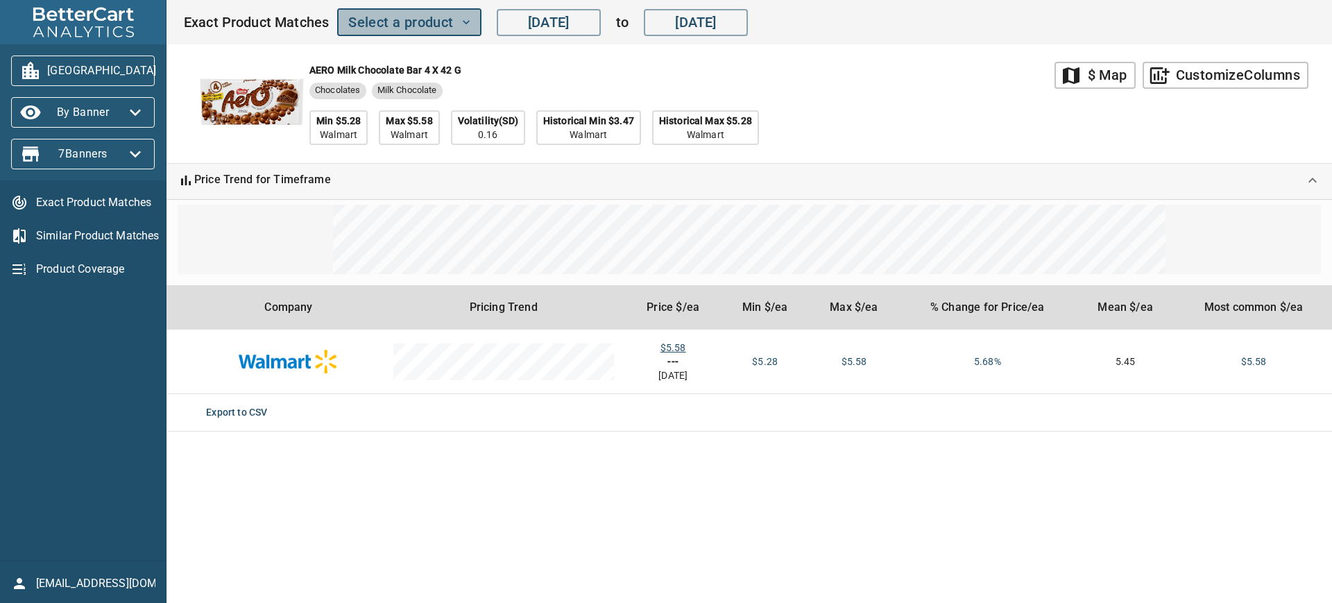
click at [434, 24] on span "Select a product" at bounding box center [408, 22] width 121 height 24
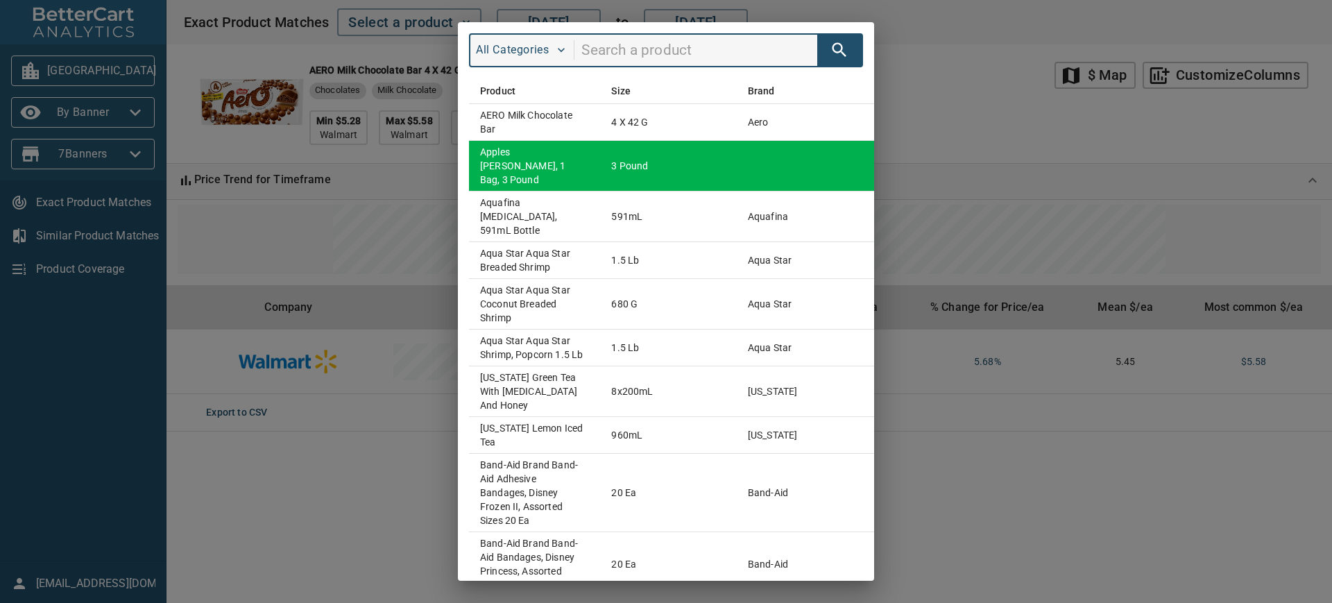
click at [506, 175] on td "Apples Granny Smith, 1 bag, 3 Pound" at bounding box center [534, 165] width 131 height 51
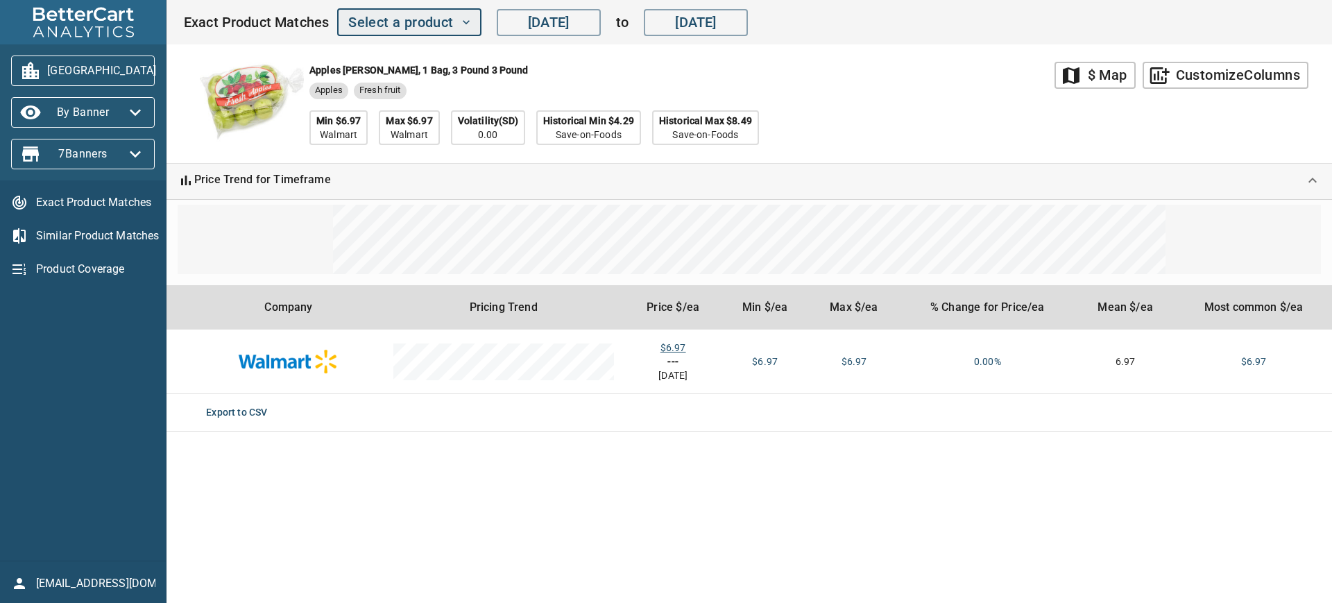
click at [402, 17] on span "Select a product" at bounding box center [408, 22] width 121 height 24
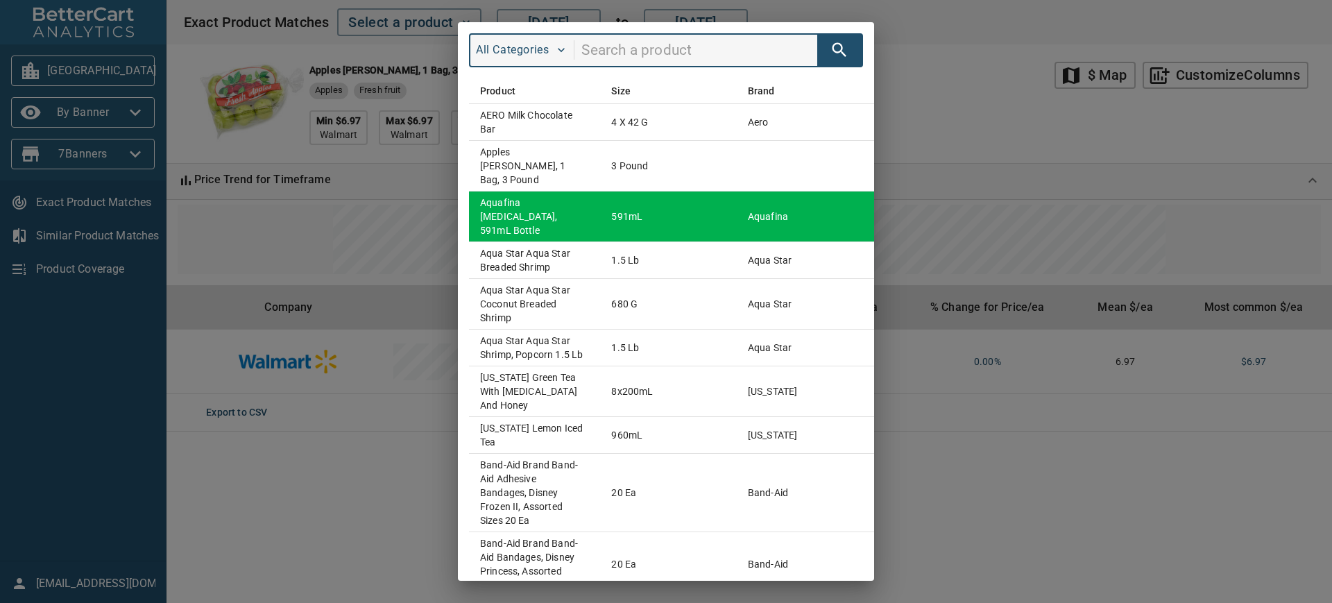
click at [486, 206] on td "Aquafina Purified Water, 591mL Bottle" at bounding box center [534, 216] width 131 height 51
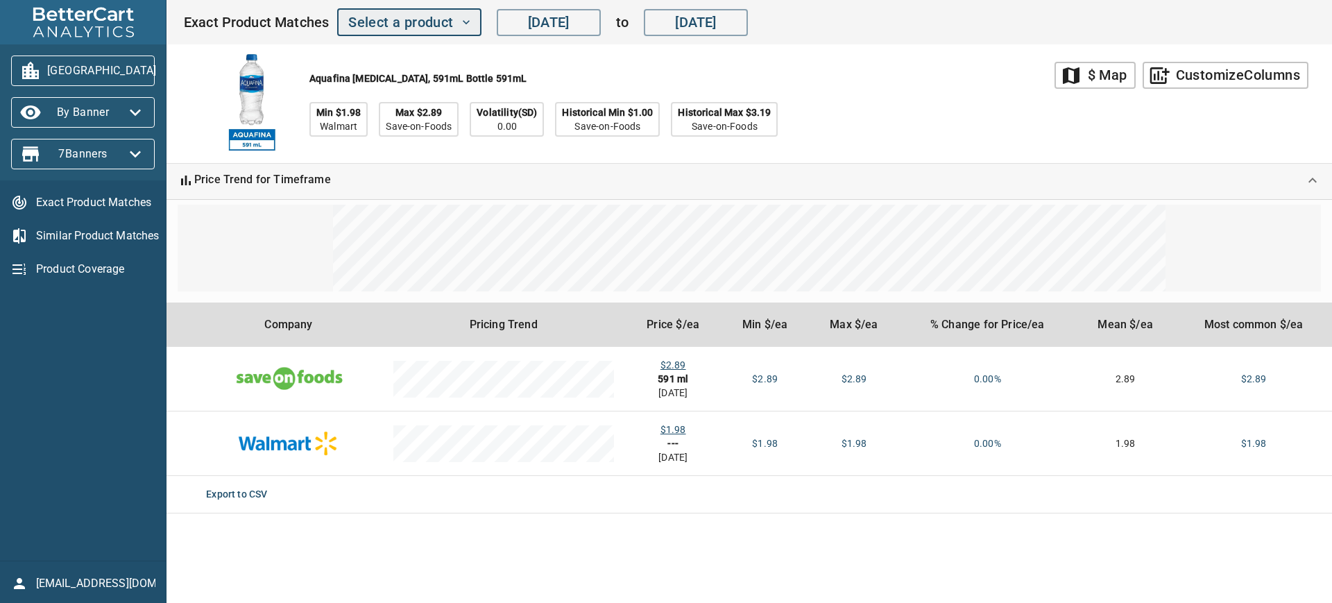
click at [363, 15] on span "Select a product" at bounding box center [408, 22] width 121 height 24
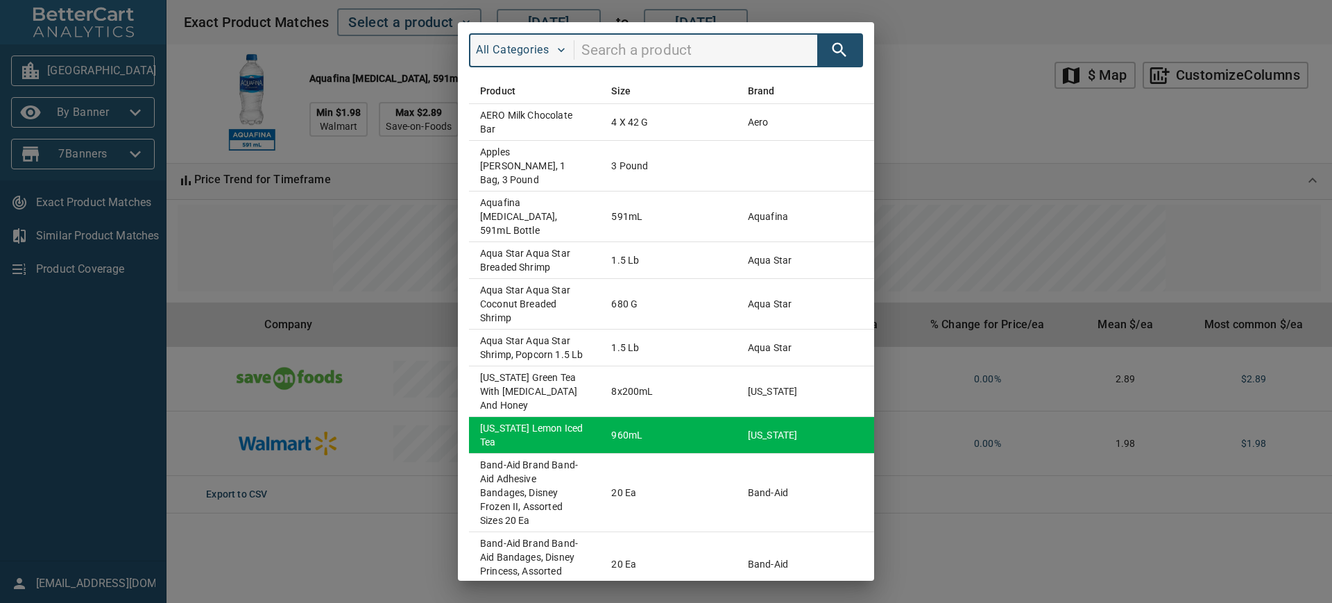
click at [497, 417] on td "Arizona Lemon Iced Tea" at bounding box center [534, 435] width 131 height 37
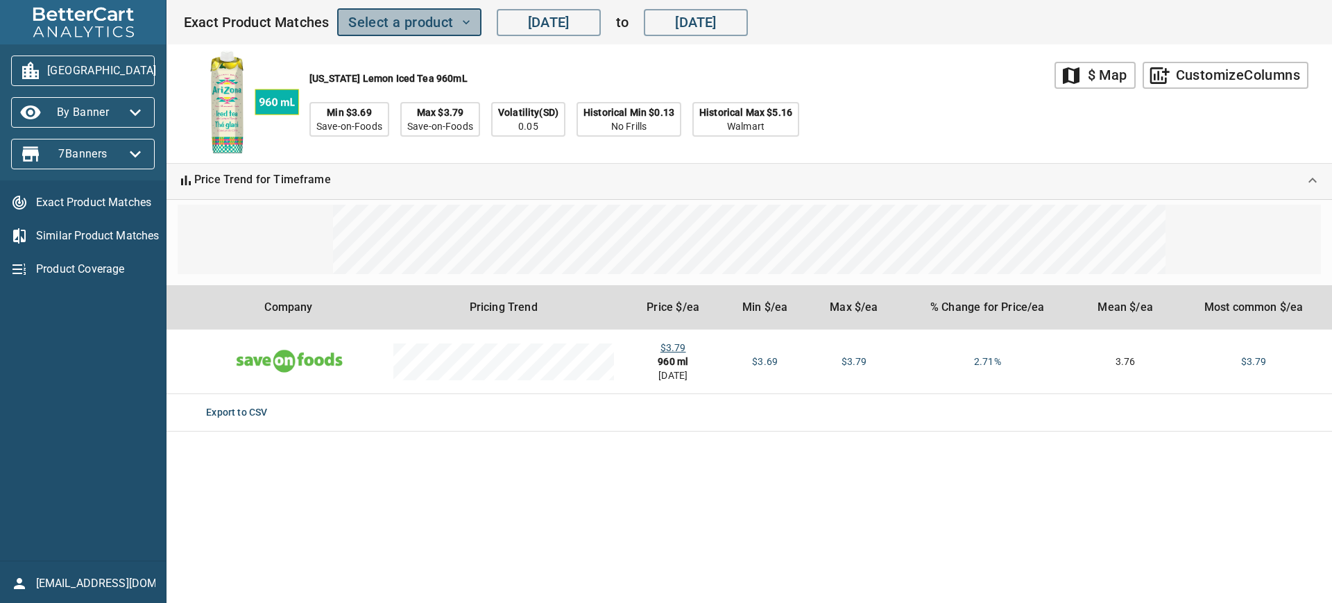
click at [429, 25] on span "Select a product" at bounding box center [408, 22] width 121 height 24
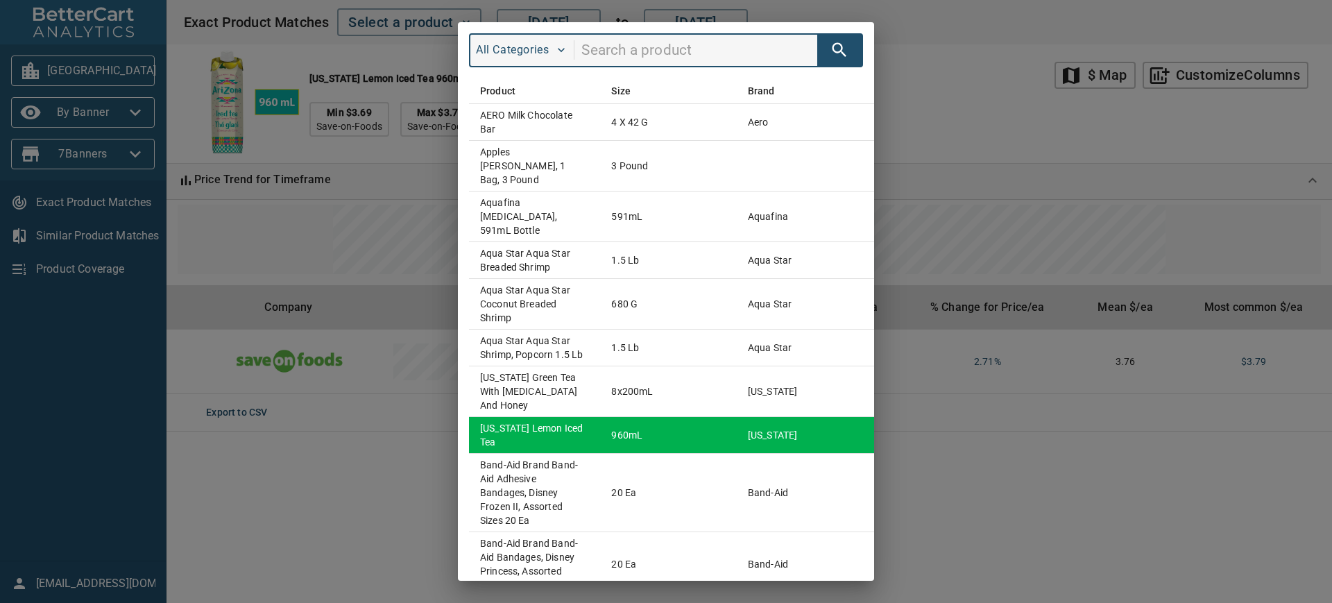
click at [537, 417] on td "Arizona Lemon Iced Tea" at bounding box center [534, 435] width 131 height 37
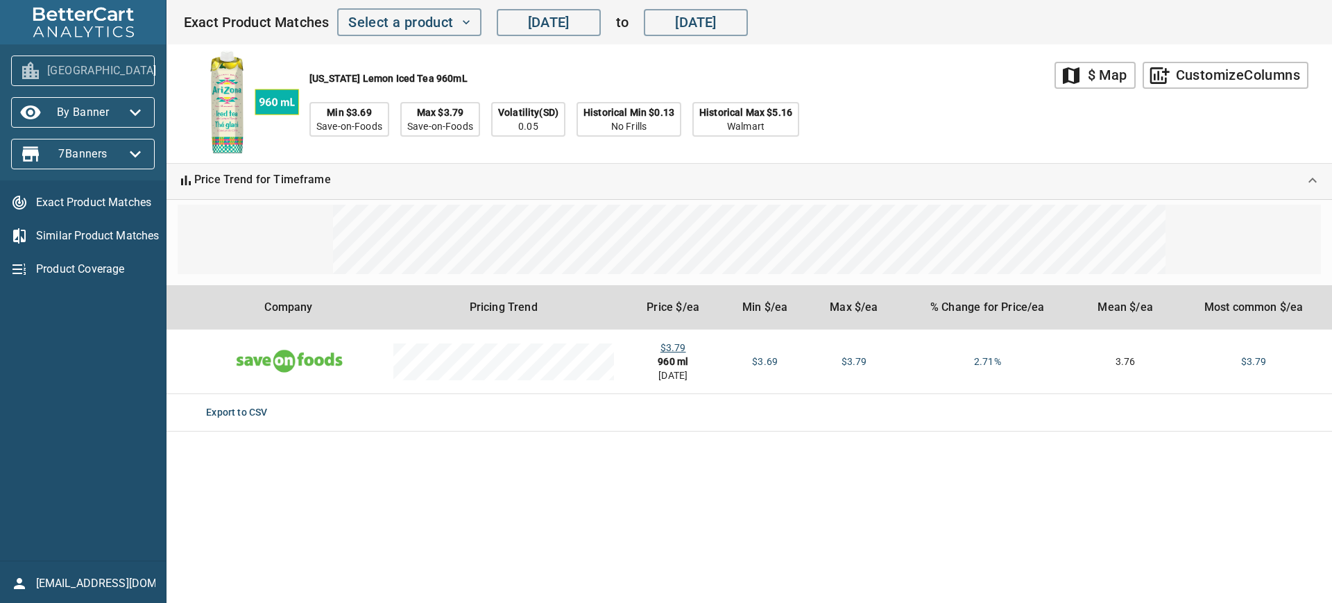
click at [118, 74] on span "Edmonton" at bounding box center [82, 71] width 121 height 22
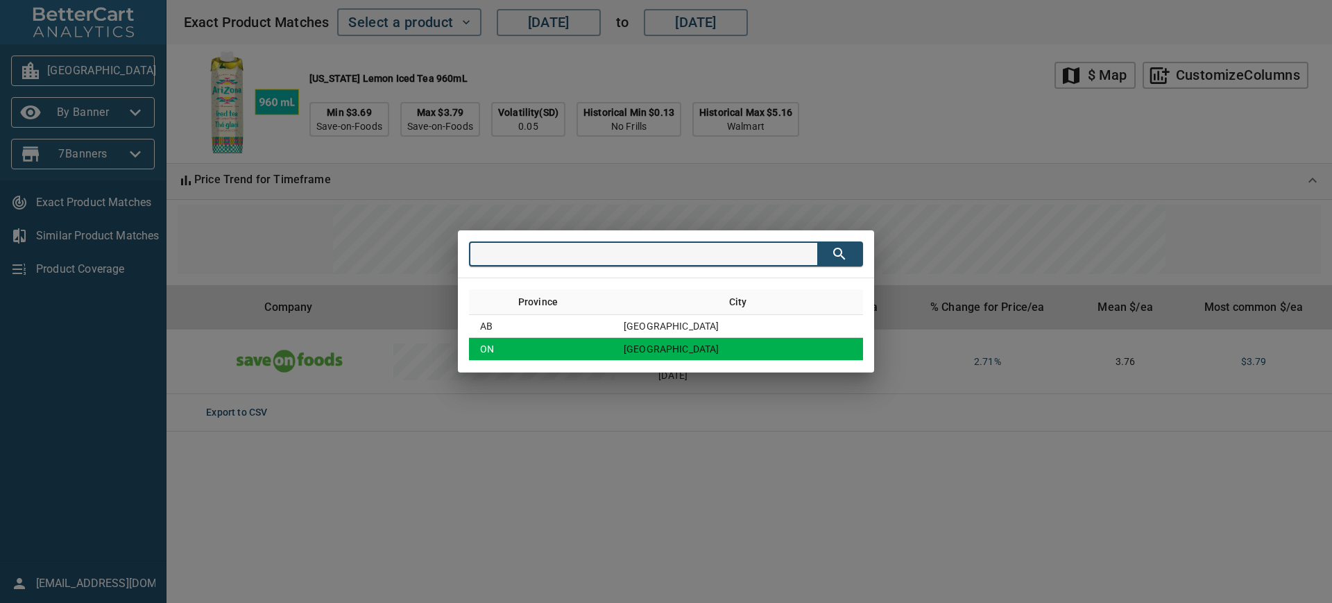
click at [513, 352] on td "ON" at bounding box center [541, 349] width 144 height 23
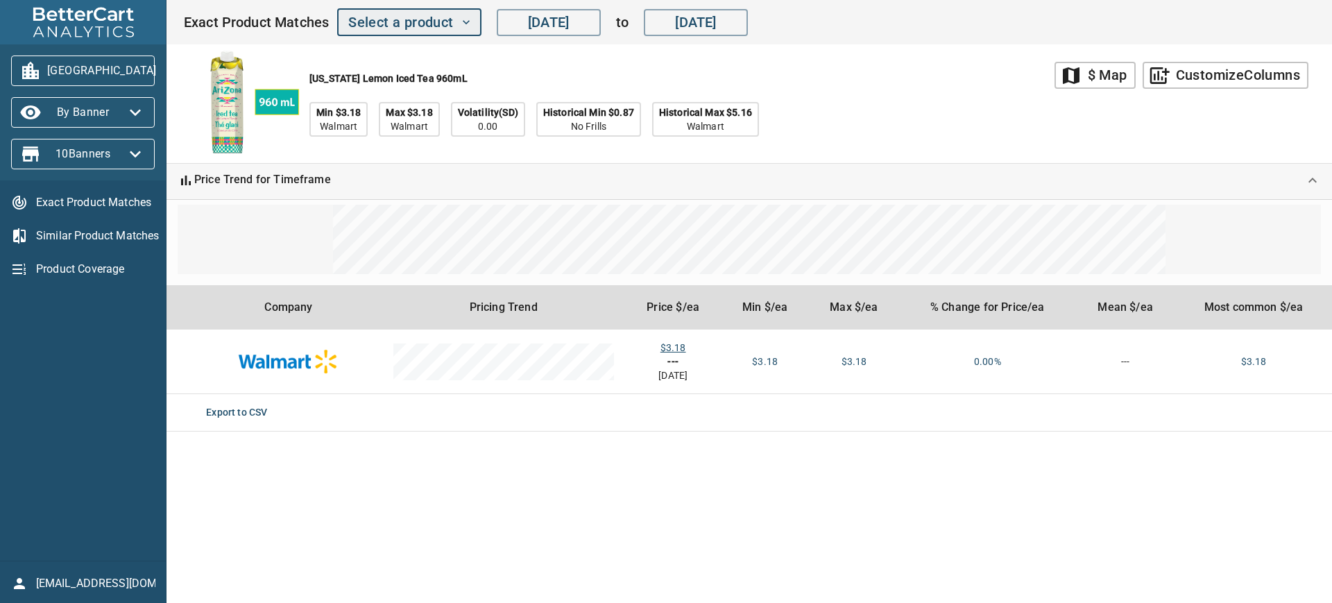
click at [393, 28] on span "Select a product" at bounding box center [408, 22] width 121 height 24
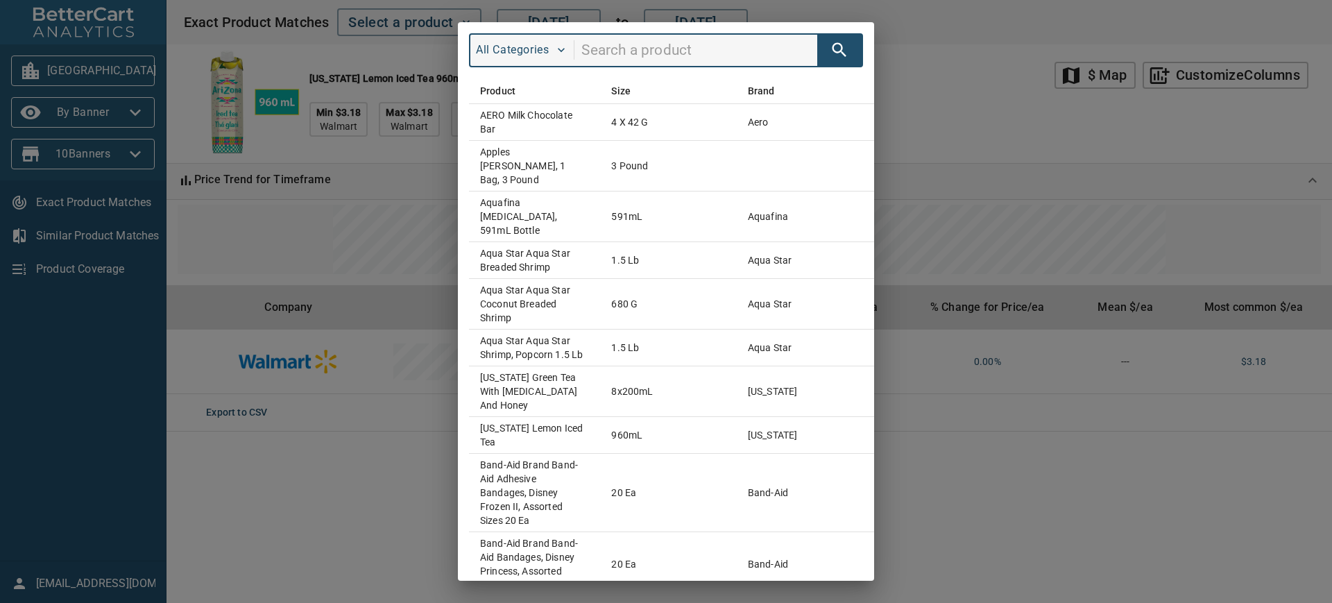
click at [91, 271] on div "All Categories Product Size Brand AERO Milk Chocolate bar 4 x 42 g aero Apples …" at bounding box center [666, 301] width 1332 height 603
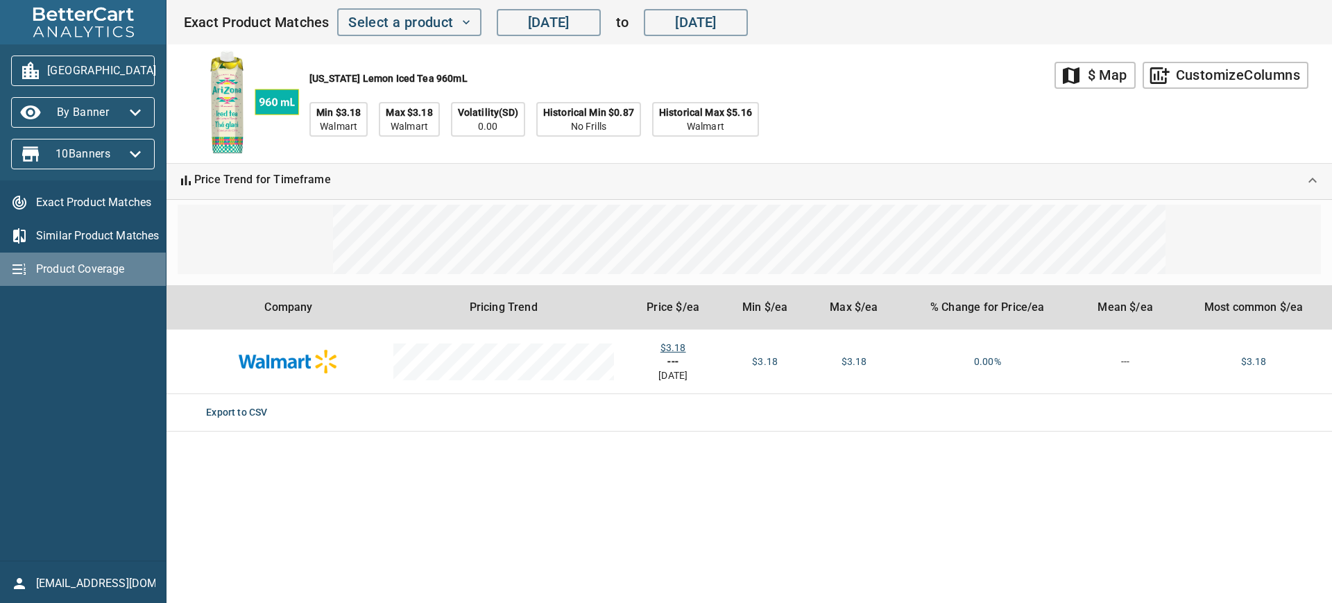
click at [91, 271] on span "Product Coverage" at bounding box center [95, 269] width 119 height 17
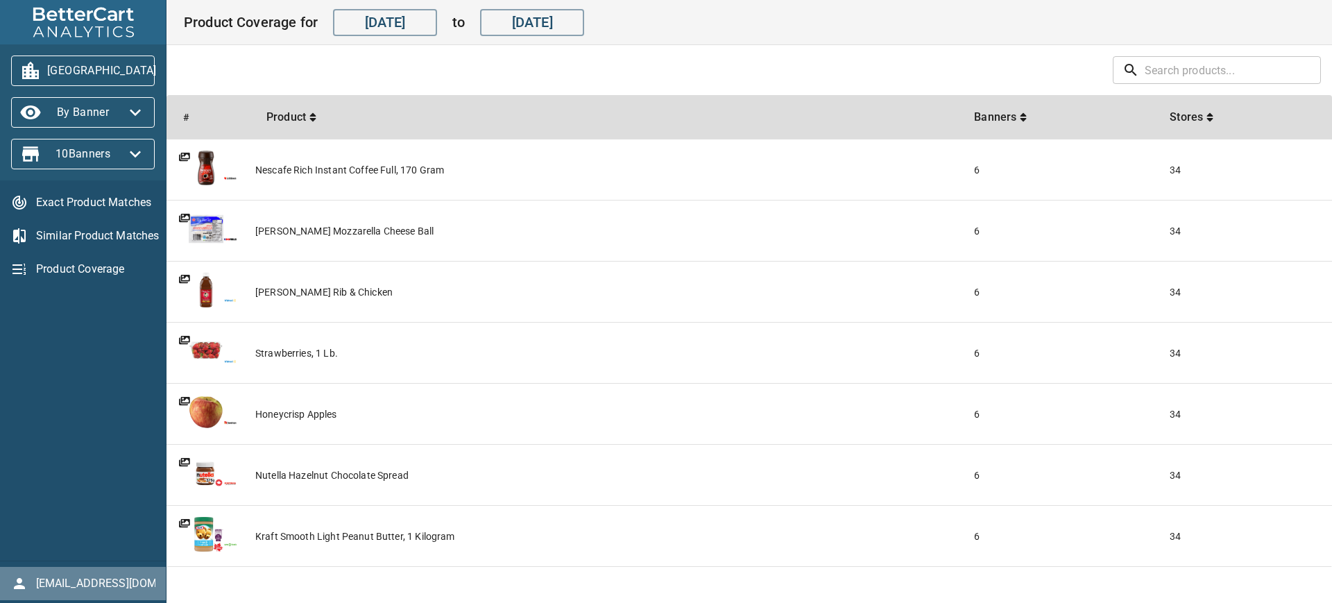
click at [102, 581] on span "inuit@bettercart.ca" at bounding box center [95, 583] width 119 height 17
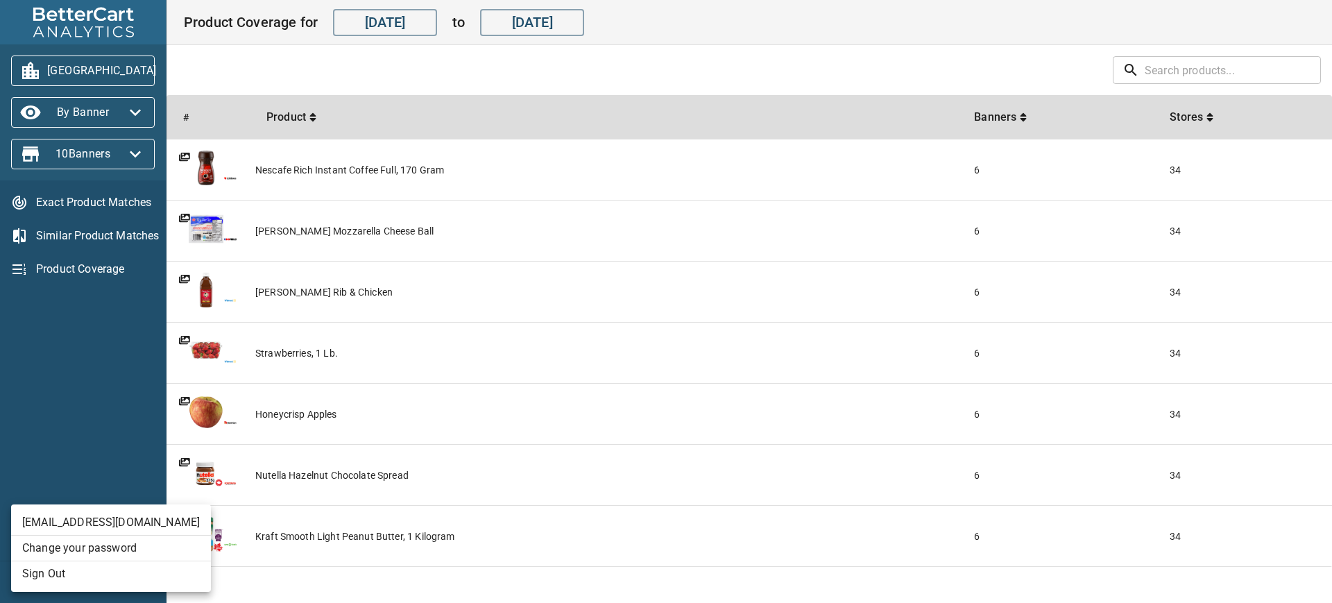
click at [87, 570] on li "Sign Out" at bounding box center [111, 573] width 200 height 25
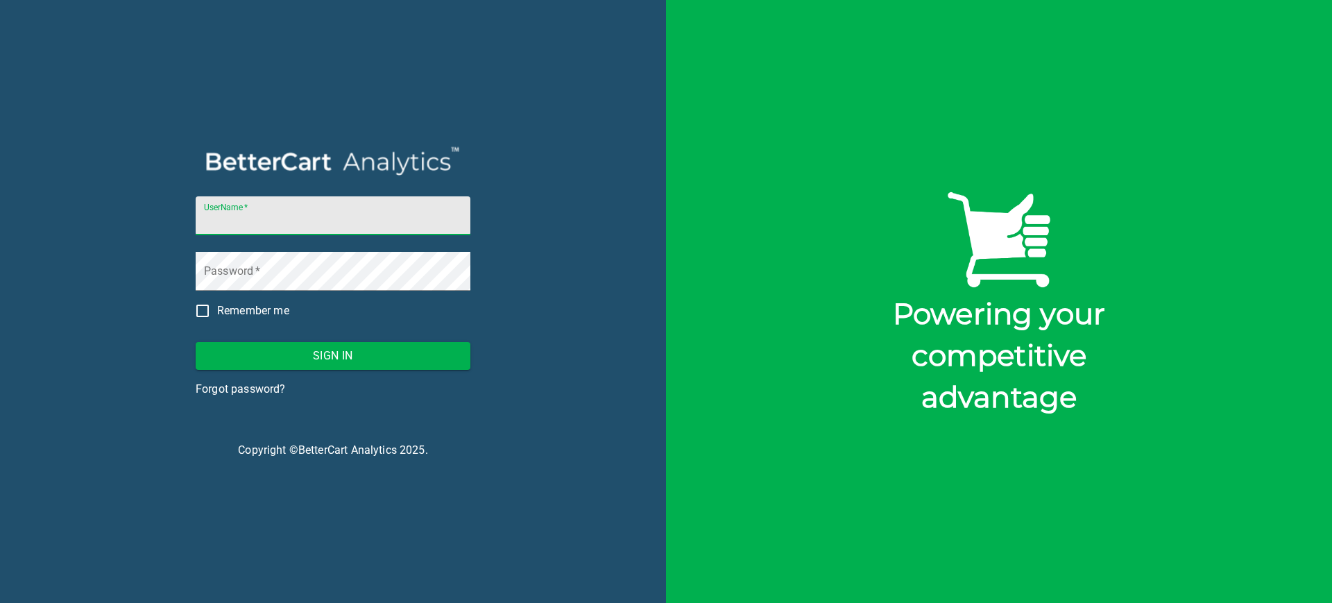
click at [286, 223] on input "UserName   *" at bounding box center [333, 215] width 275 height 39
drag, startPoint x: 237, startPoint y: 218, endPoint x: 181, endPoint y: 228, distance: 56.2
click at [181, 227] on div "UserName   * storck@bettercart.ca Password   * Remember me Sign In Forgot passw…" at bounding box center [333, 301] width 308 height 314
type input "inuit@bettercart.ca"
click at [196, 342] on button "Sign In" at bounding box center [333, 356] width 275 height 28
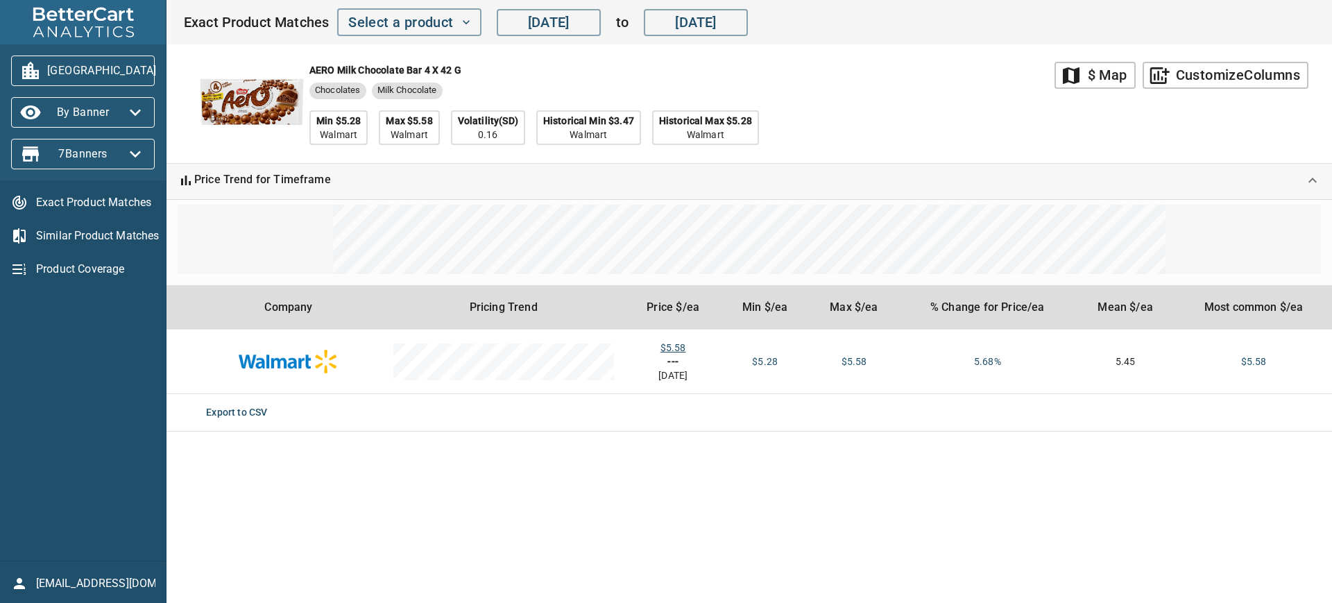
click at [162, 62] on icon "button" at bounding box center [173, 71] width 22 height 22
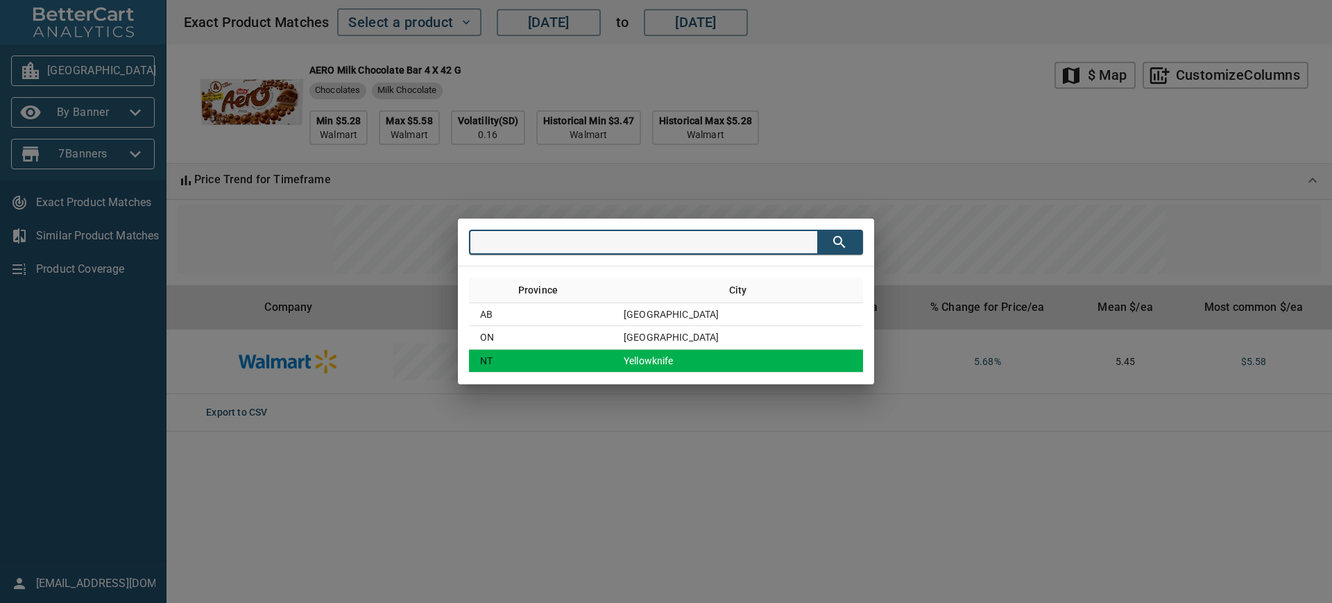
click at [695, 361] on td "Yellowknife" at bounding box center [737, 361] width 250 height 23
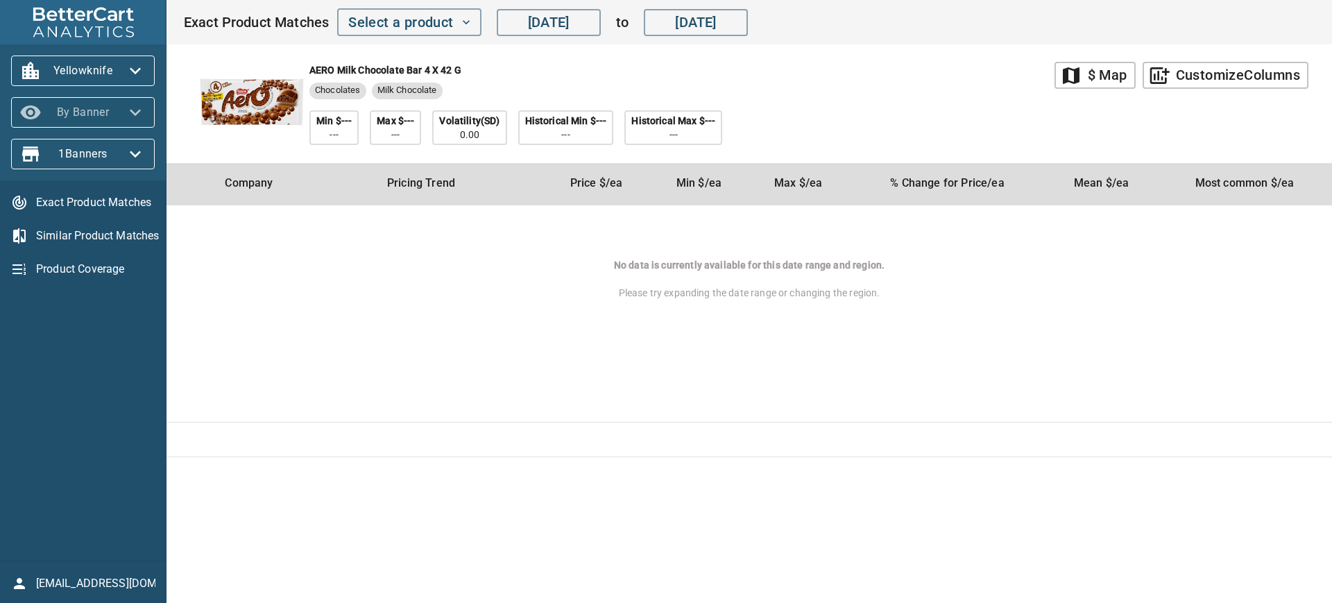
click at [134, 103] on icon "button" at bounding box center [135, 112] width 22 height 22
click at [53, 132] on li "By Store" at bounding box center [47, 137] width 73 height 25
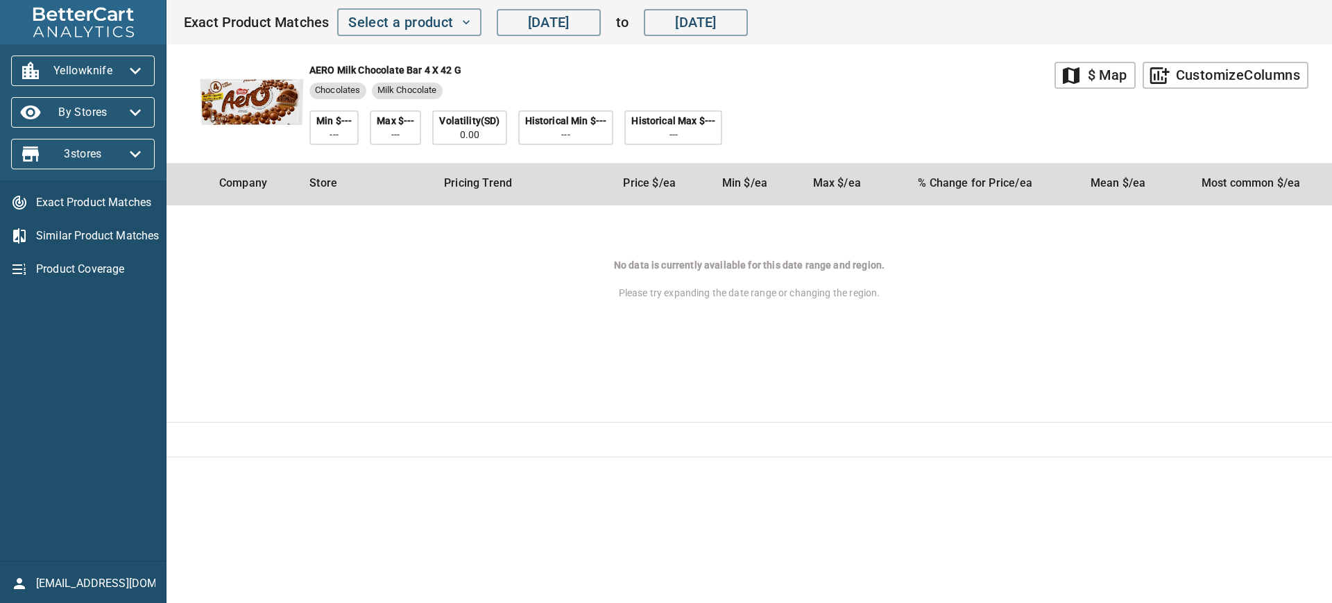
click at [83, 261] on span "Product Coverage" at bounding box center [95, 269] width 119 height 17
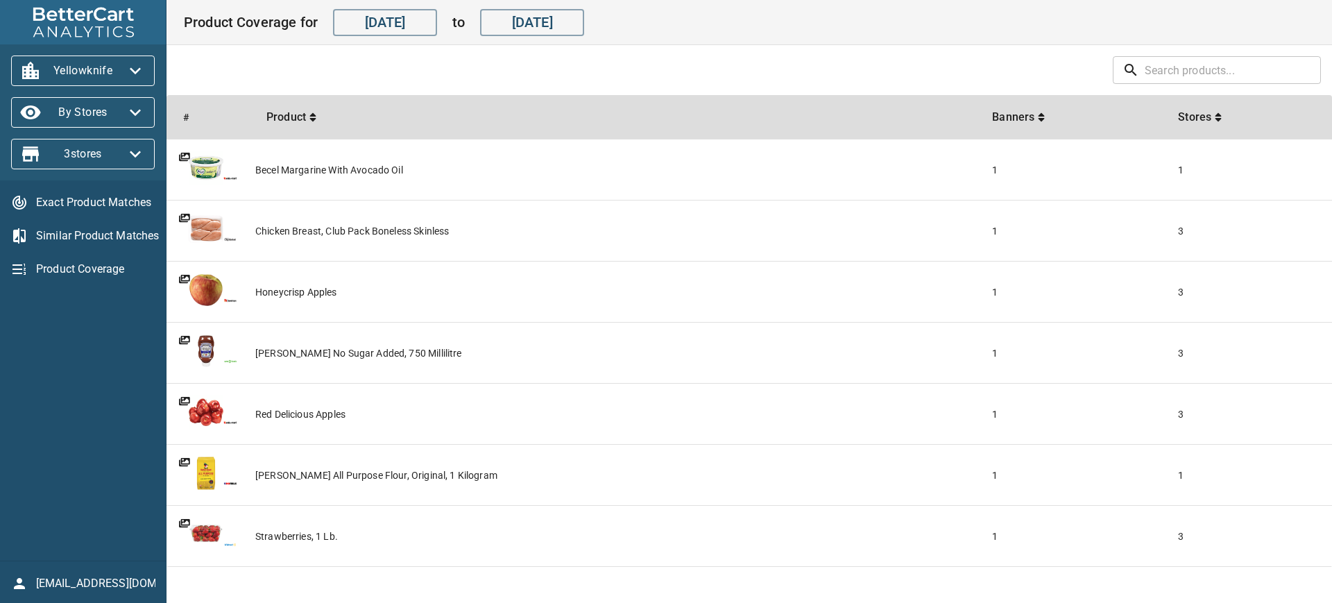
click at [318, 232] on div "chicken breast, club pack boneless skinless" at bounding box center [618, 231] width 726 height 14
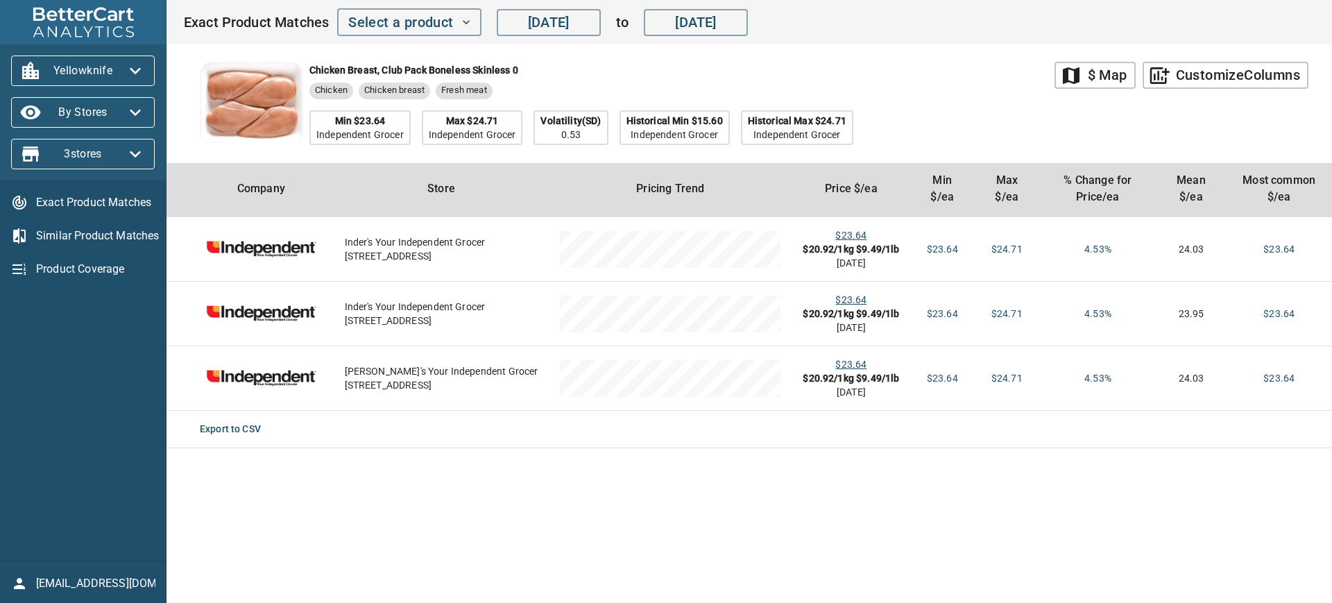
click at [126, 119] on icon "button" at bounding box center [135, 112] width 22 height 22
click at [69, 109] on li "By Banner" at bounding box center [47, 112] width 73 height 25
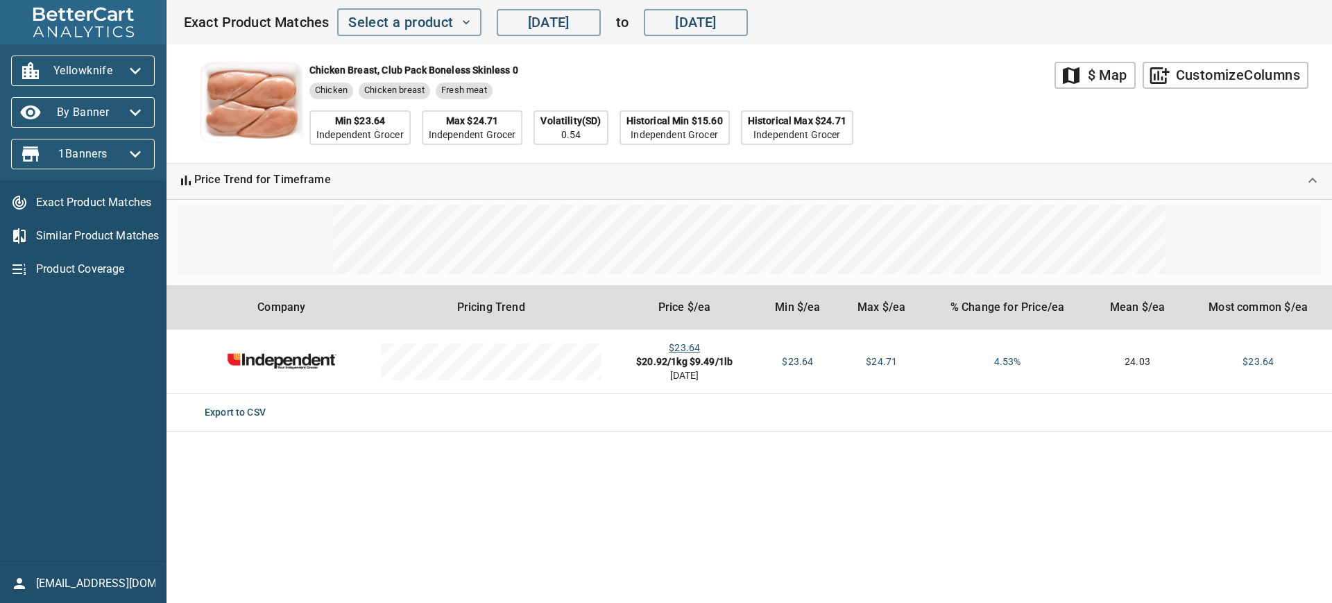
click at [117, 589] on span "inuit@bettercart.ca" at bounding box center [95, 583] width 119 height 17
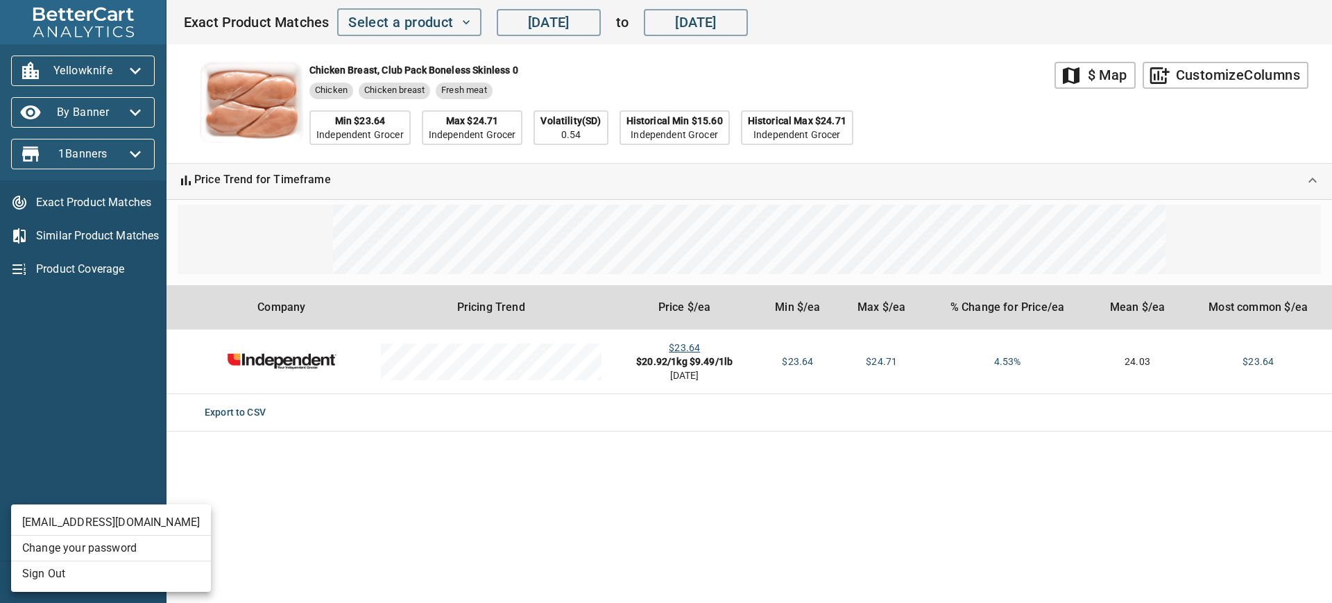
click at [122, 569] on li "Sign Out" at bounding box center [111, 573] width 200 height 25
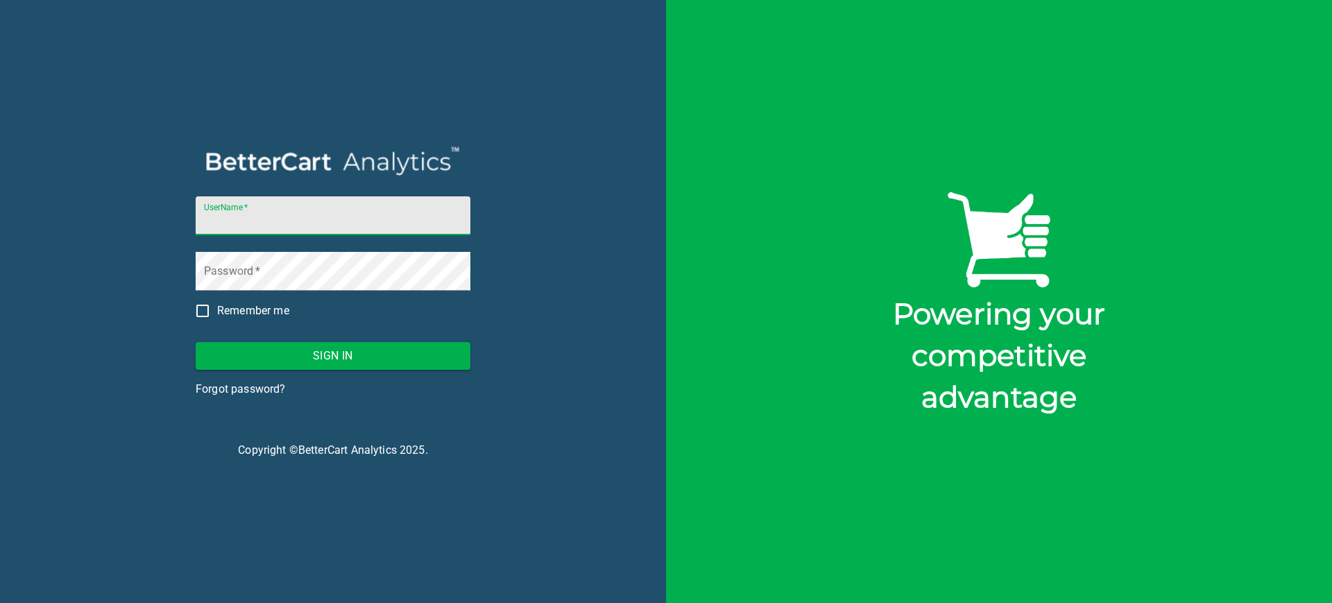
click at [308, 223] on input "UserName   *" at bounding box center [333, 215] width 275 height 39
type input "storck@bettercart.ca"
click at [359, 349] on span "Sign In" at bounding box center [333, 355] width 252 height 19
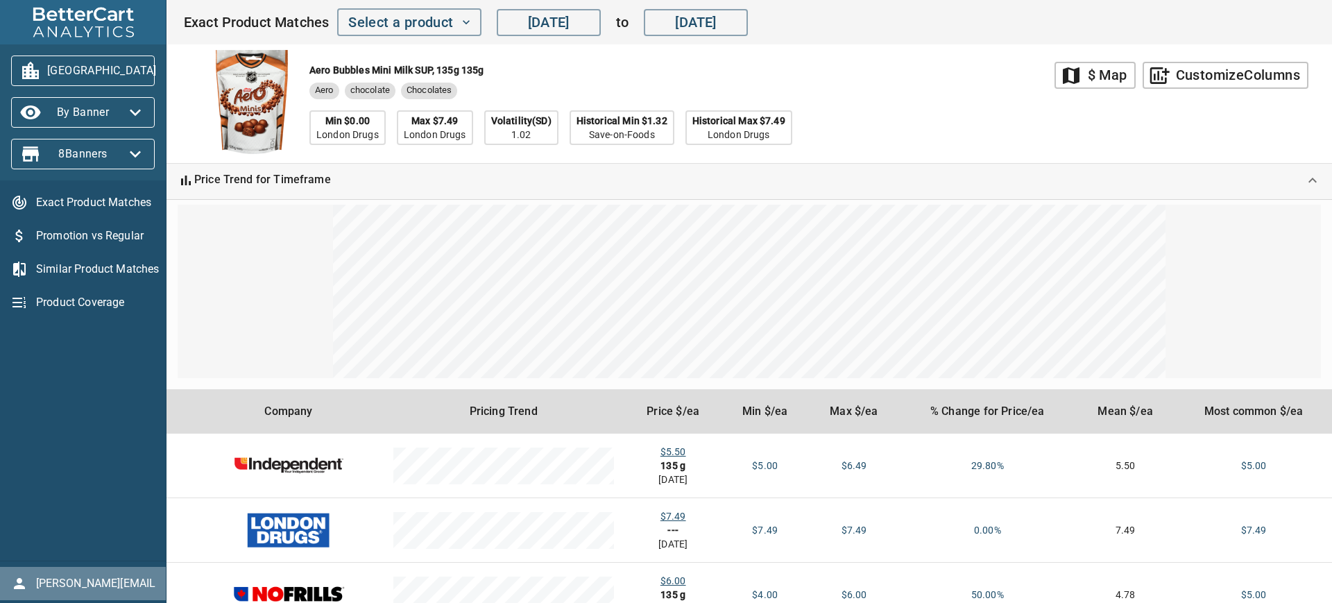
click at [61, 578] on span "storck@bettercart.ca" at bounding box center [95, 583] width 119 height 17
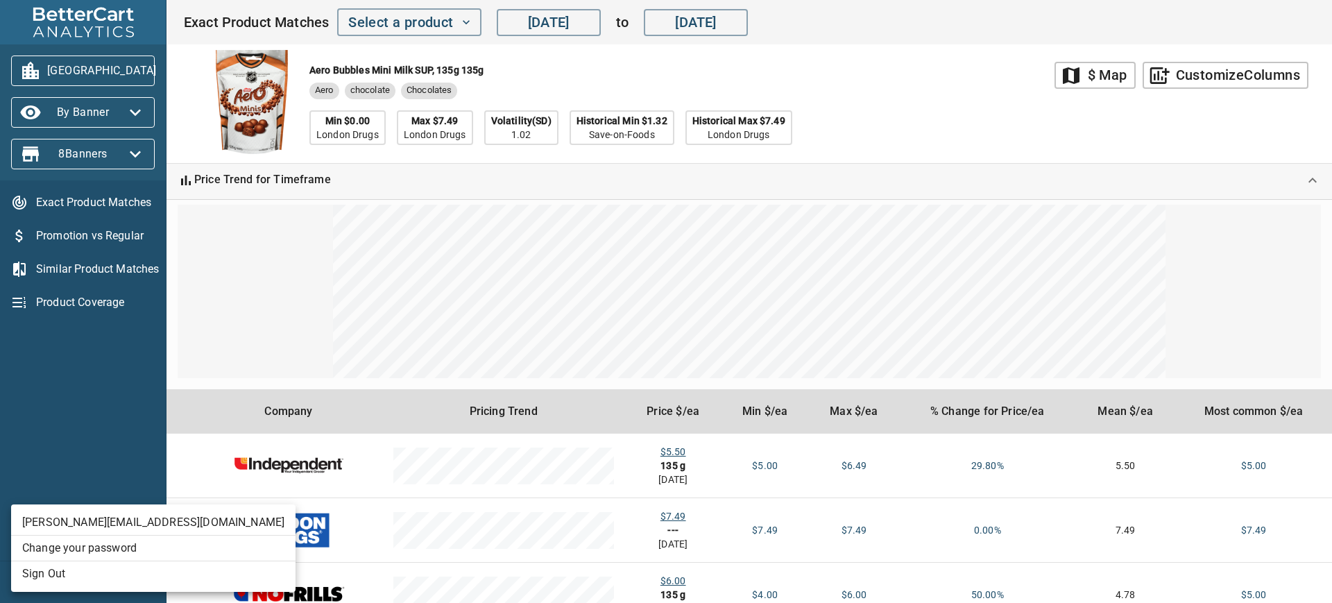
click at [98, 569] on li "Sign Out" at bounding box center [153, 573] width 284 height 25
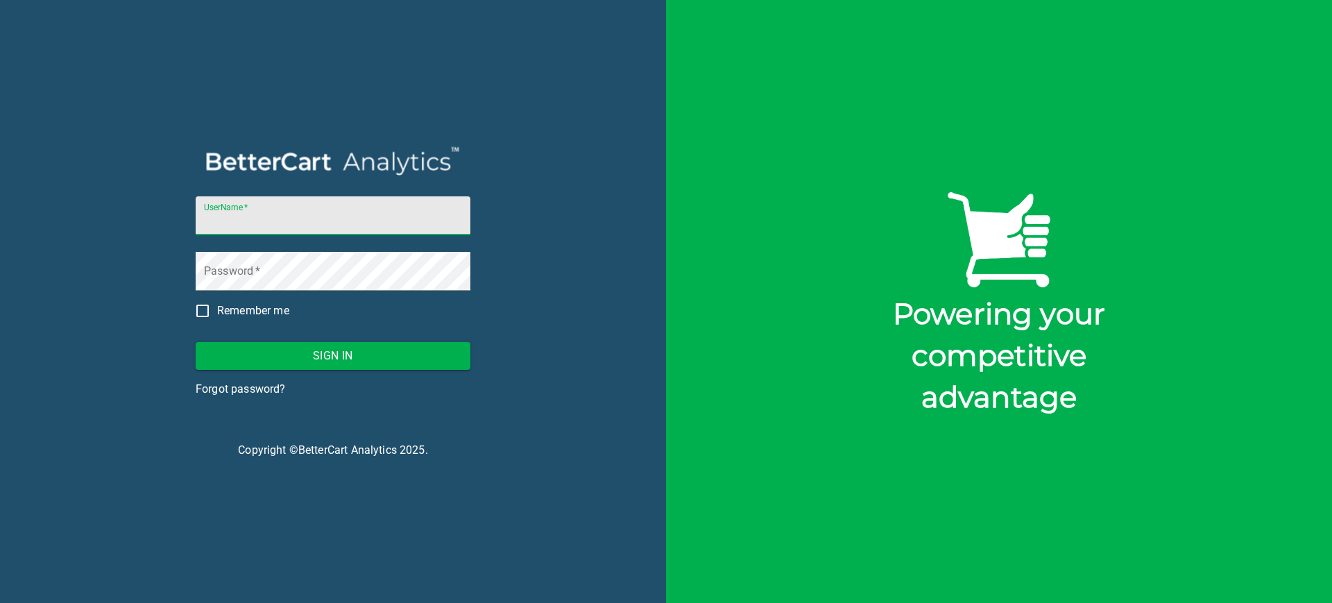
click at [318, 205] on input "UserName   *" at bounding box center [333, 215] width 275 height 39
drag, startPoint x: 235, startPoint y: 221, endPoint x: 201, endPoint y: 221, distance: 34.0
click at [201, 221] on input "storck@bettercart.ca" at bounding box center [333, 215] width 275 height 39
type input "inuit@bettercart.ca"
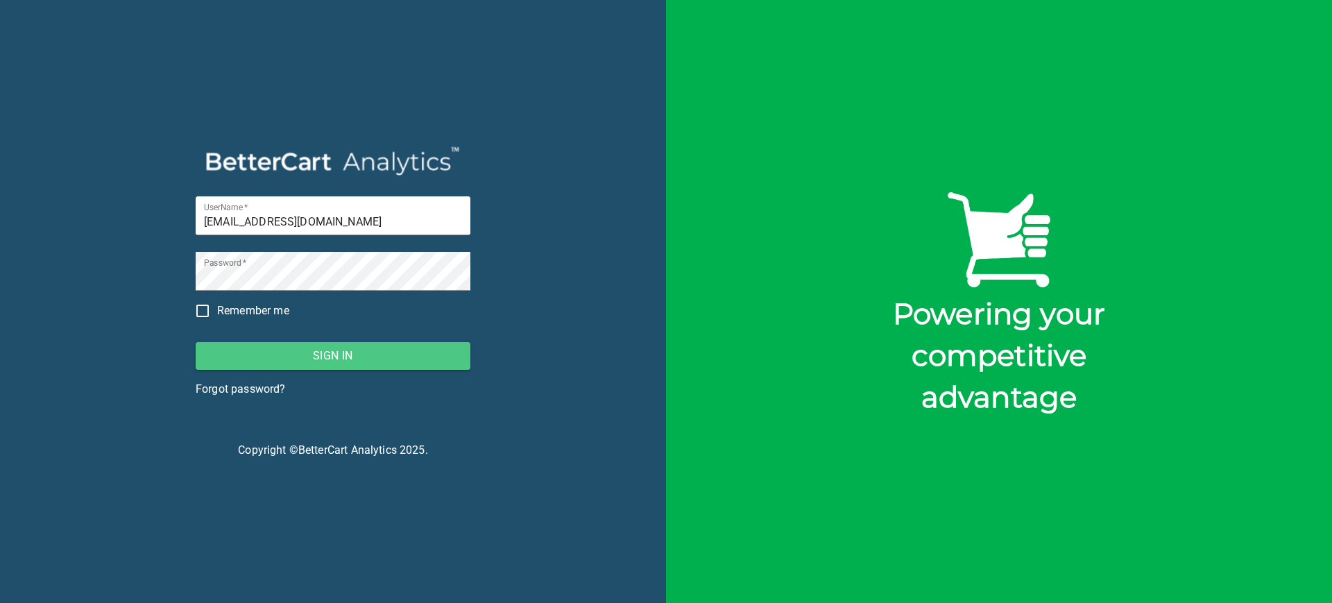
click at [282, 349] on span "Sign In" at bounding box center [333, 355] width 252 height 19
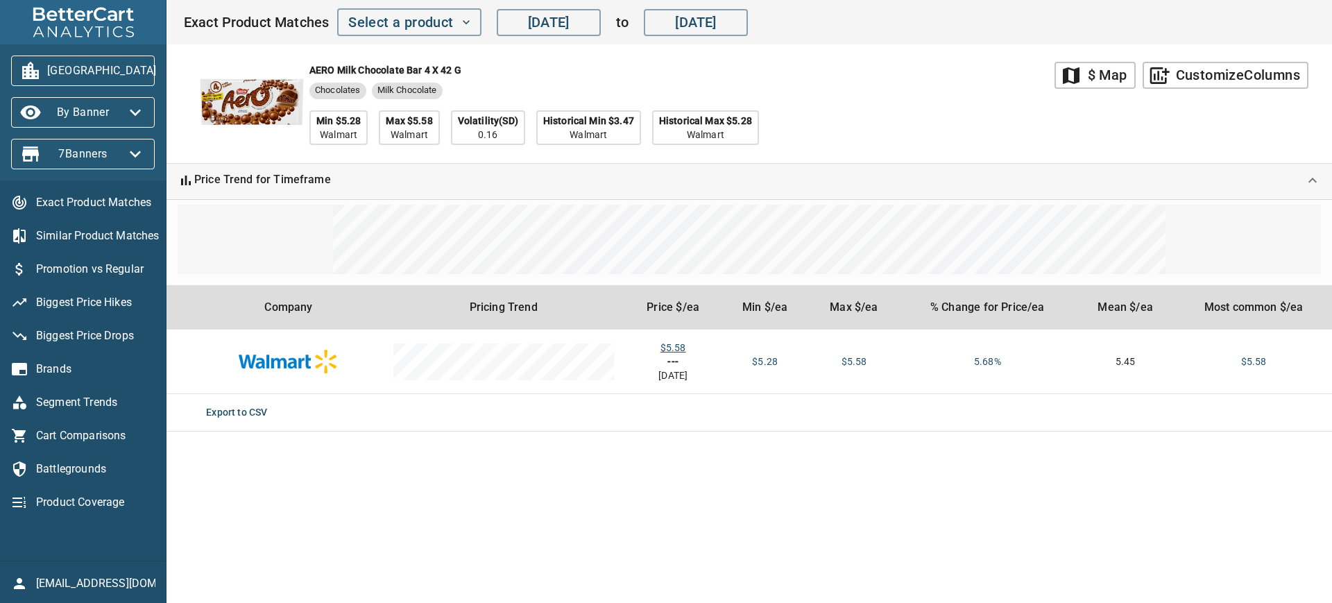
click at [94, 234] on span "Similar Product Matches" at bounding box center [95, 236] width 119 height 17
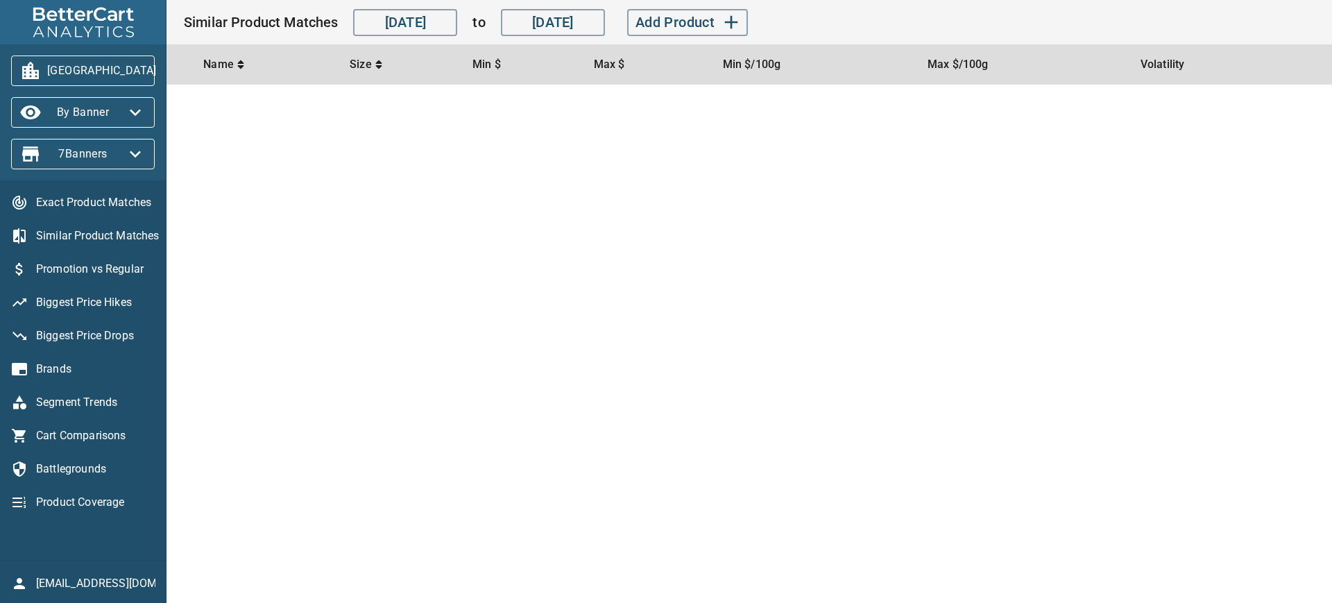
click at [88, 203] on span "Exact Product Matches" at bounding box center [95, 202] width 119 height 17
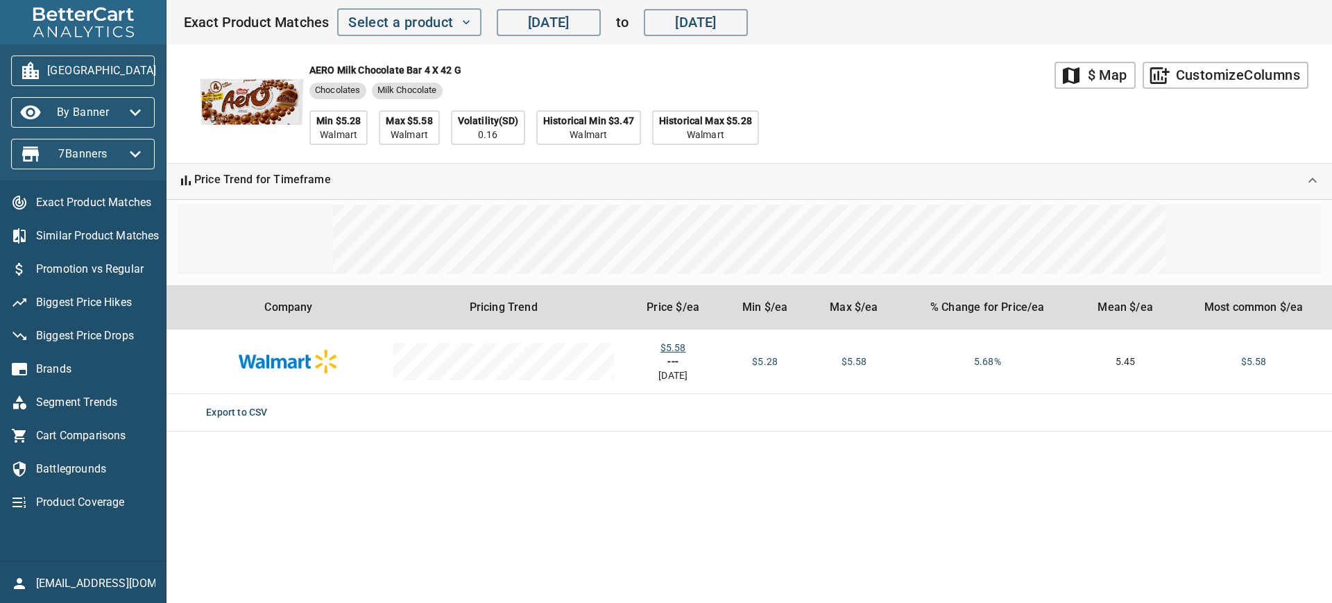
click at [162, 72] on icon "button" at bounding box center [173, 71] width 22 height 22
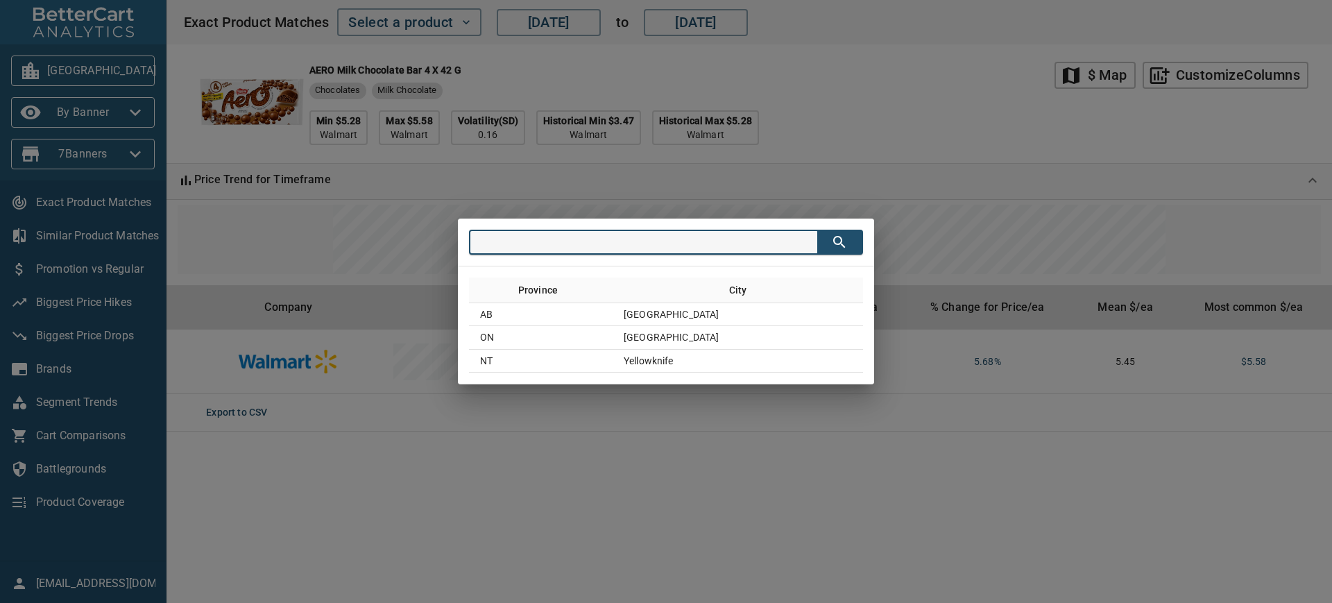
click at [75, 263] on div "Province City AB Edmonton ON Ottawa NT Yellowknife" at bounding box center [666, 301] width 1332 height 603
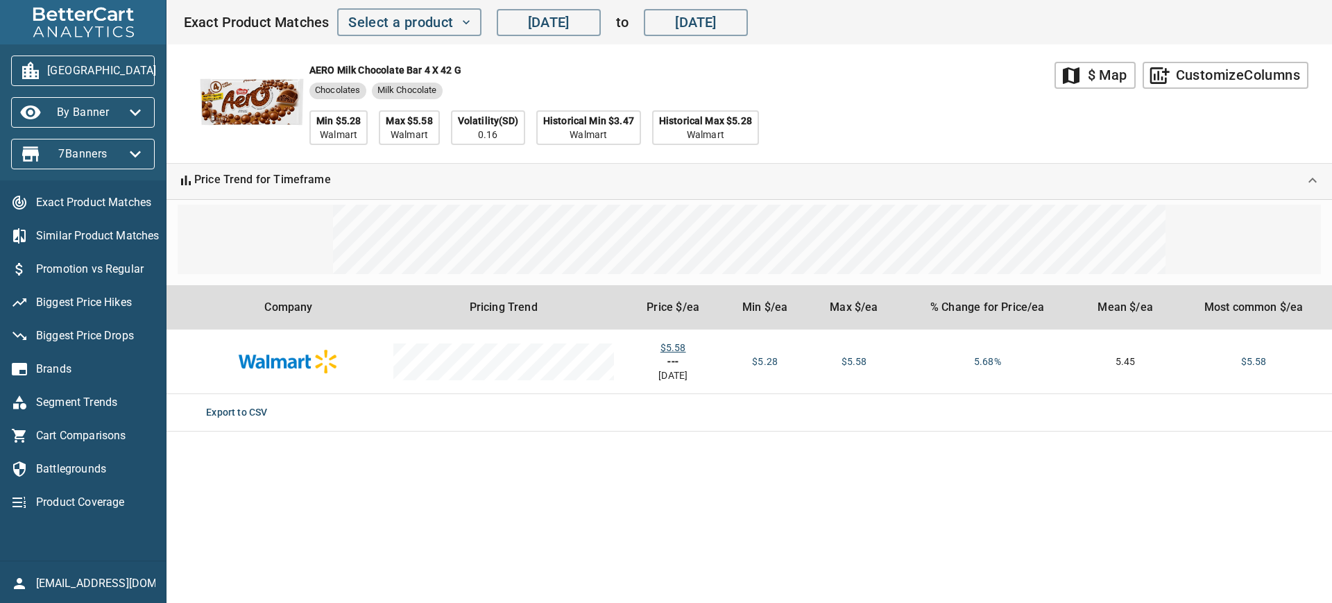
click at [76, 268] on span "Promotion vs Regular" at bounding box center [95, 269] width 119 height 17
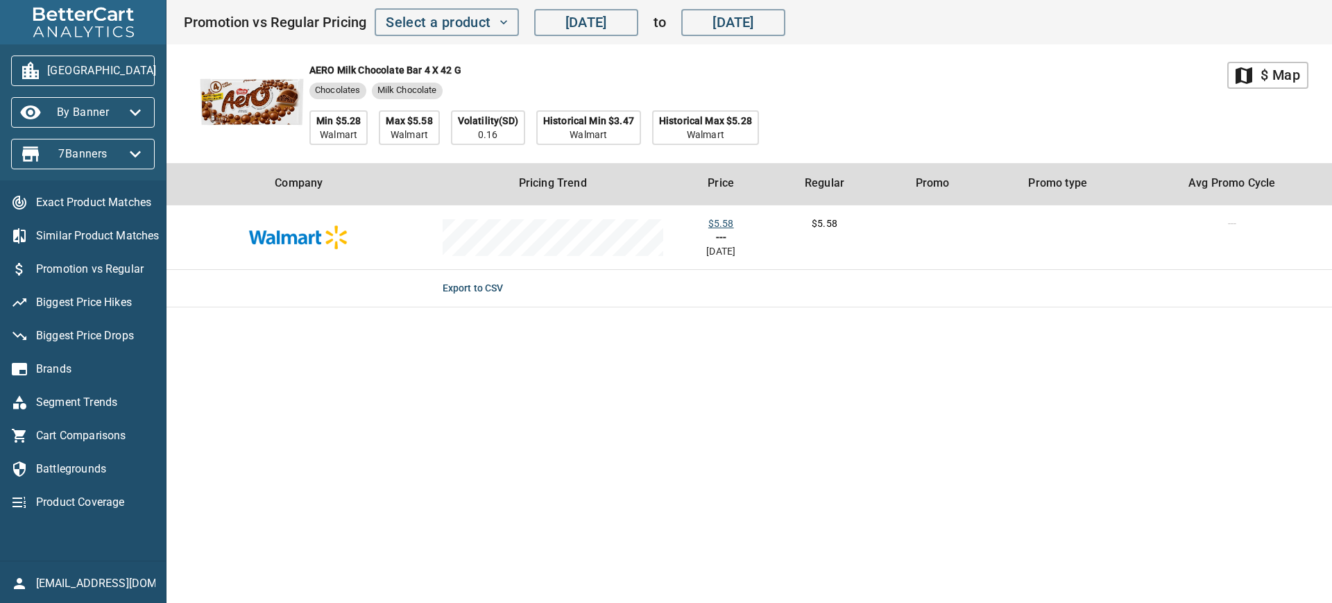
click at [81, 295] on span "Biggest Price Hikes" at bounding box center [95, 302] width 119 height 17
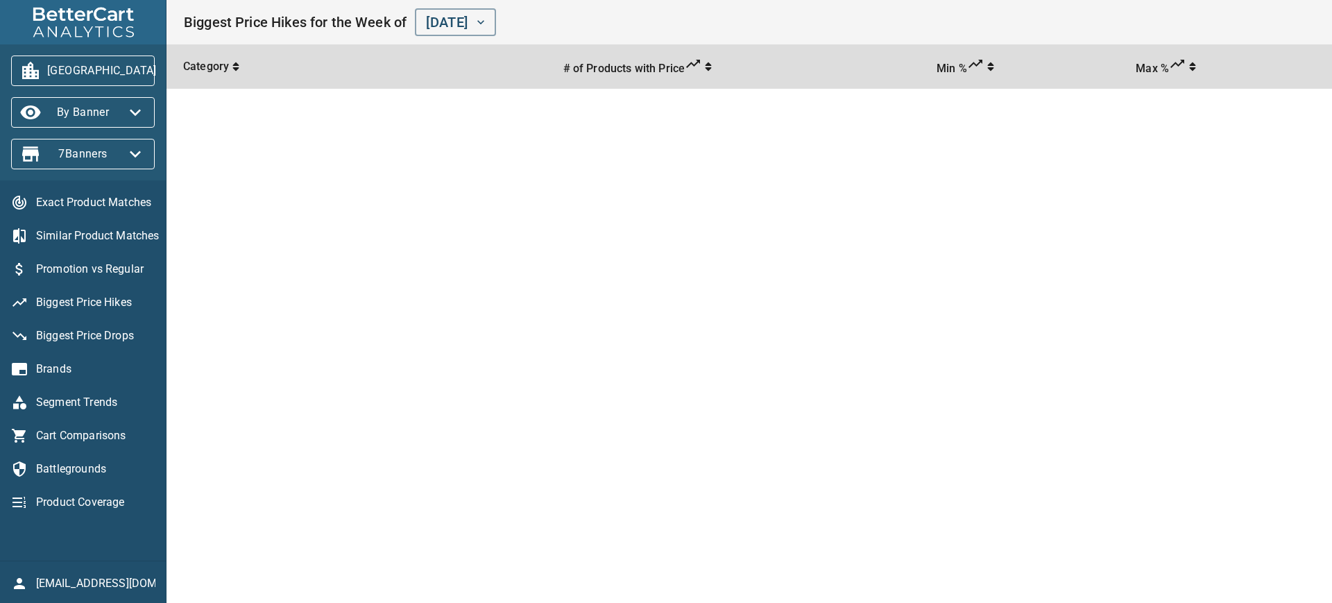
click at [84, 337] on span "Biggest Price Drops" at bounding box center [95, 335] width 119 height 17
click at [87, 297] on span "Biggest Price Hikes" at bounding box center [95, 302] width 119 height 17
click at [64, 364] on span "Brands" at bounding box center [95, 369] width 119 height 17
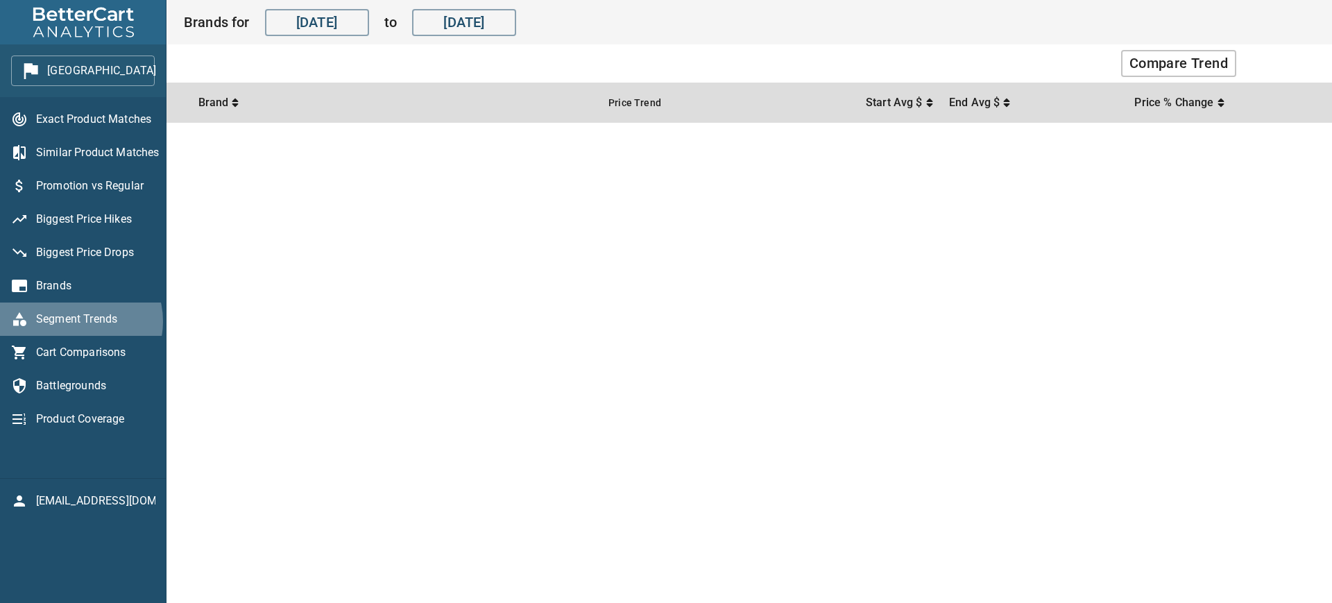
click at [77, 320] on span "Segment Trends" at bounding box center [95, 319] width 119 height 17
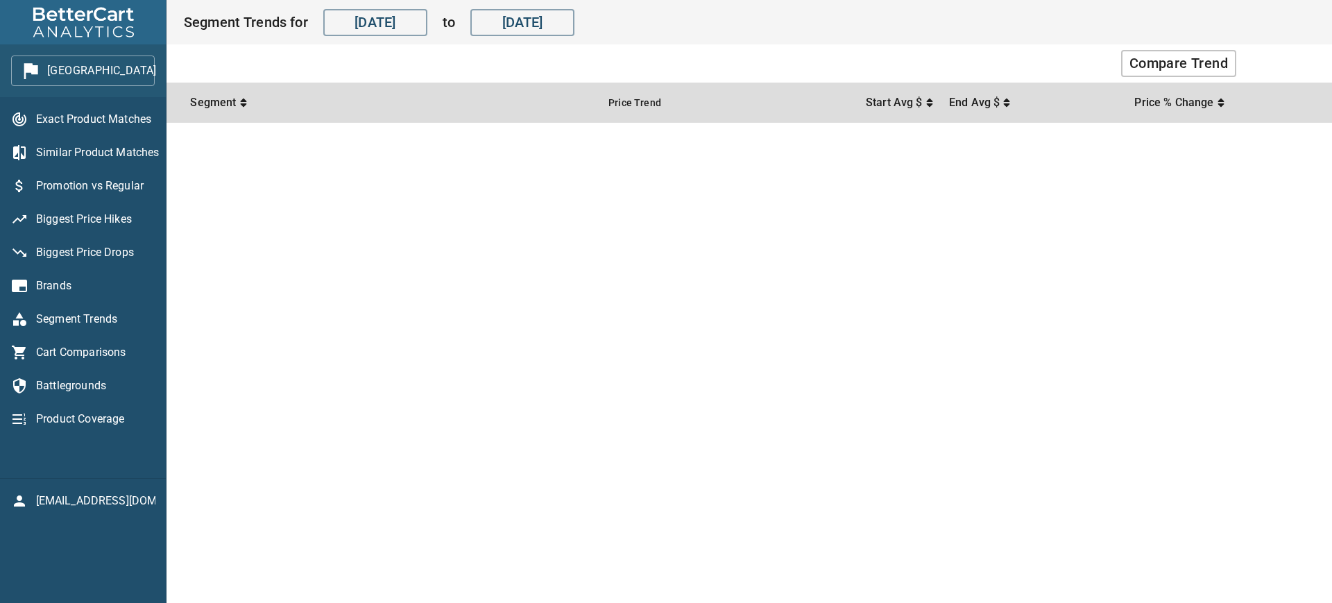
click at [85, 345] on span "Cart Comparisons" at bounding box center [95, 352] width 119 height 17
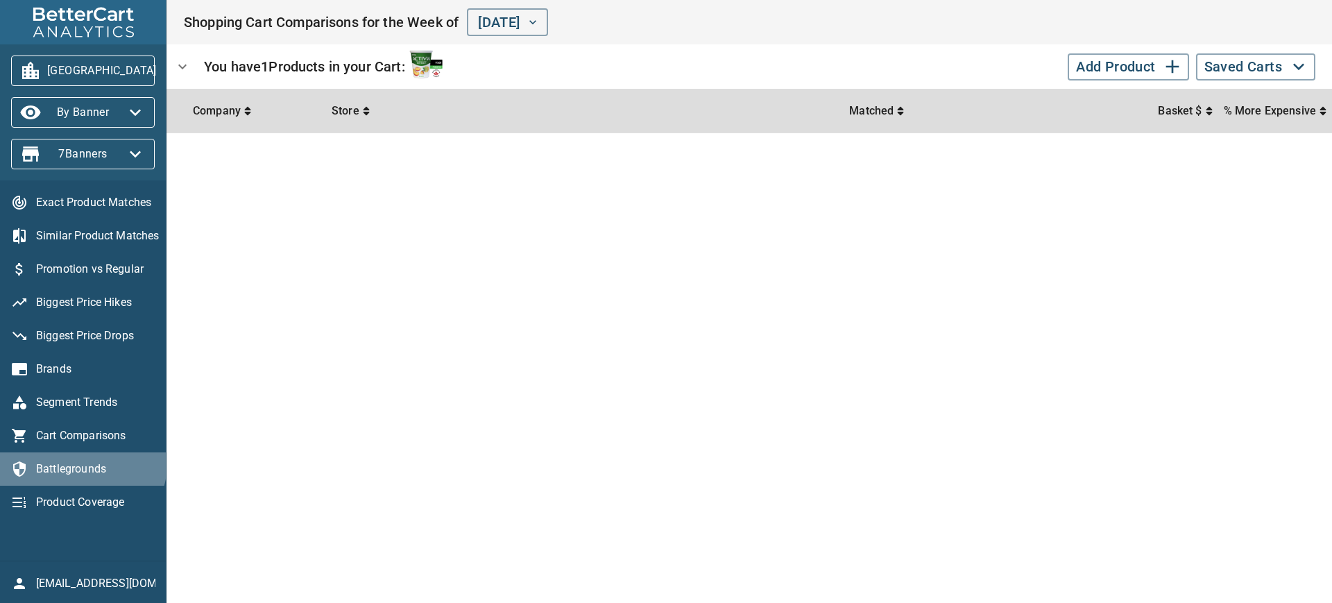
click at [82, 463] on span "Battlegrounds" at bounding box center [95, 469] width 119 height 17
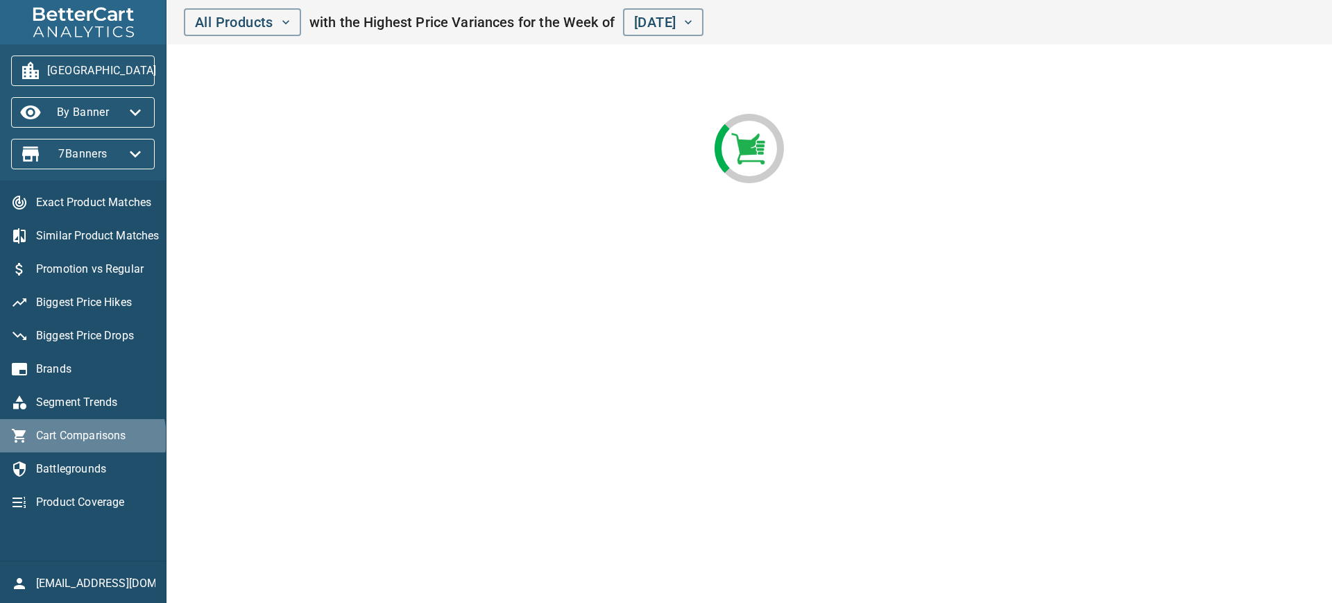
click at [82, 438] on span "Cart Comparisons" at bounding box center [95, 435] width 119 height 17
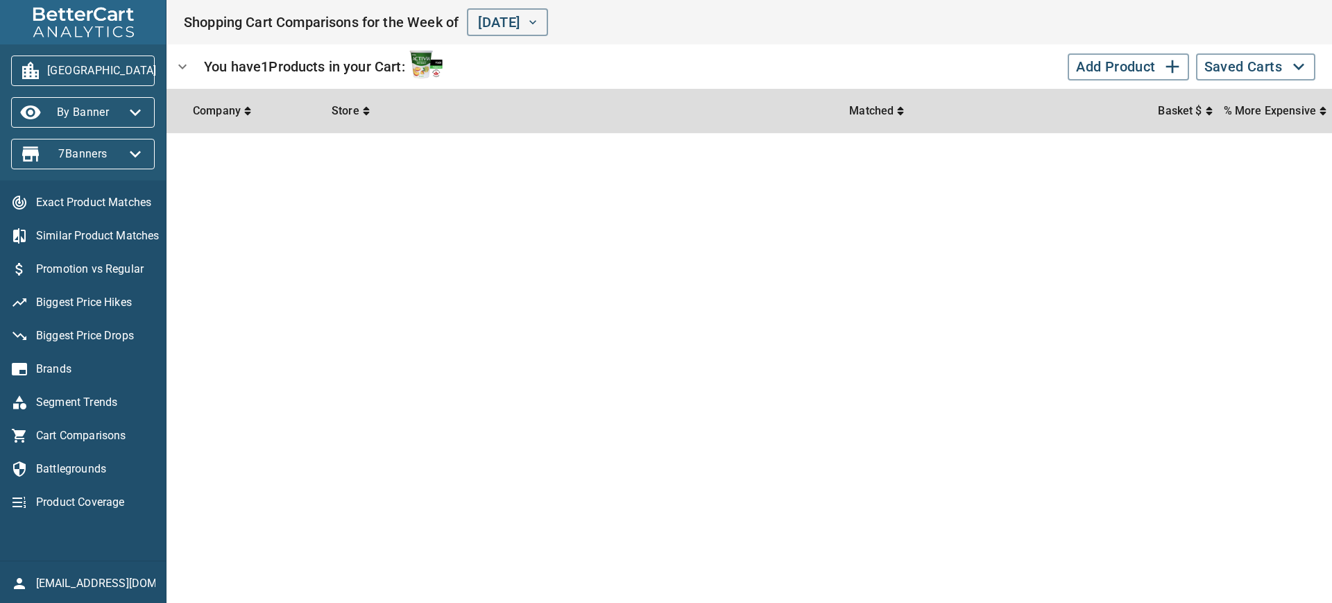
click at [185, 65] on icon "expand row" at bounding box center [182, 67] width 8 height 5
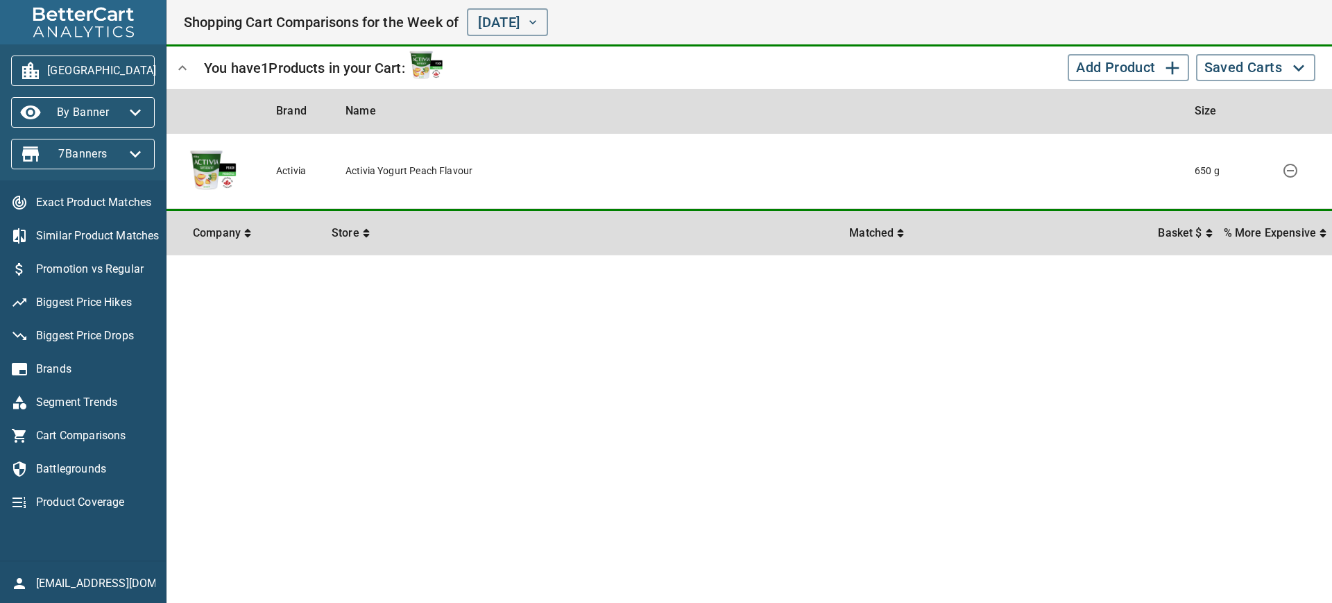
click at [540, 74] on h1 "You have 1 Products in your Cart:" at bounding box center [627, 67] width 868 height 41
click at [184, 70] on icon "expand row" at bounding box center [182, 68] width 17 height 17
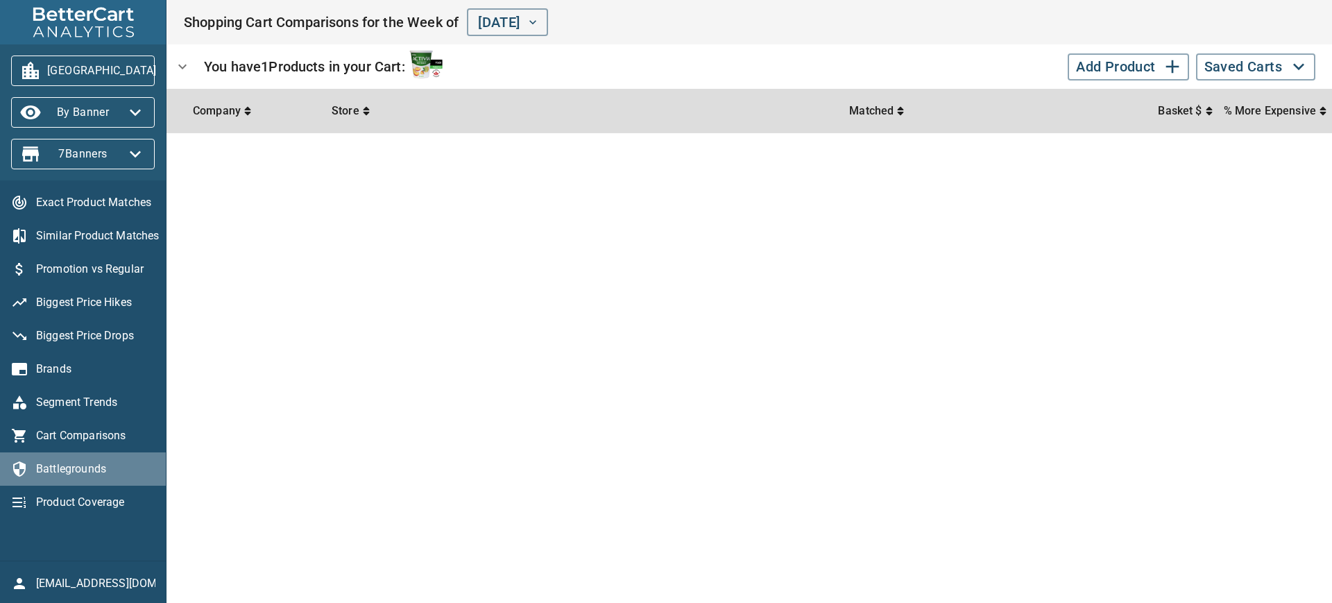
click at [92, 468] on span "Battlegrounds" at bounding box center [95, 469] width 119 height 17
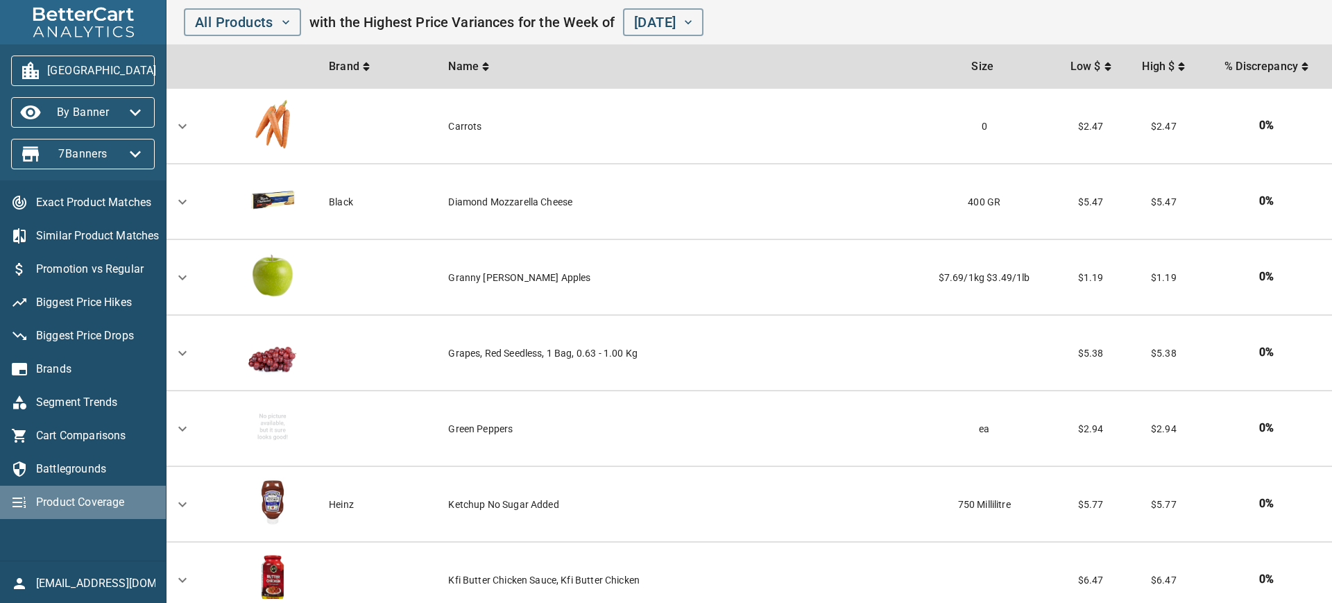
click at [88, 507] on span "Product Coverage" at bounding box center [95, 502] width 119 height 17
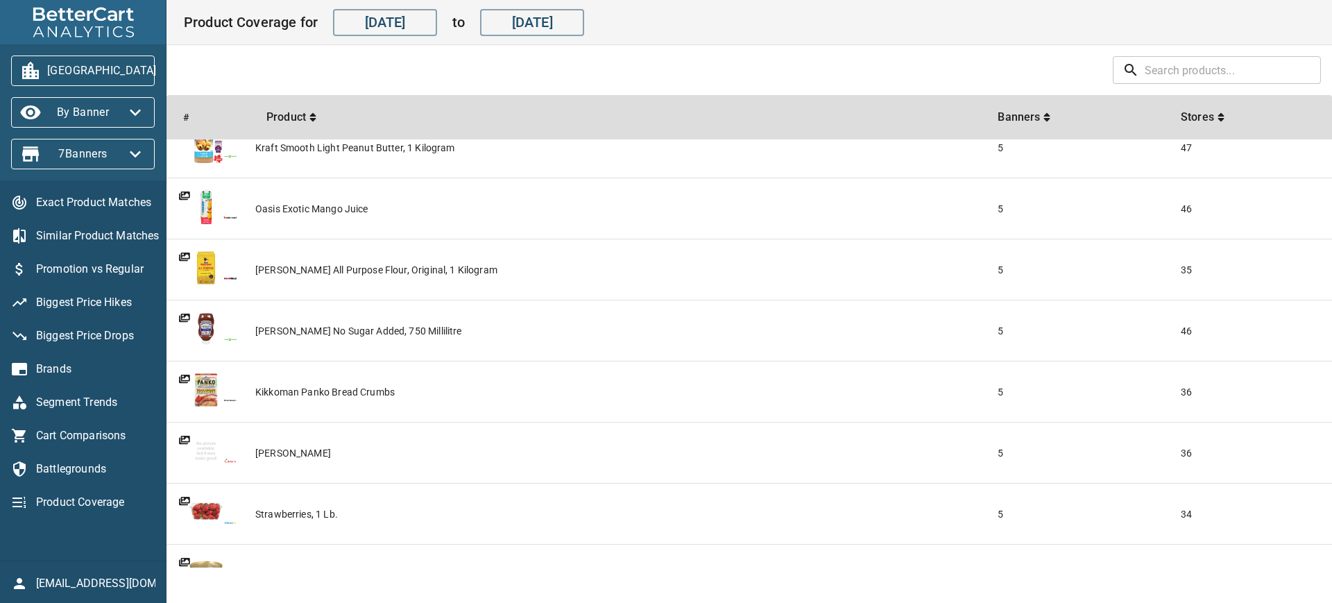
scroll to position [847, 0]
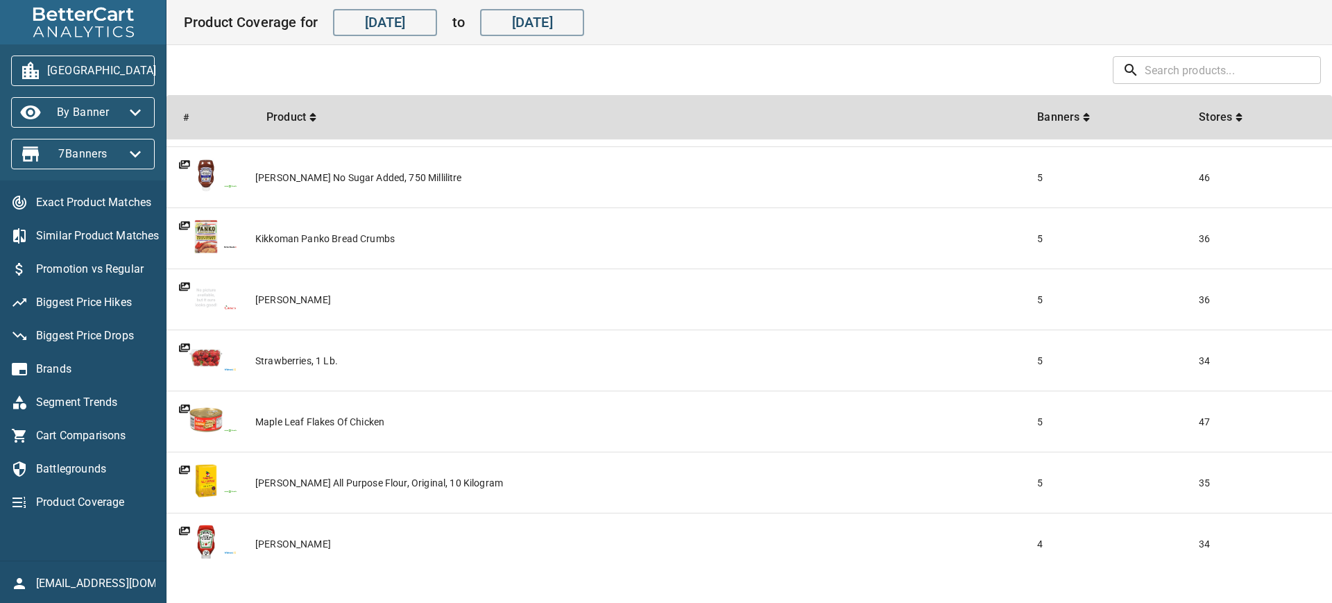
click at [121, 586] on span "inuit@bettercart.ca" at bounding box center [95, 583] width 119 height 17
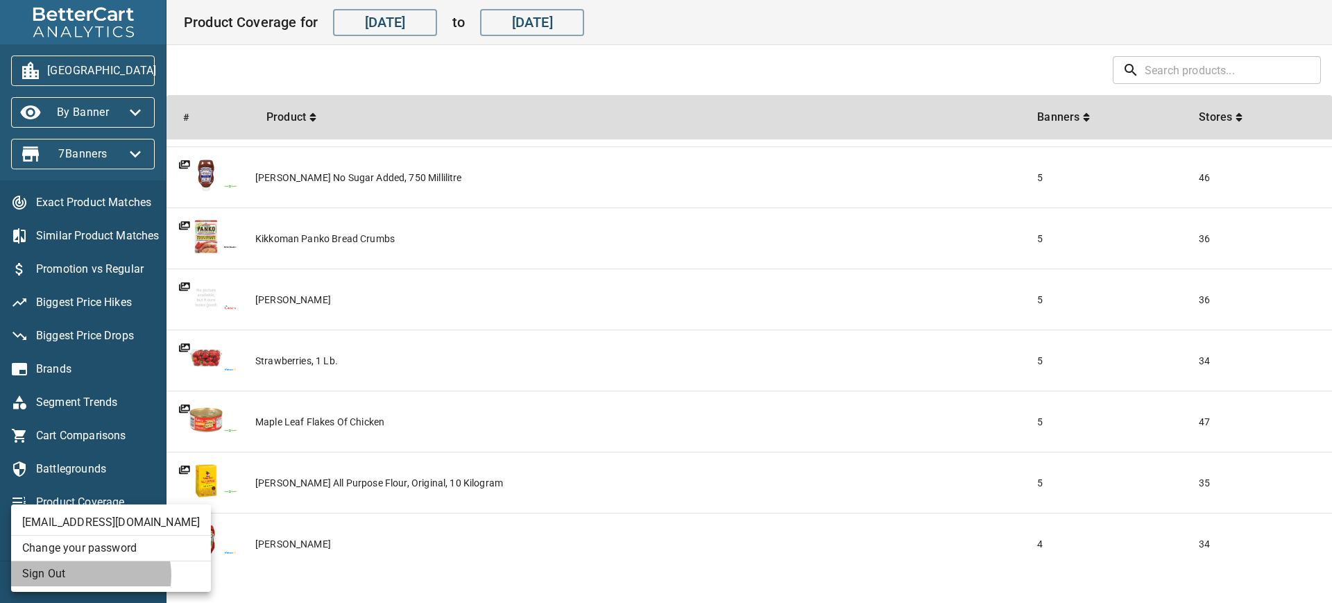
click at [90, 575] on li "Sign Out" at bounding box center [111, 573] width 200 height 25
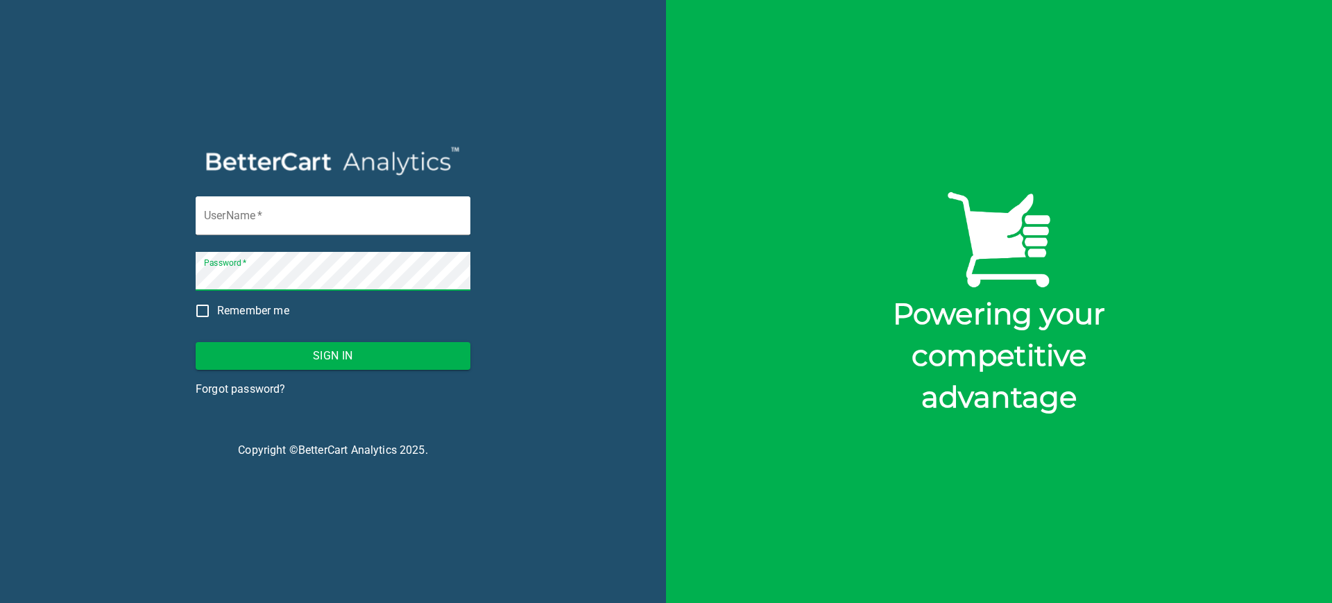
type input "inuit@bettercart.ca"
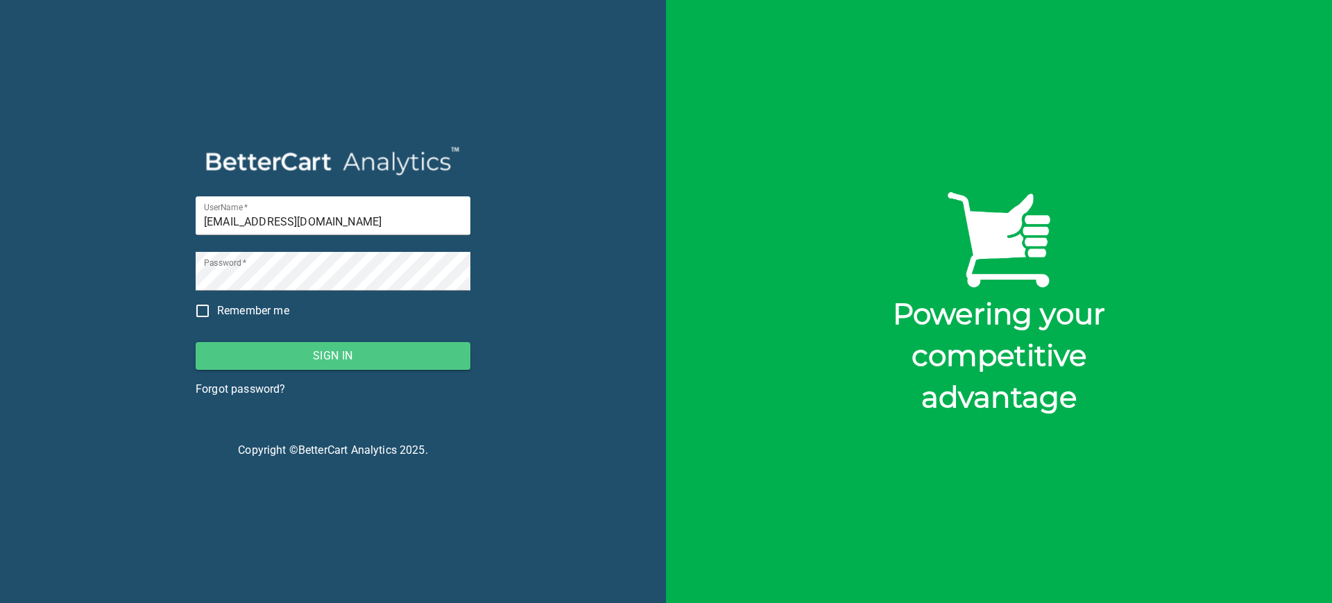
click at [400, 348] on span "Sign In" at bounding box center [333, 355] width 252 height 19
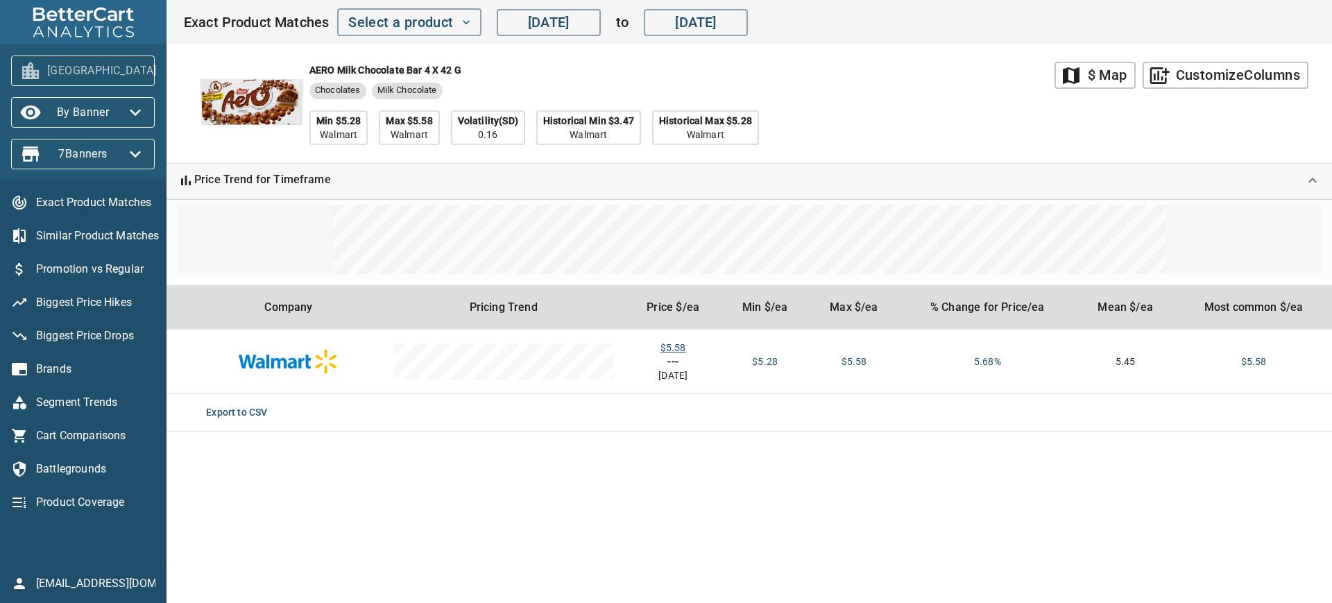
click at [103, 79] on span "Edmonton" at bounding box center [82, 71] width 121 height 22
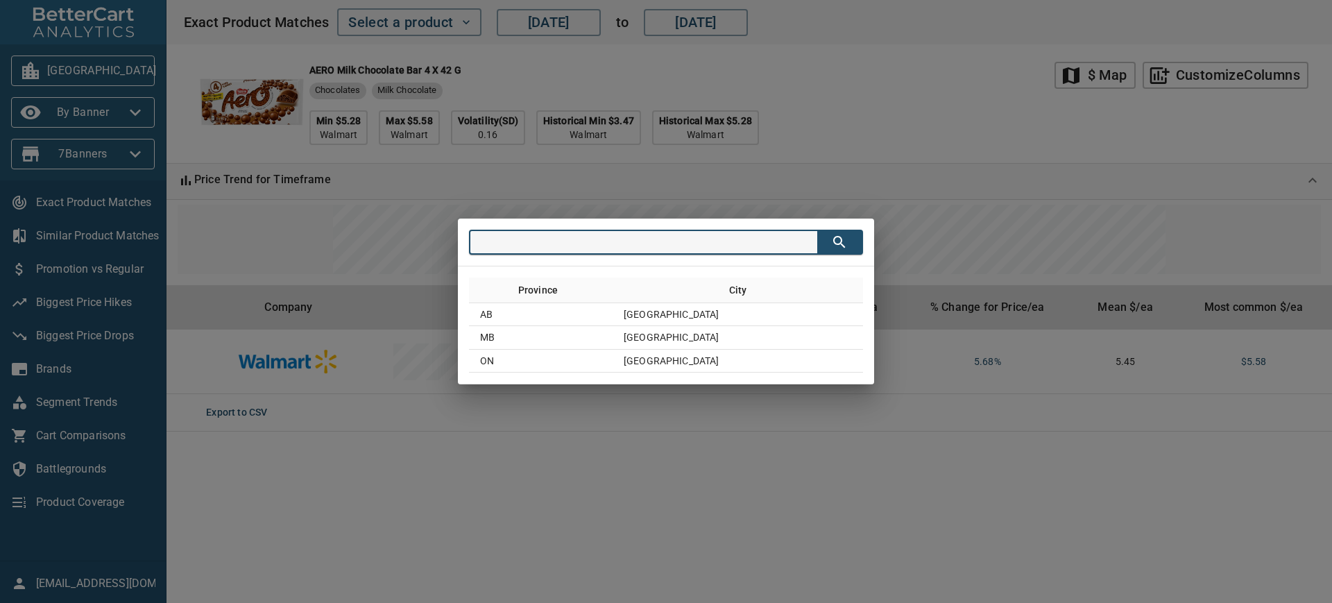
click at [852, 159] on div "Province City AB Edmonton MB Winnipeg ON Ottawa" at bounding box center [666, 301] width 1332 height 603
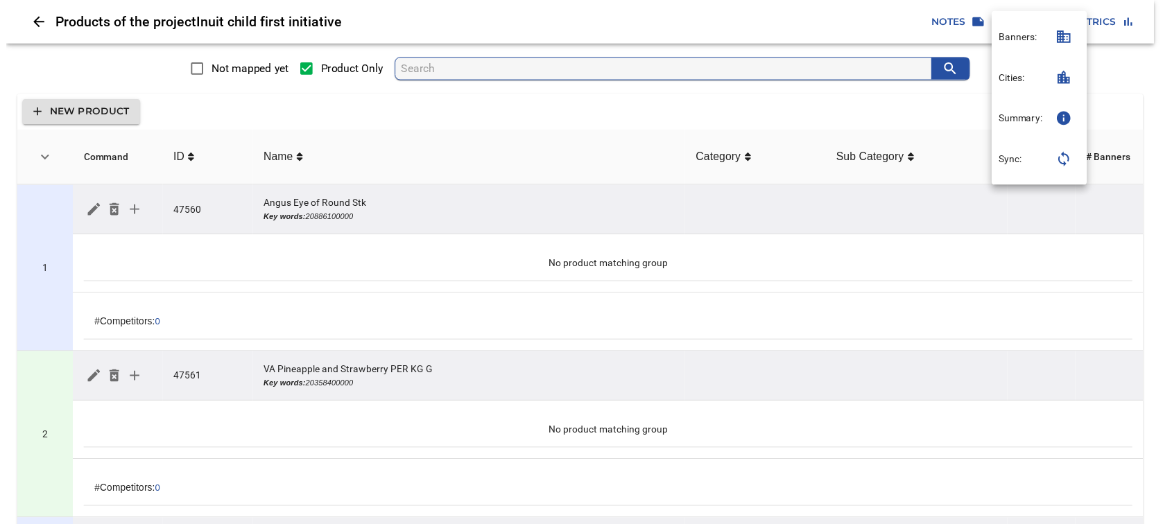
scroll to position [771, 0]
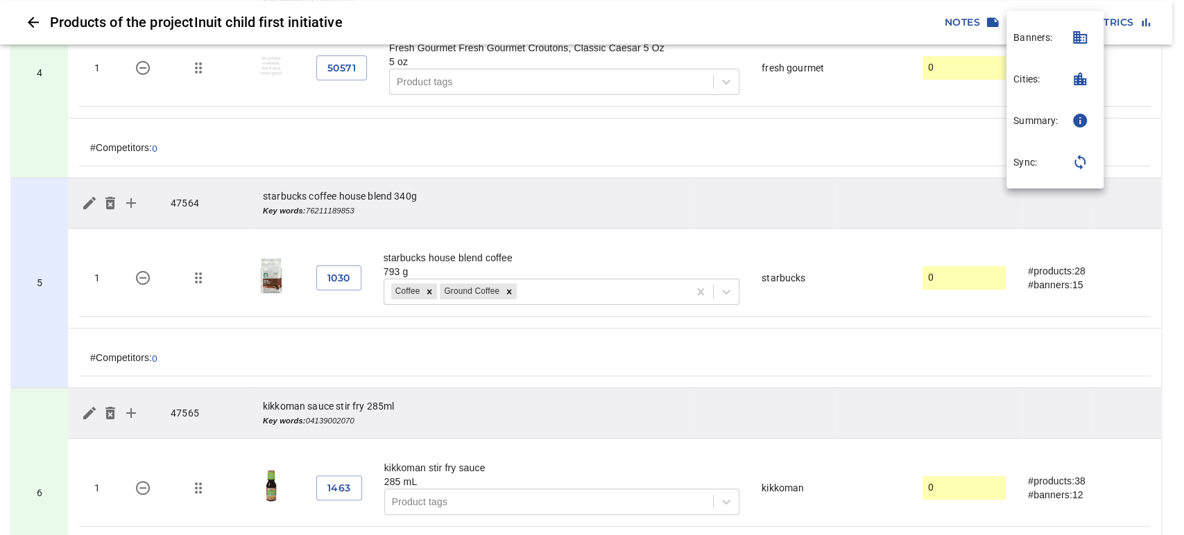
click at [1083, 77] on icon "button" at bounding box center [1080, 78] width 12 height 13
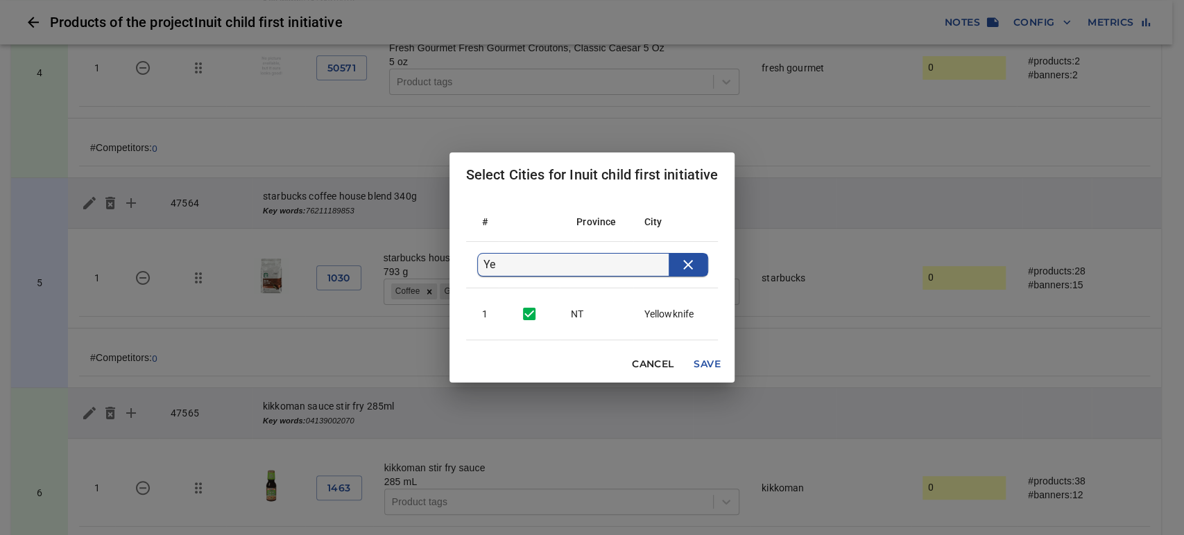
click at [590, 257] on input "Ye" at bounding box center [576, 265] width 186 height 22
click at [528, 310] on input "checkbox" at bounding box center [529, 314] width 29 height 29
checkbox input "false"
drag, startPoint x: 529, startPoint y: 268, endPoint x: 474, endPoint y: 264, distance: 55.6
click at [477, 264] on form "Ye" at bounding box center [593, 265] width 232 height 24
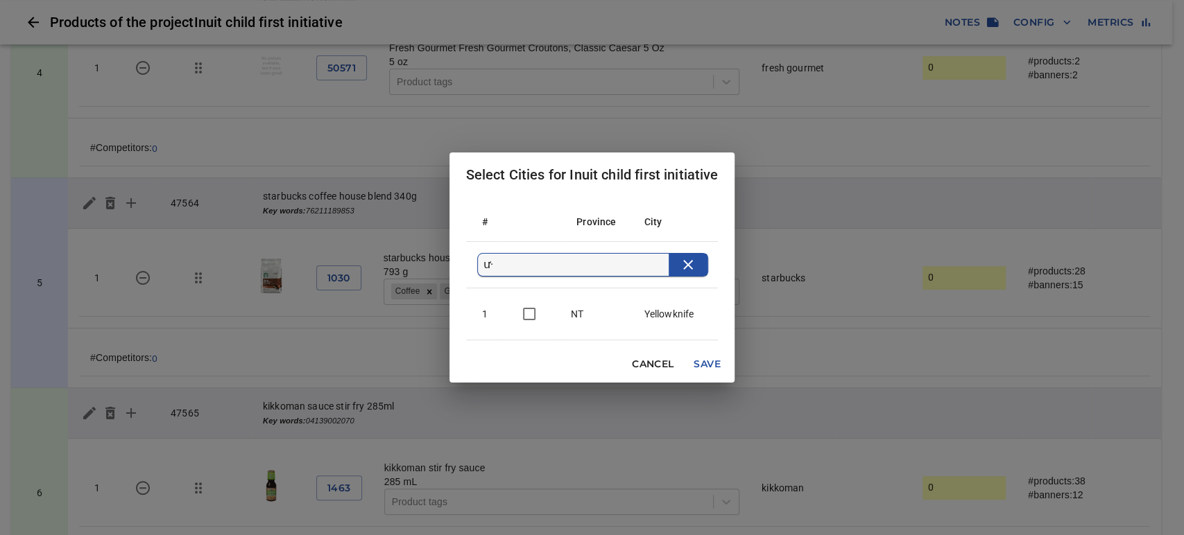
type input "ư"
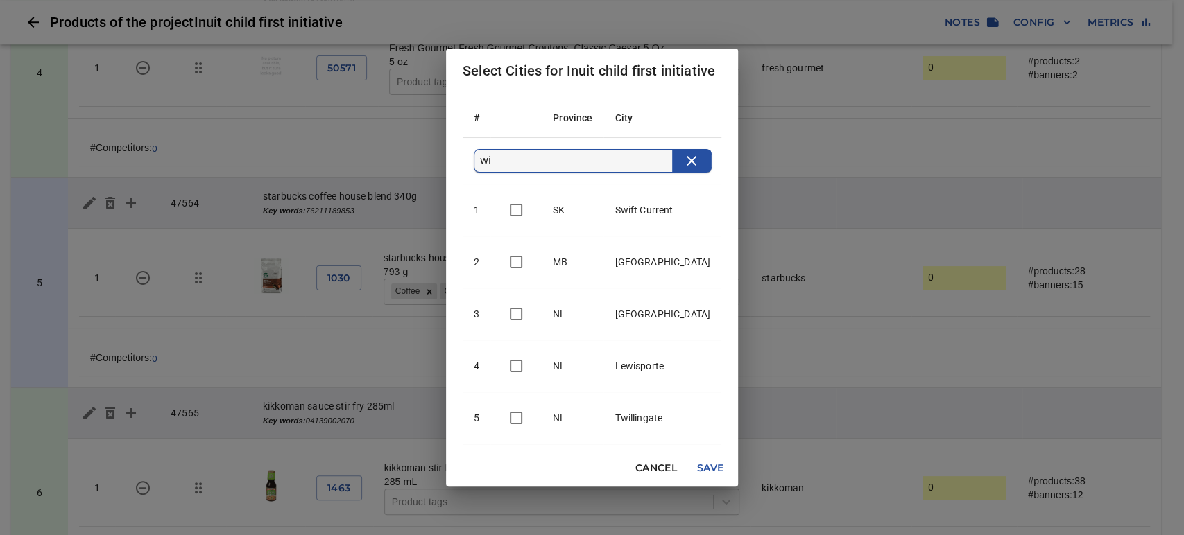
type input "wi"
click at [520, 265] on input "checkbox" at bounding box center [515, 262] width 29 height 29
checkbox input "true"
click at [705, 465] on span "Save" at bounding box center [710, 468] width 33 height 17
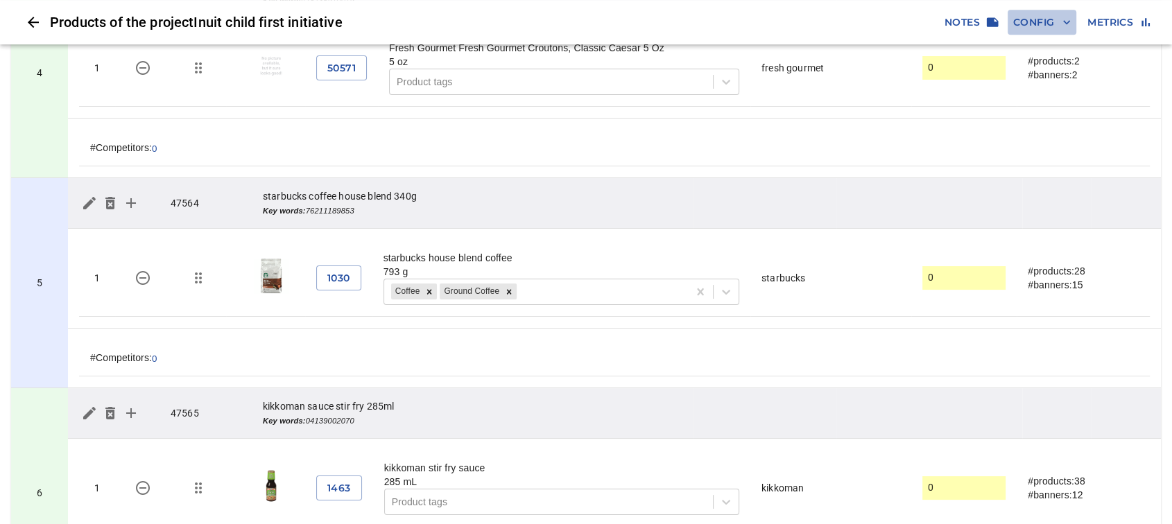
click at [1042, 20] on span "Config" at bounding box center [1042, 22] width 58 height 17
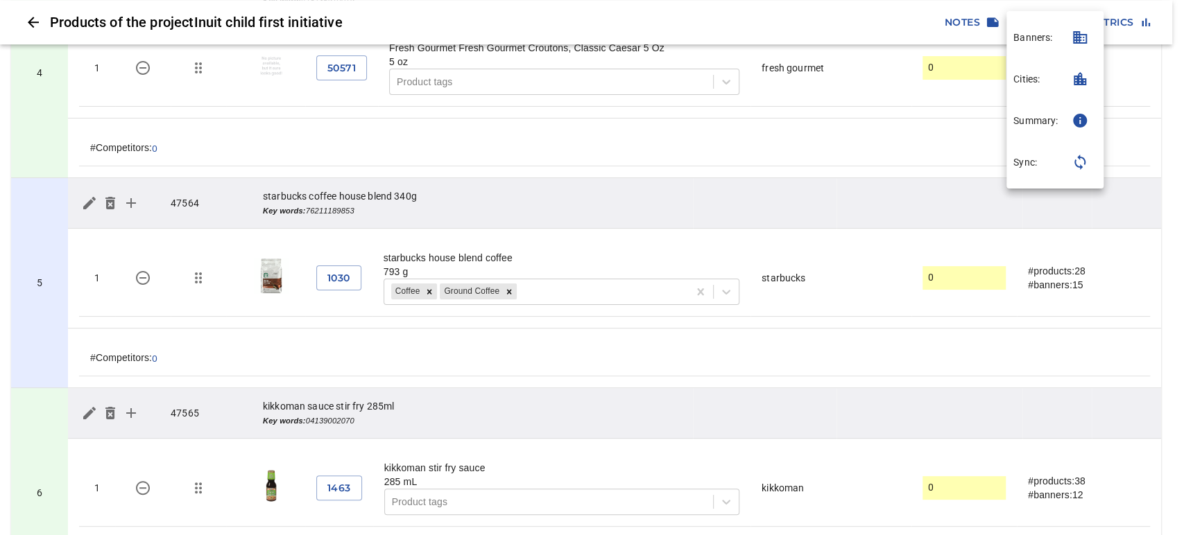
click at [1081, 159] on icon "button" at bounding box center [1080, 162] width 17 height 17
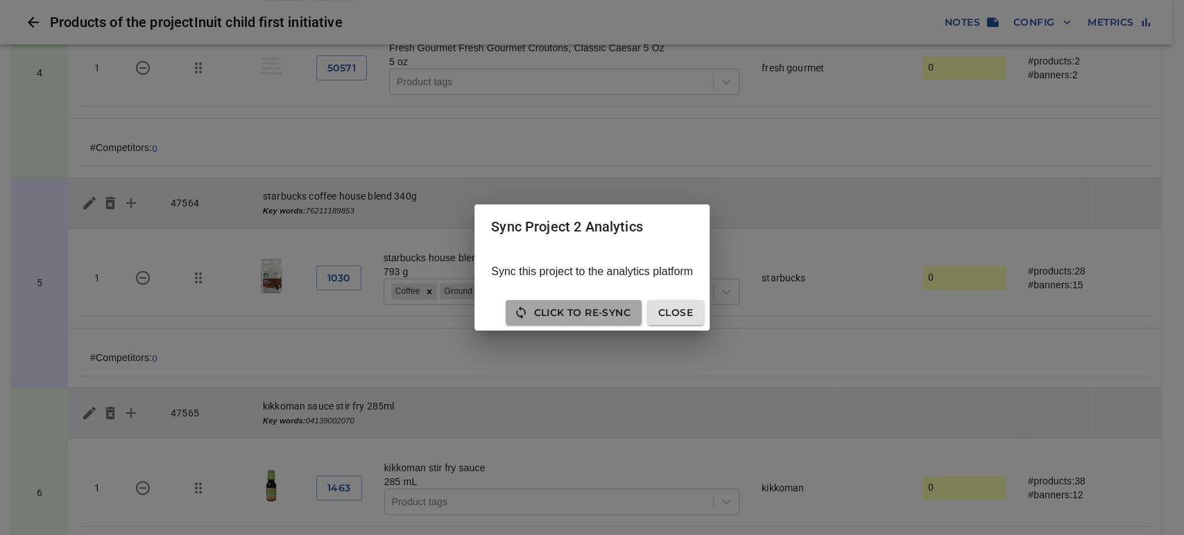
click at [583, 315] on span "Click to Re-Sync" at bounding box center [573, 312] width 113 height 17
click at [668, 315] on span "Close" at bounding box center [675, 312] width 35 height 17
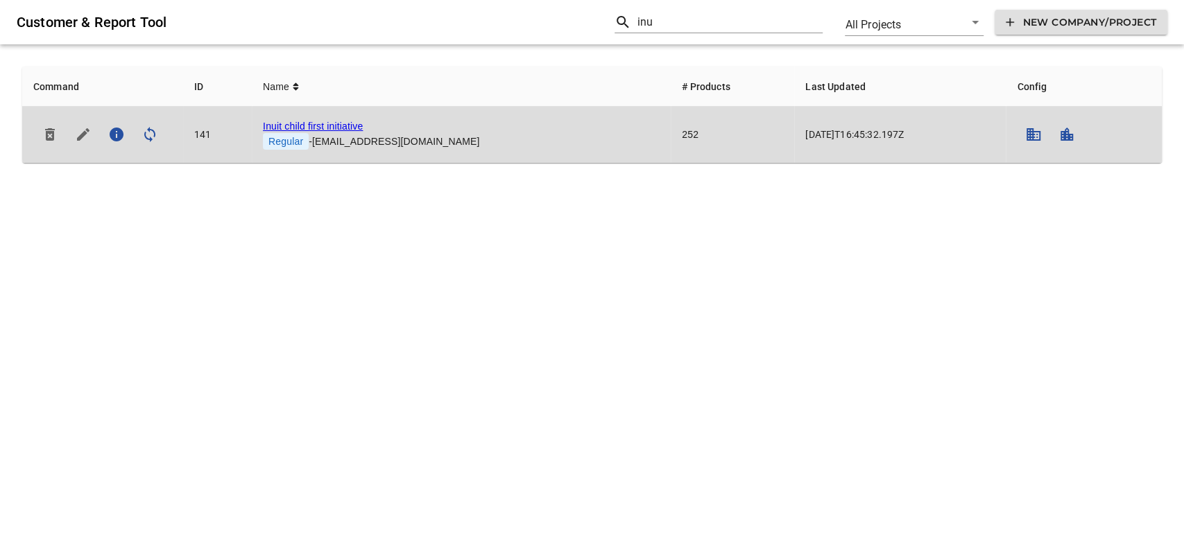
click at [1025, 128] on icon "simple table" at bounding box center [1033, 134] width 17 height 17
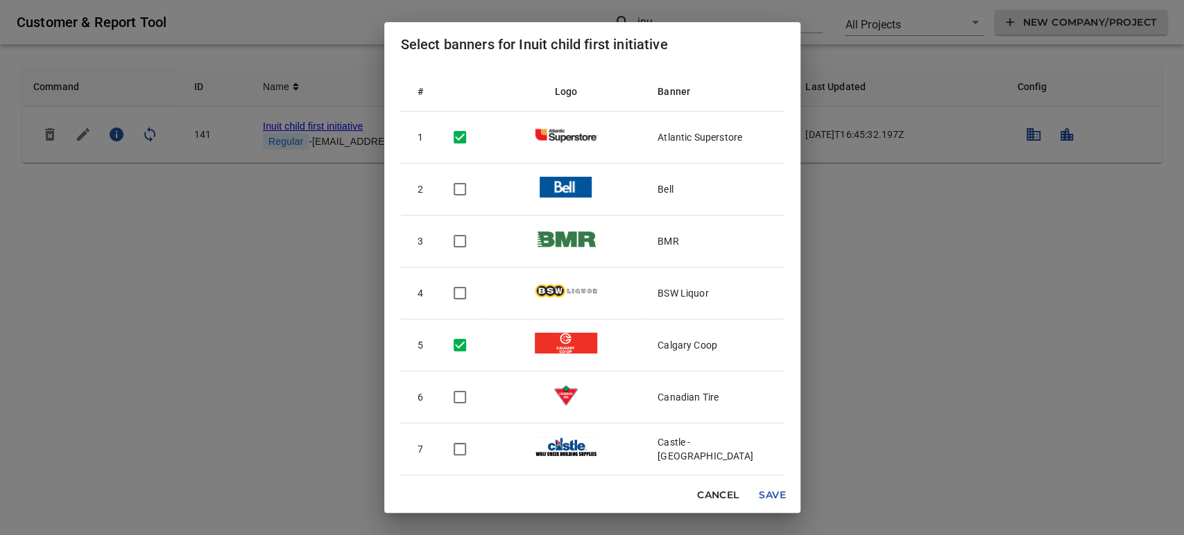
click at [886, 61] on div "Select banners for Inuit child first initiative # Logo Banner 1 Atlantic Supers…" at bounding box center [592, 267] width 1184 height 535
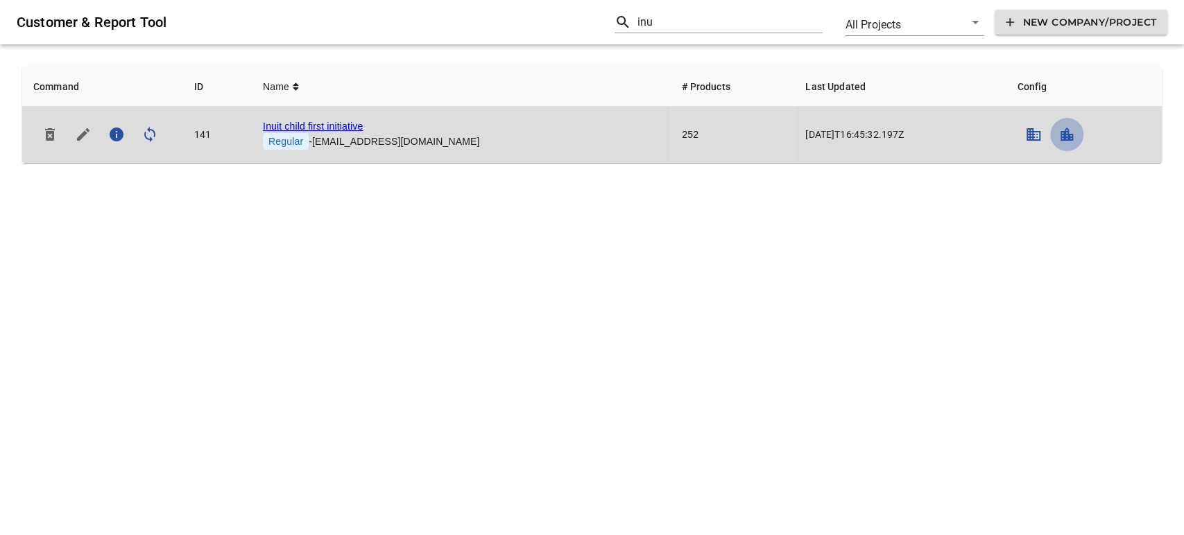
click at [1058, 137] on icon "simple table" at bounding box center [1066, 134] width 17 height 17
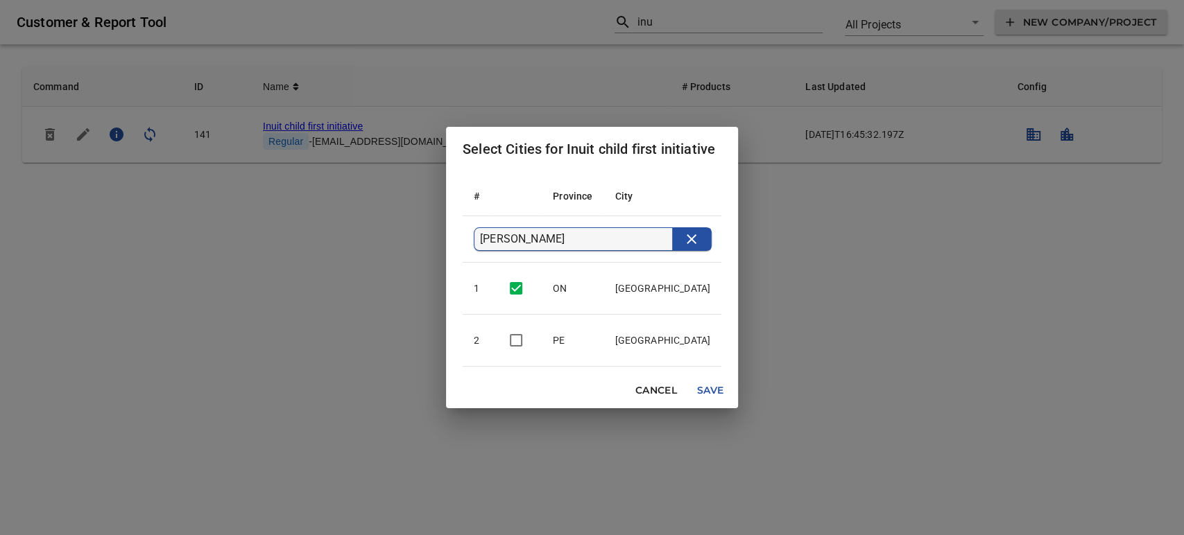
click at [612, 235] on input "[PERSON_NAME]" at bounding box center [576, 239] width 192 height 22
type input "ot"
checkbox input "false"
checkbox input "true"
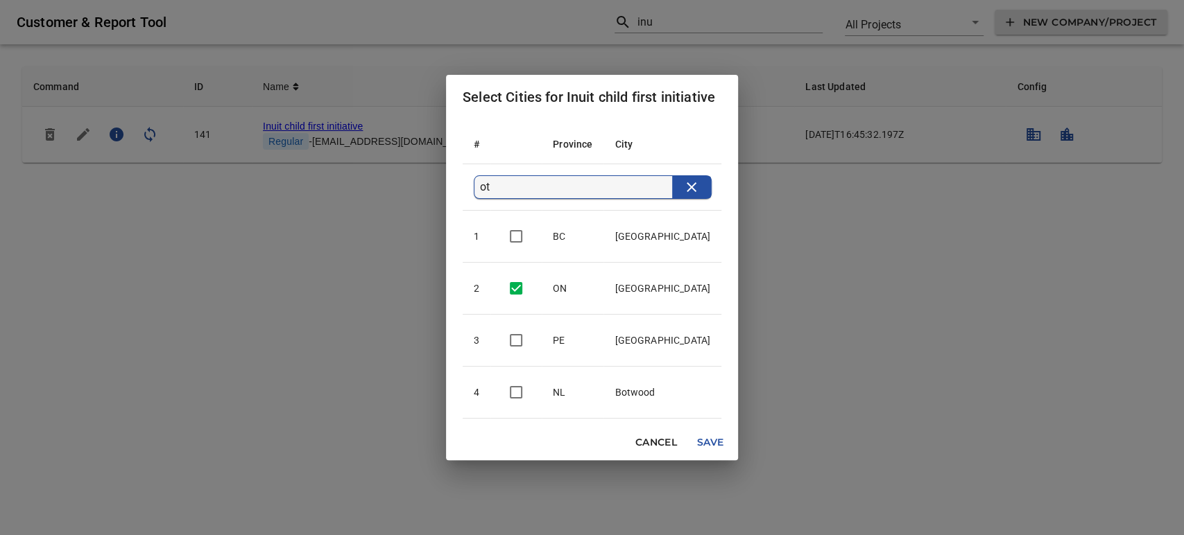
type input "o"
checkbox input "false"
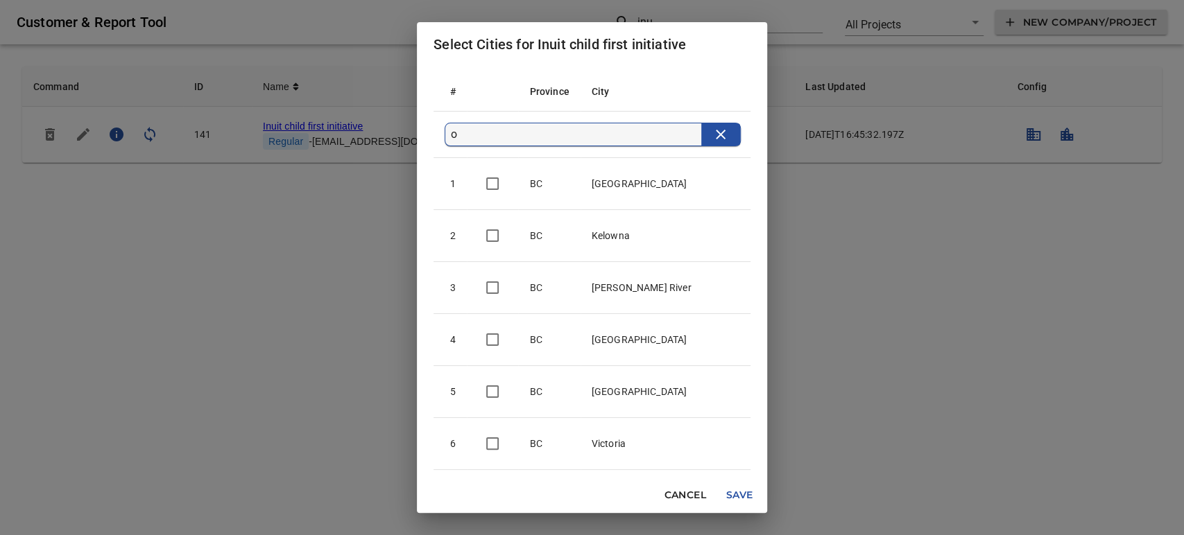
checkbox input "false"
checkbox input "true"
checkbox input "false"
checkbox input "true"
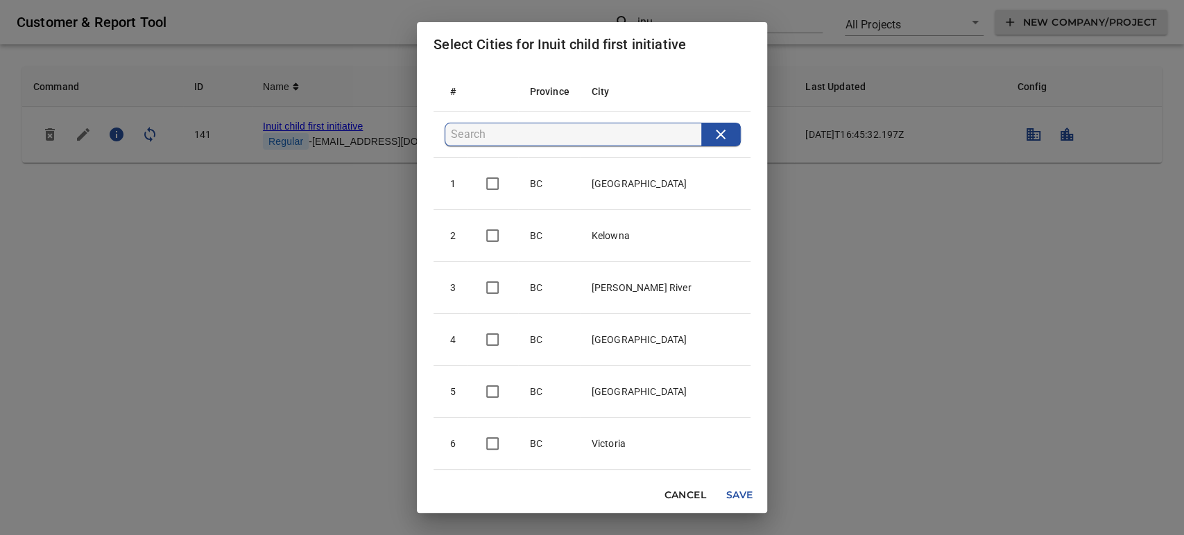
type input "e"
checkbox input "true"
checkbox input "false"
checkbox input "true"
checkbox input "false"
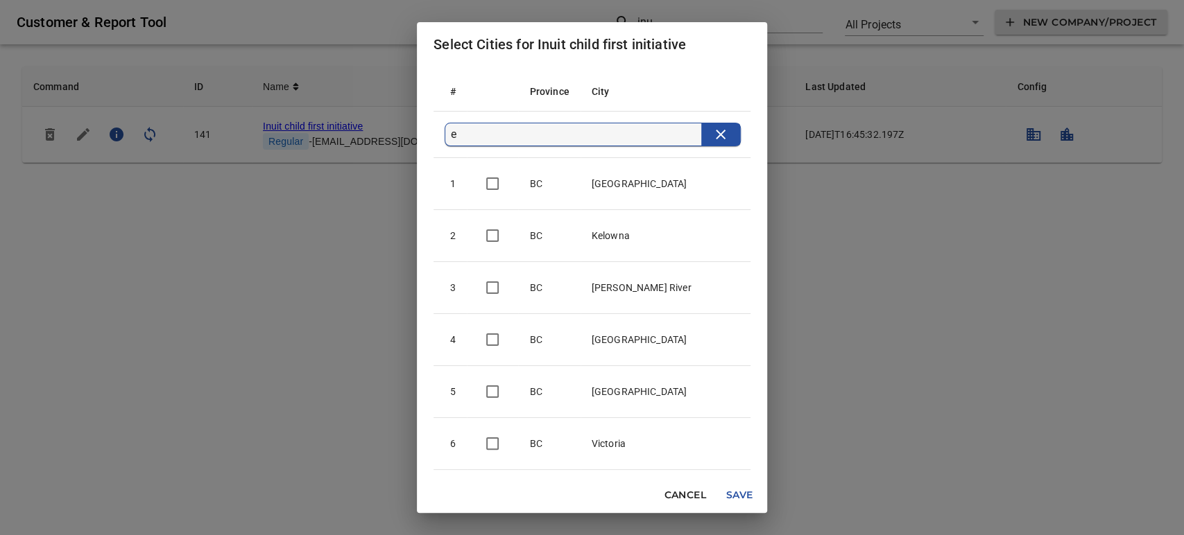
checkbox input "false"
type input "e"
click at [506, 393] on input "checkbox" at bounding box center [492, 391] width 29 height 29
checkbox input "false"
click at [723, 495] on span "Save" at bounding box center [739, 495] width 33 height 17
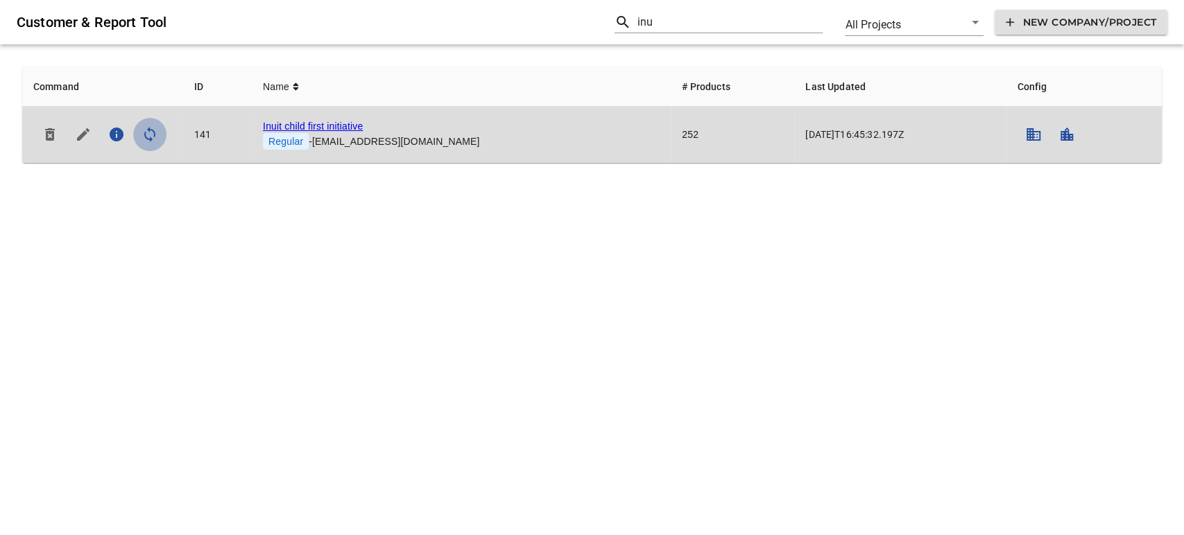
click at [150, 137] on icon "simple table" at bounding box center [149, 134] width 17 height 17
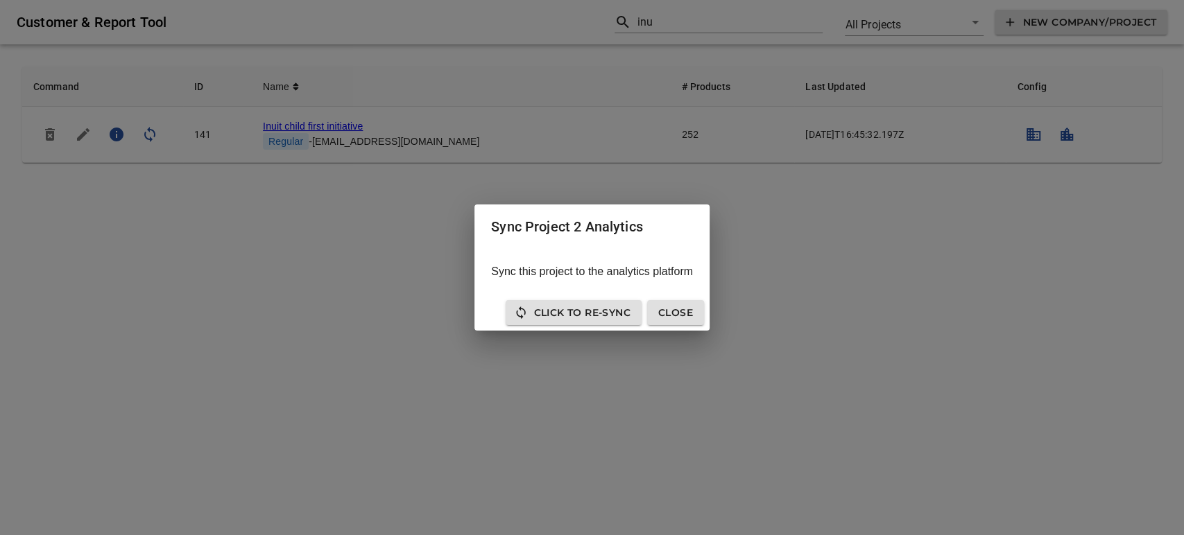
click at [593, 312] on span "Click to Re-Sync" at bounding box center [573, 312] width 113 height 17
click at [655, 314] on button "Close" at bounding box center [675, 313] width 57 height 26
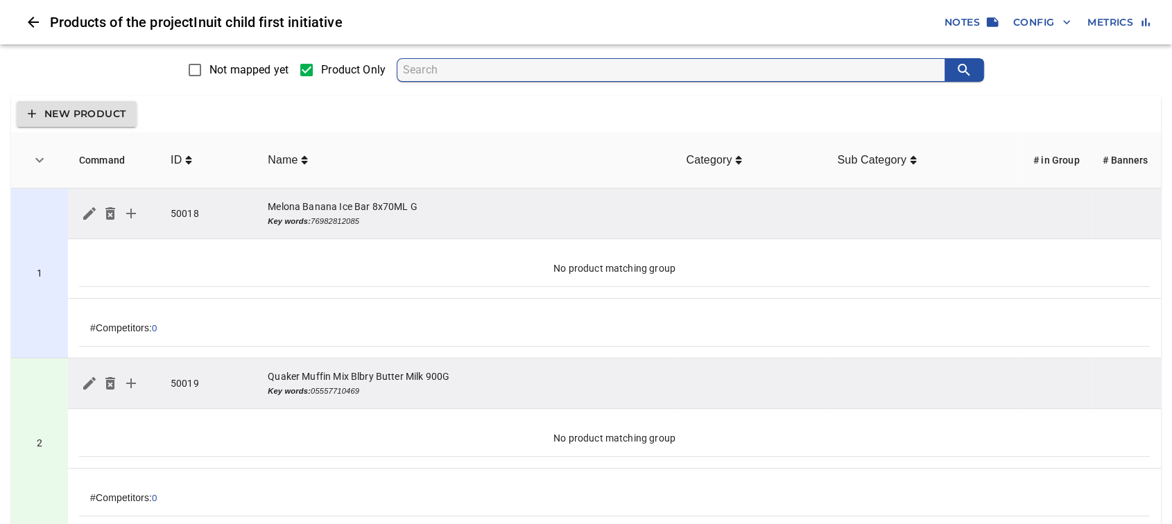
click at [328, 221] on icon "Key words: 76982812085" at bounding box center [314, 221] width 92 height 8
copy icon "76982812085"
click at [443, 67] on input "search" at bounding box center [674, 70] width 542 height 22
paste input "76982812085"
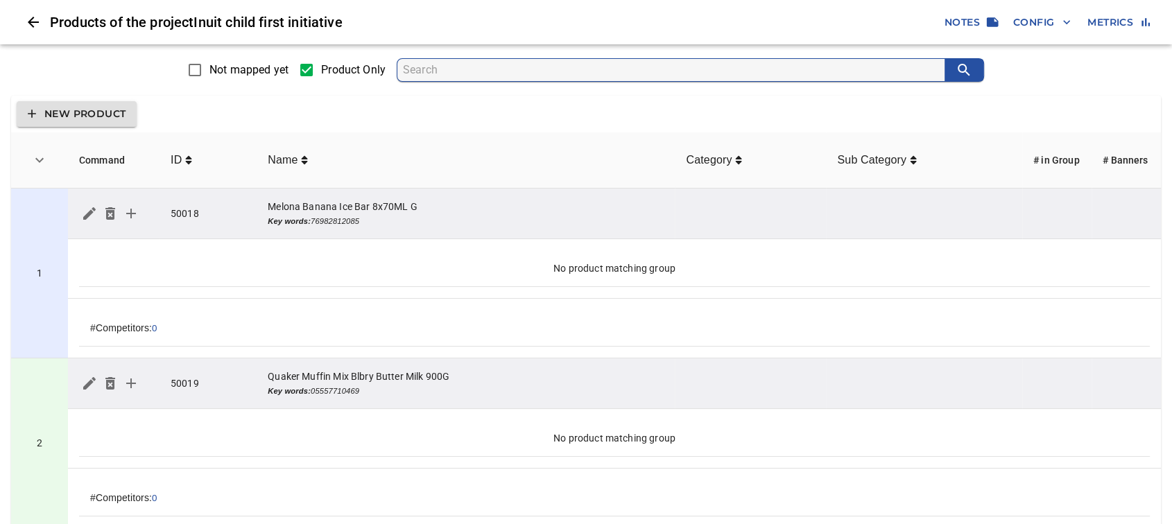
type input "76982812085"
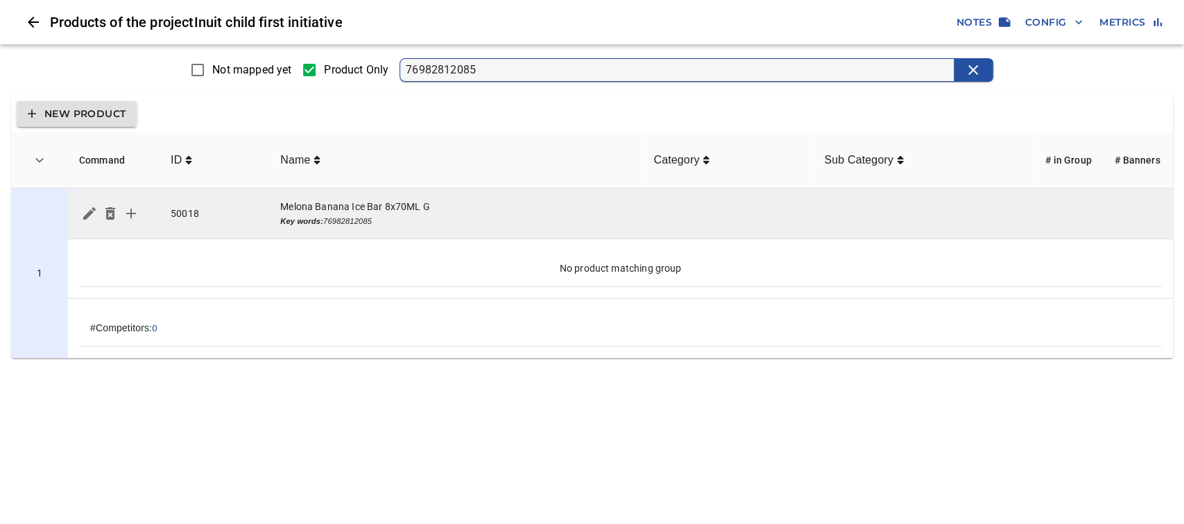
drag, startPoint x: 490, startPoint y: 67, endPoint x: 403, endPoint y: 70, distance: 86.7
click at [403, 70] on form "76982812085" at bounding box center [697, 70] width 594 height 24
click at [467, 68] on input "76982812085" at bounding box center [680, 70] width 548 height 22
click at [494, 71] on input "76982812085" at bounding box center [680, 70] width 548 height 22
type input "76982812086"
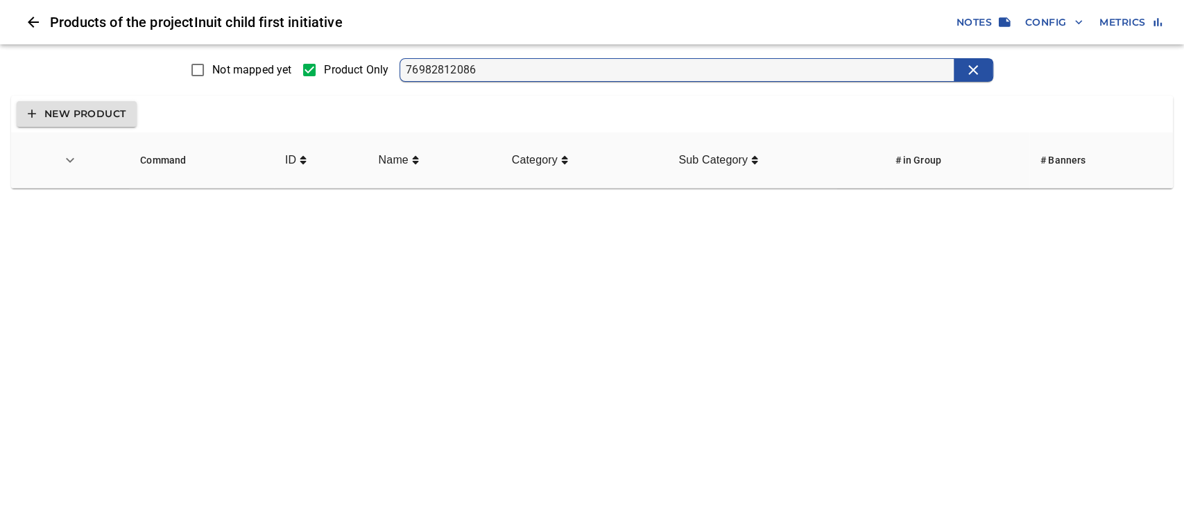
drag, startPoint x: 504, startPoint y: 67, endPoint x: 405, endPoint y: 71, distance: 99.2
click at [405, 71] on form "76982812086" at bounding box center [697, 70] width 594 height 24
paste input "65843712060"
type input "65843712060"
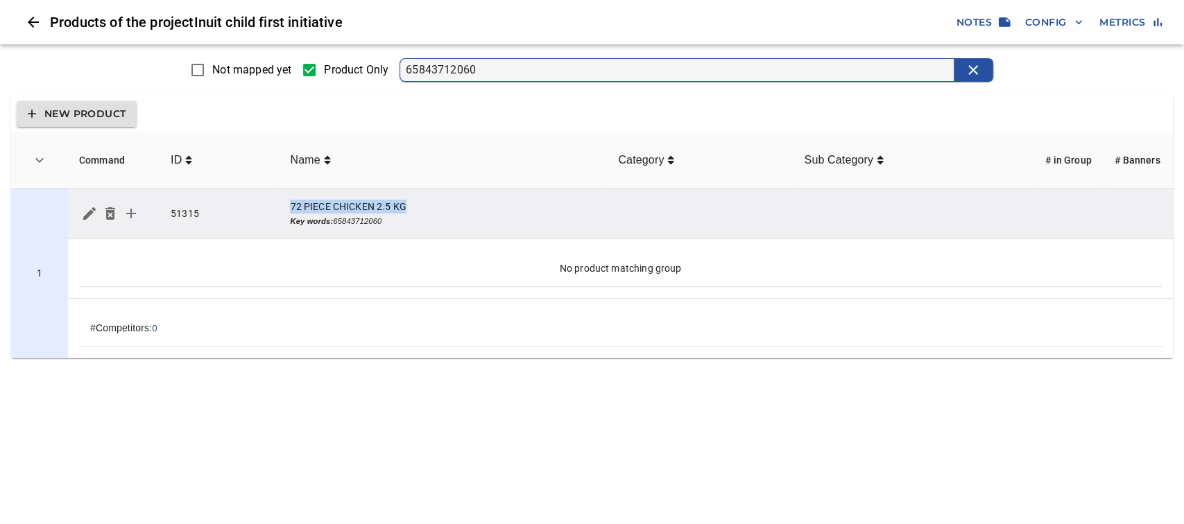
drag, startPoint x: 394, startPoint y: 205, endPoint x: 289, endPoint y: 200, distance: 105.5
click at [289, 200] on td "72 PIECE CHICKEN 2.5 KG Key words: 65843712060" at bounding box center [443, 214] width 328 height 51
click at [429, 213] on td "72 PIECE CHICKEN 2.5 KG Key words: 65843712060" at bounding box center [443, 214] width 328 height 51
click at [443, 212] on td "72 PIECE CHICKEN 2.5 KG Key words: 65843712060" at bounding box center [443, 214] width 328 height 51
